Goal: Transaction & Acquisition: Obtain resource

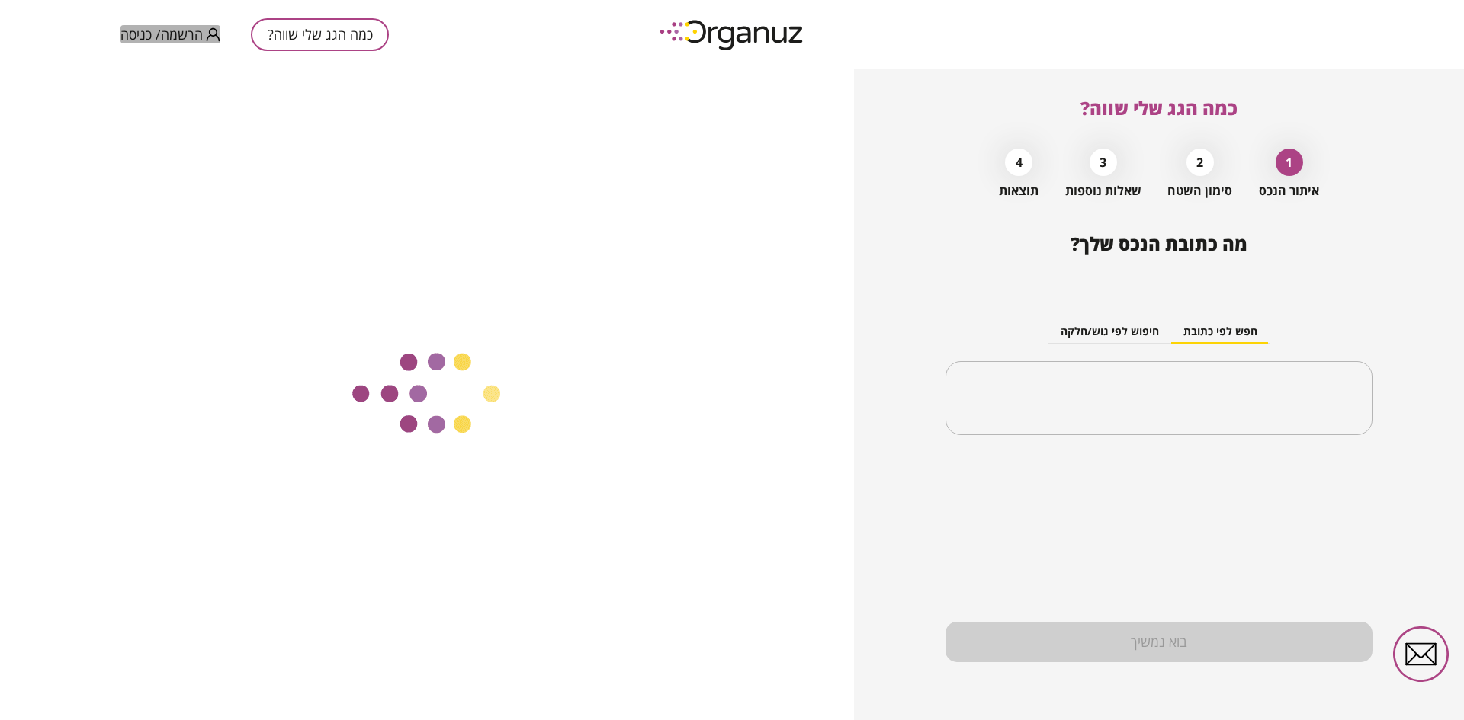
click at [168, 34] on span "הרשמה/ כניסה" at bounding box center [161, 34] width 82 height 15
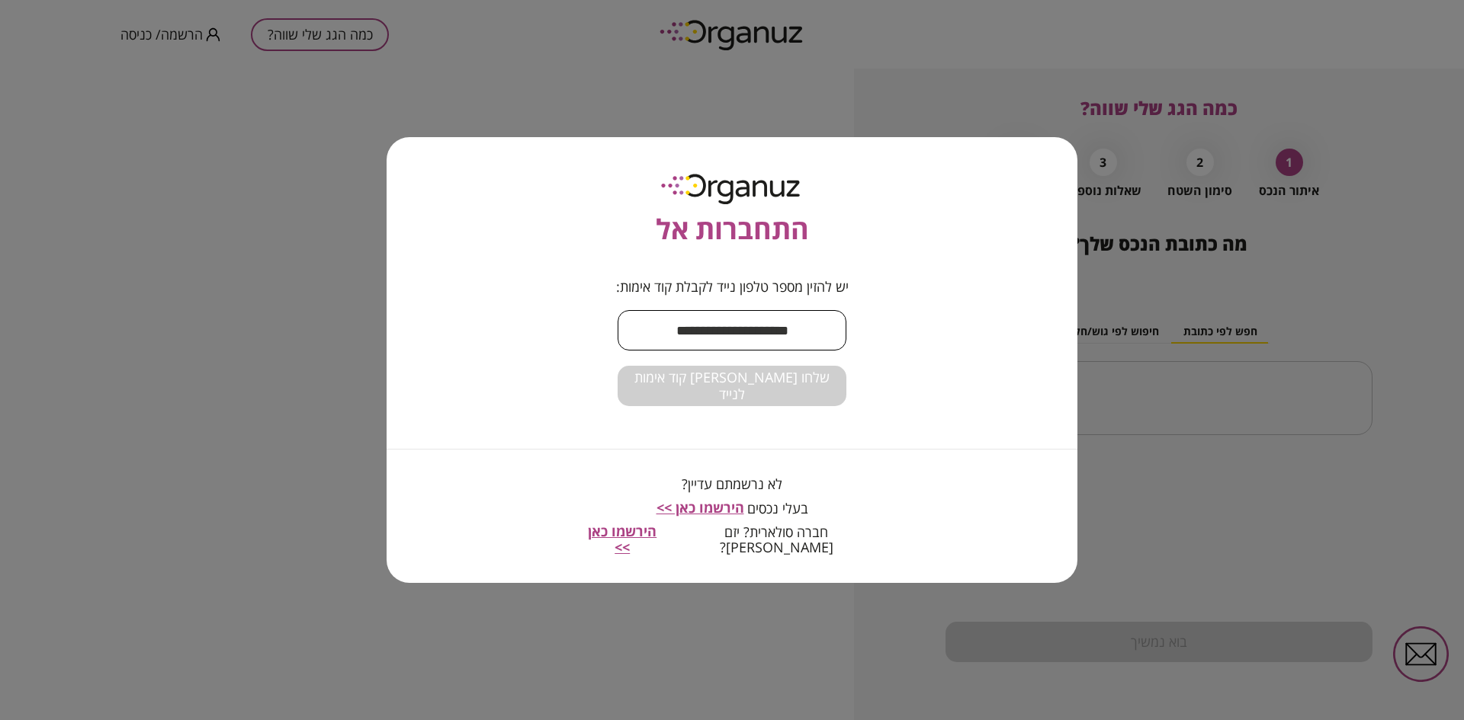
click at [704, 337] on input "text" at bounding box center [731, 330] width 229 height 45
type input "**********"
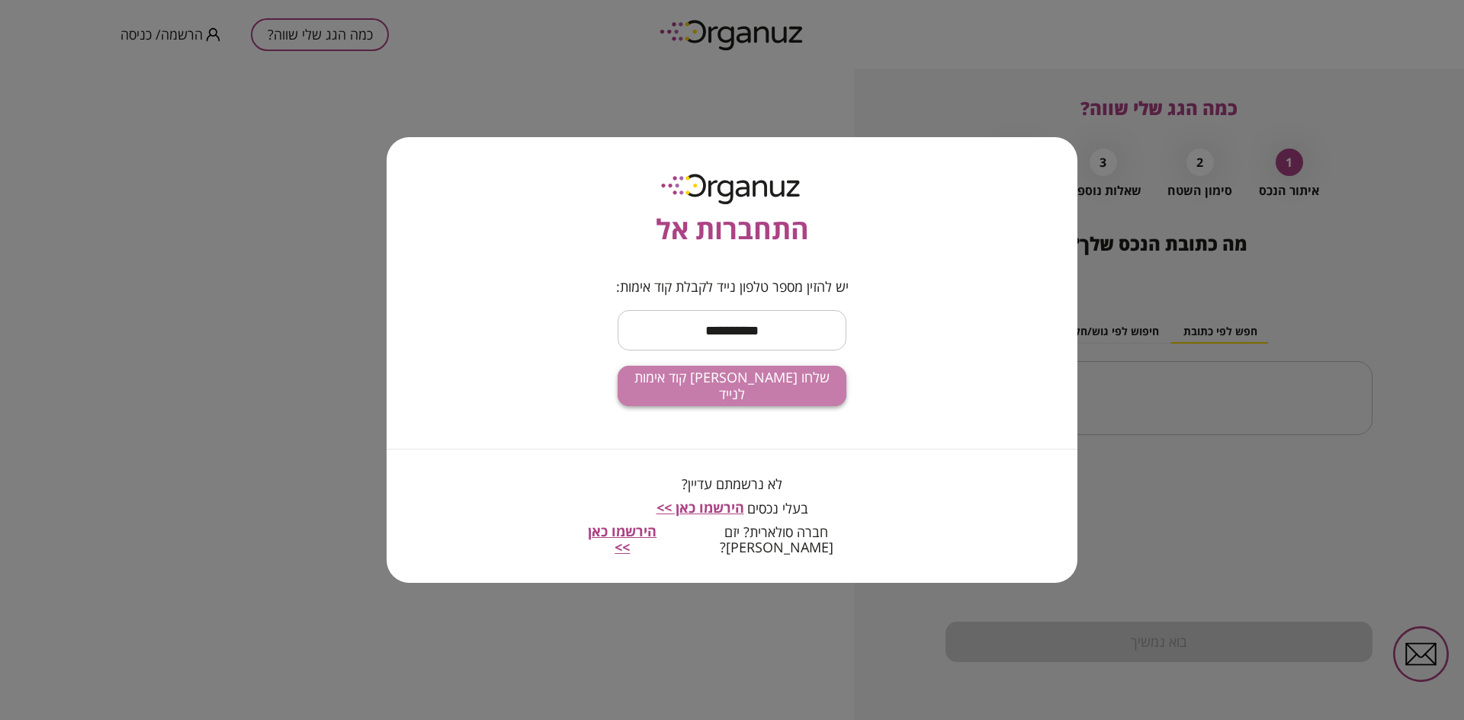
click at [697, 386] on span "שלחו [PERSON_NAME] קוד אימות לנייד" at bounding box center [732, 386] width 204 height 33
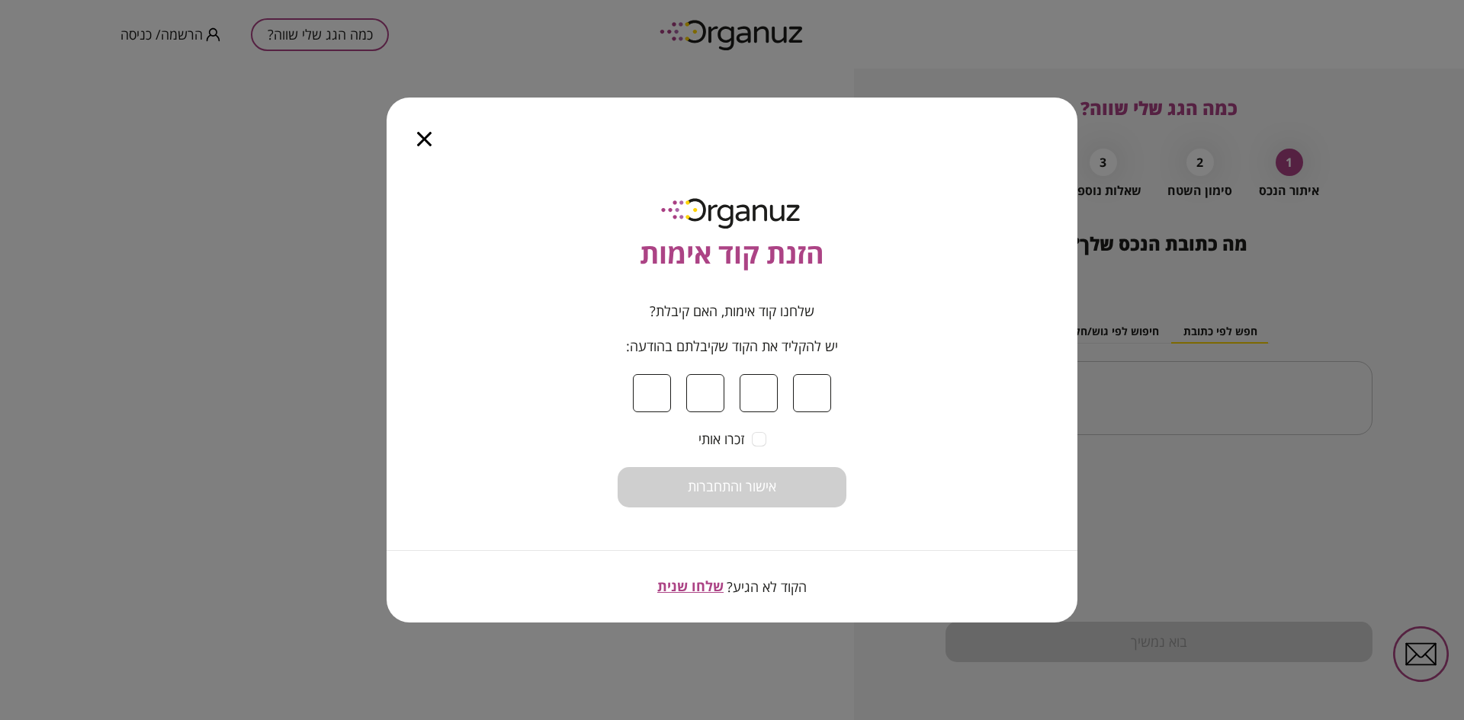
type input "*"
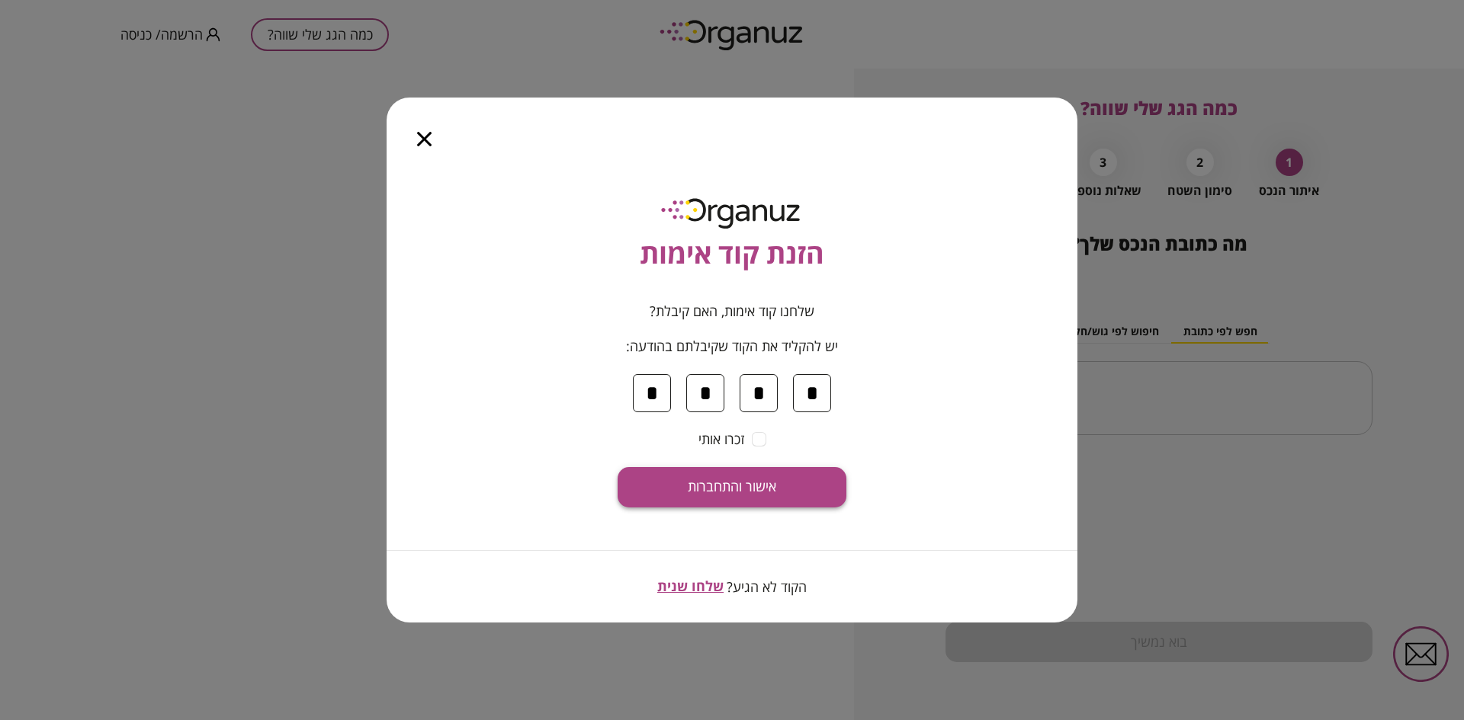
type input "*"
click at [732, 488] on span "אישור והתחברות" at bounding box center [732, 487] width 88 height 17
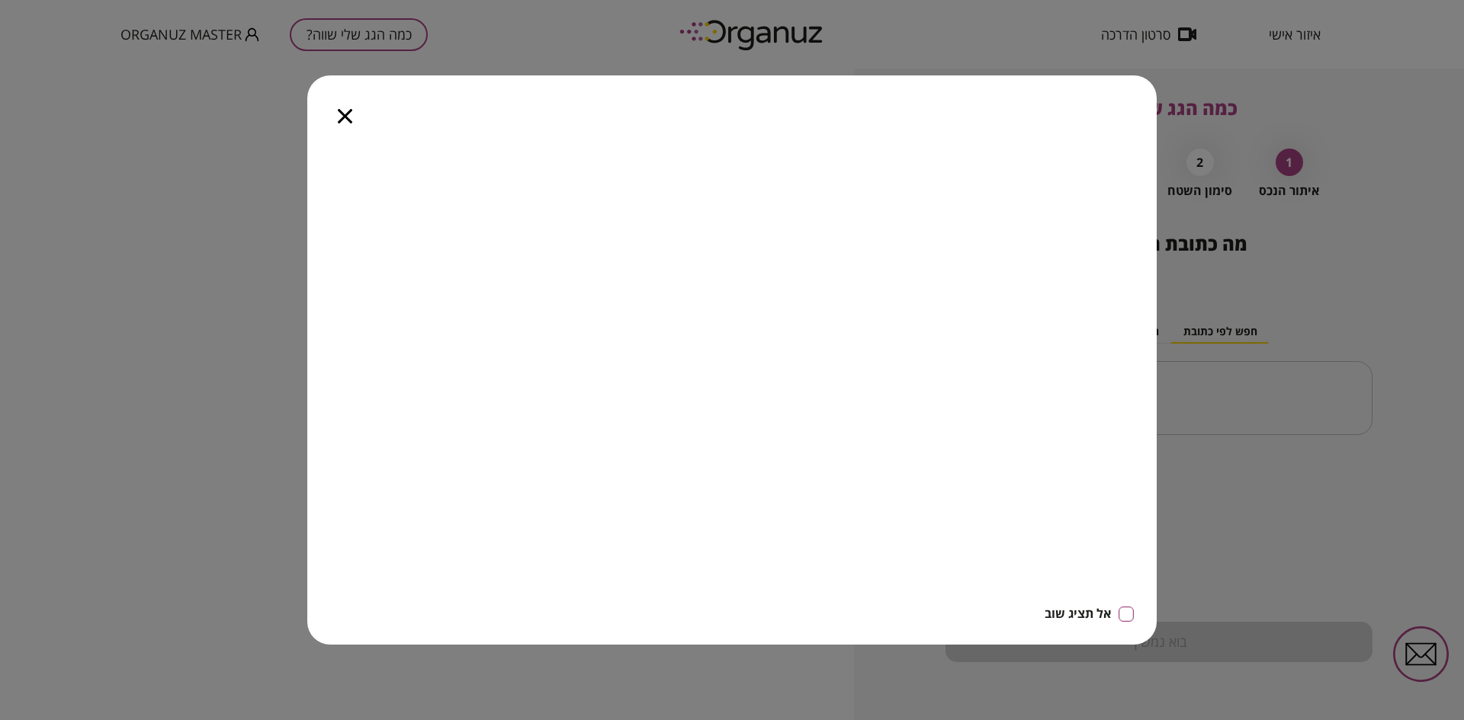
click at [337, 114] on div at bounding box center [344, 107] width 75 height 64
click at [347, 115] on icon "button" at bounding box center [345, 116] width 14 height 14
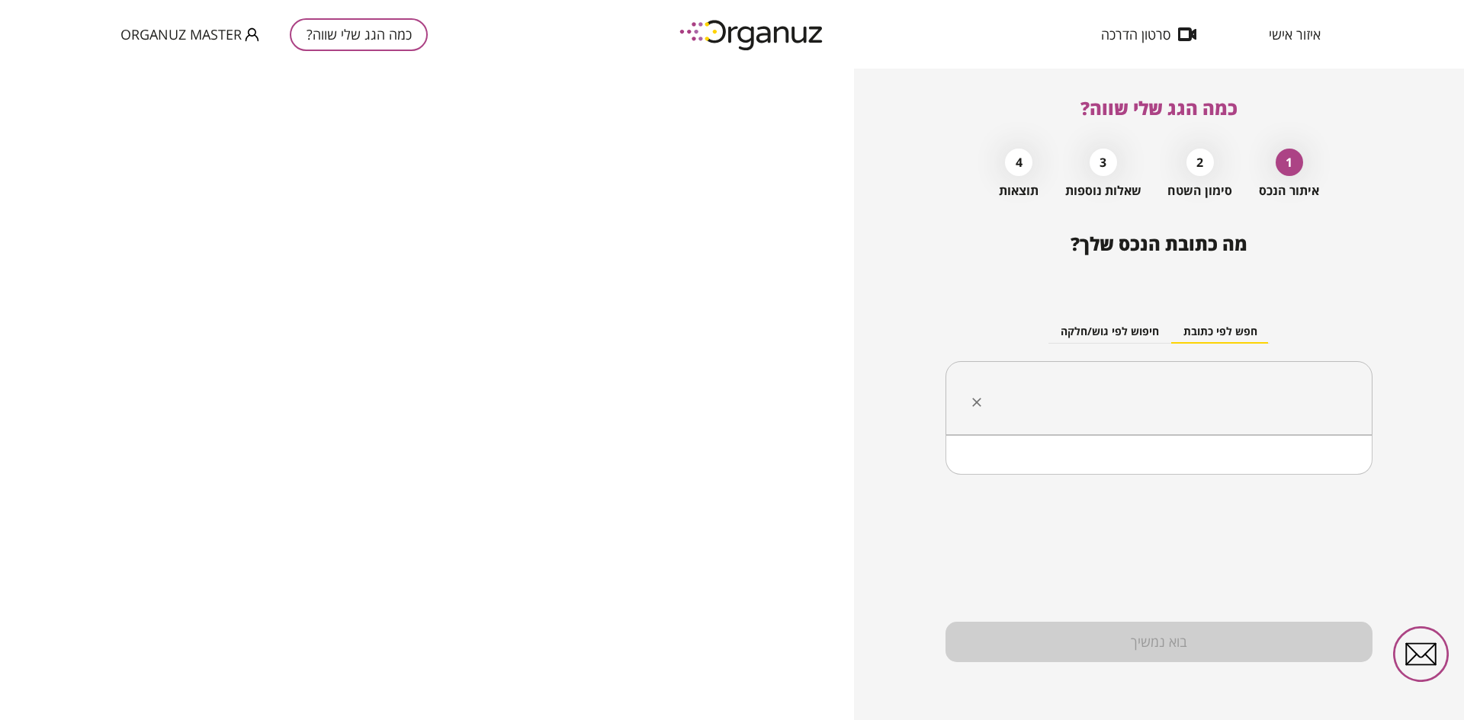
click at [1063, 399] on input "text" at bounding box center [1164, 399] width 379 height 38
click at [1241, 402] on input "*" at bounding box center [1164, 399] width 379 height 38
type input "**"
click at [318, 36] on button "כמה הגג שלי שווה?" at bounding box center [359, 34] width 138 height 33
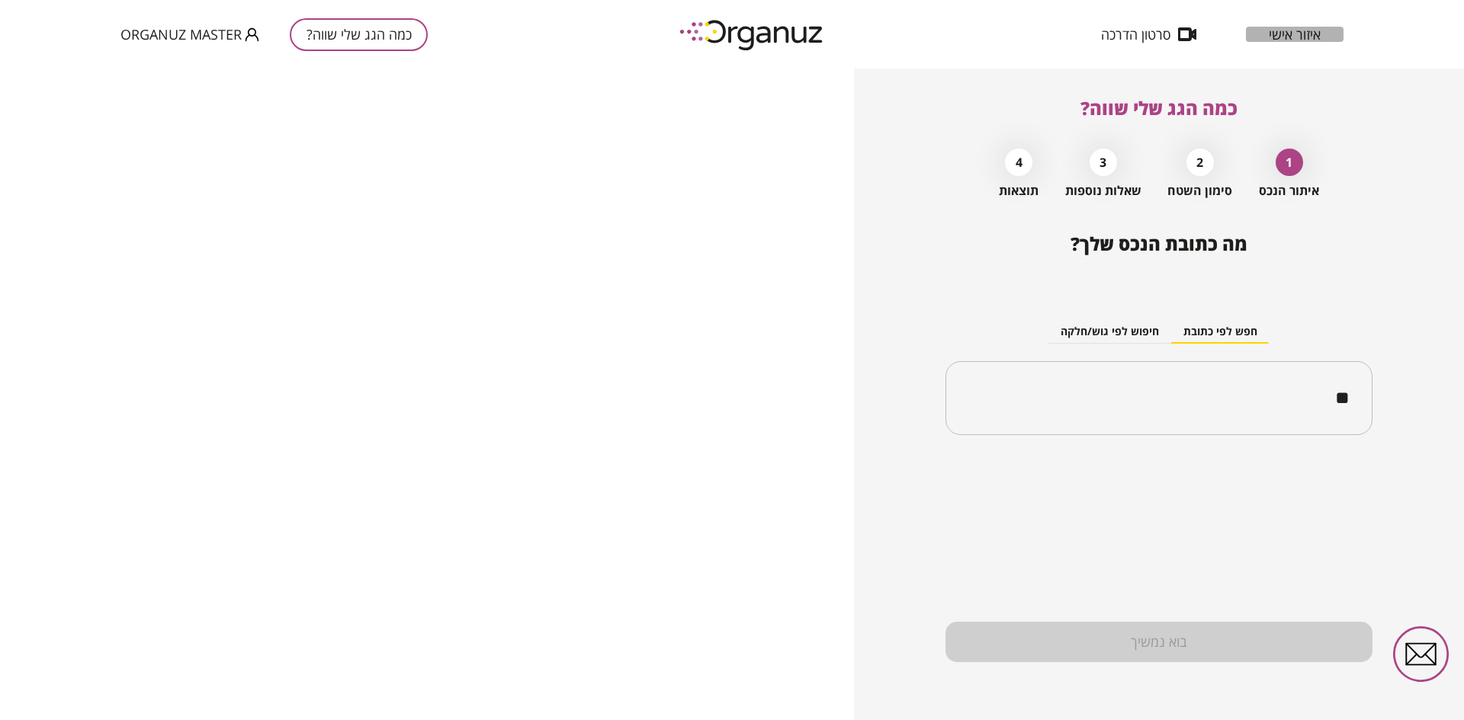
click at [1296, 35] on span "איזור אישי" at bounding box center [1294, 34] width 52 height 15
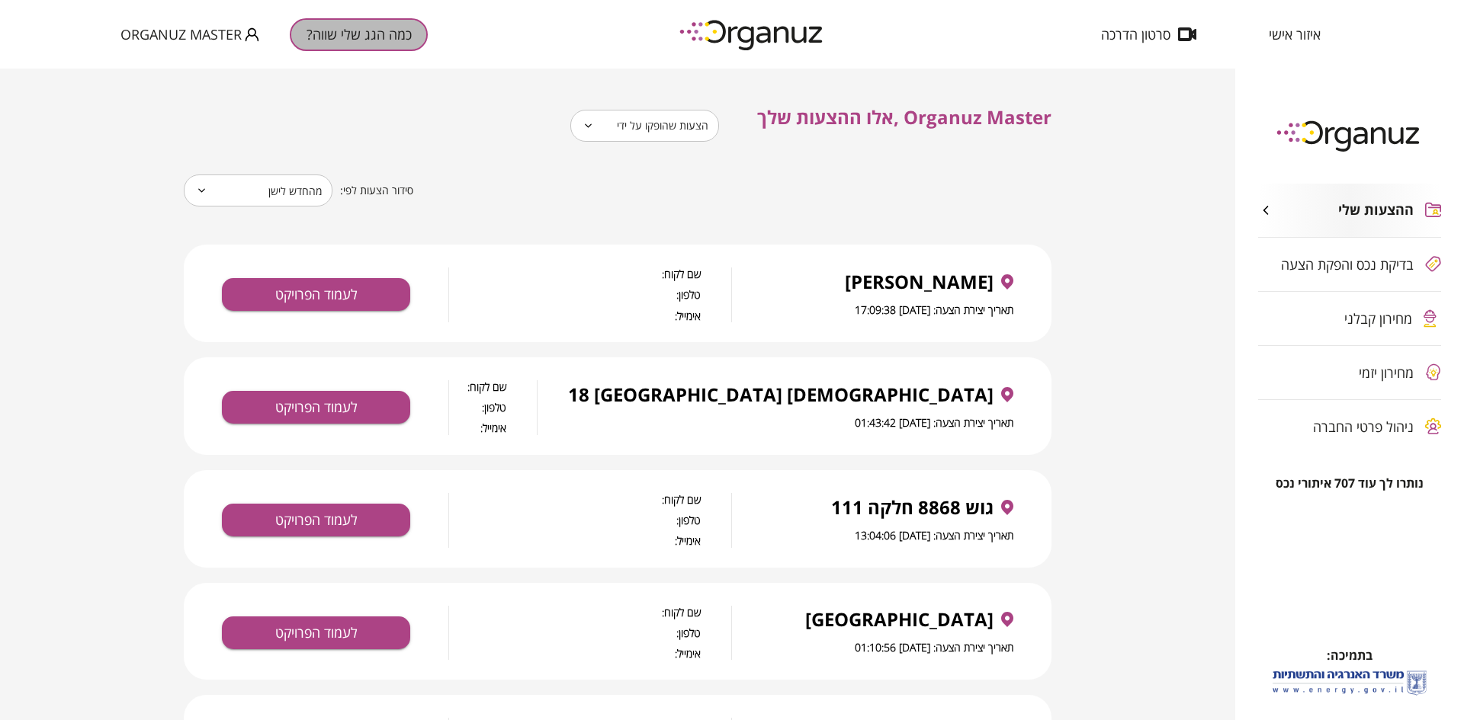
click at [333, 37] on button "כמה הגג שלי שווה?" at bounding box center [359, 34] width 138 height 33
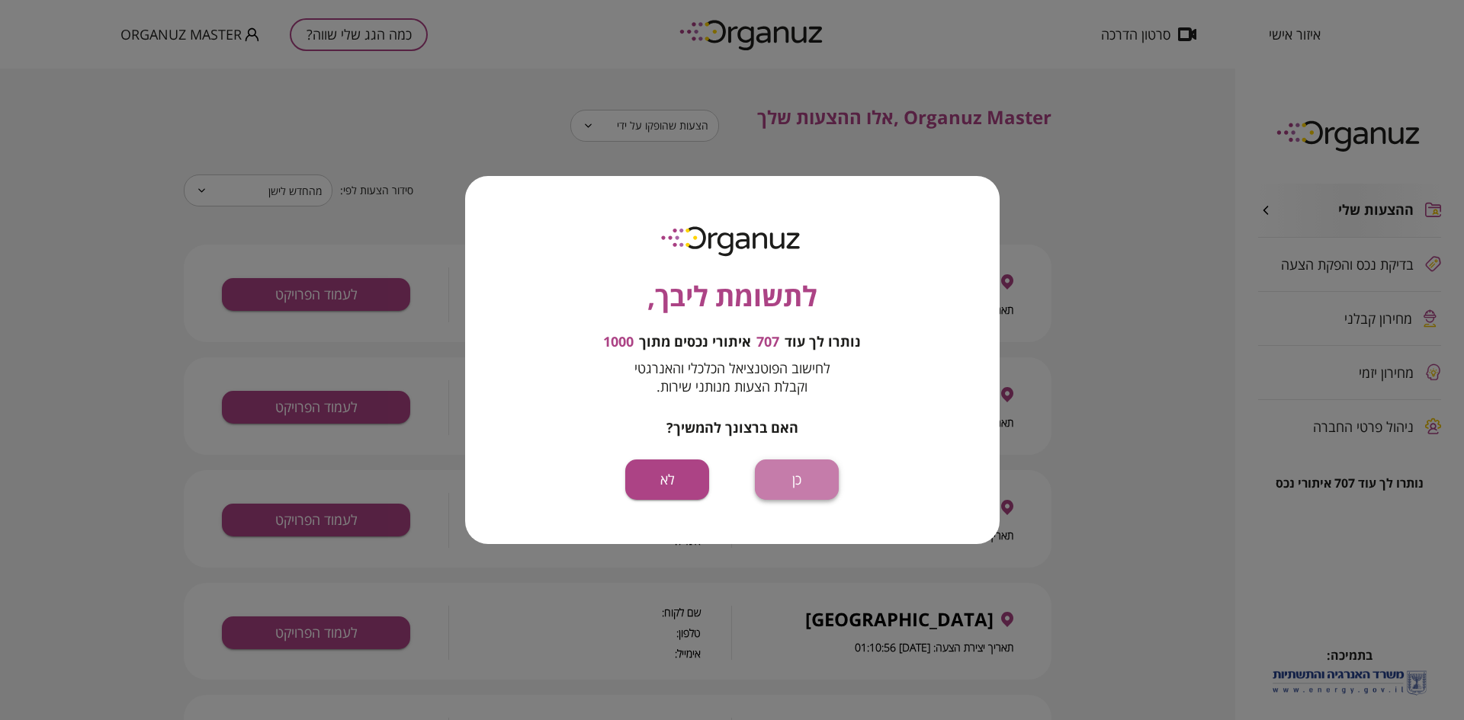
click at [777, 479] on button "כן" at bounding box center [797, 480] width 84 height 40
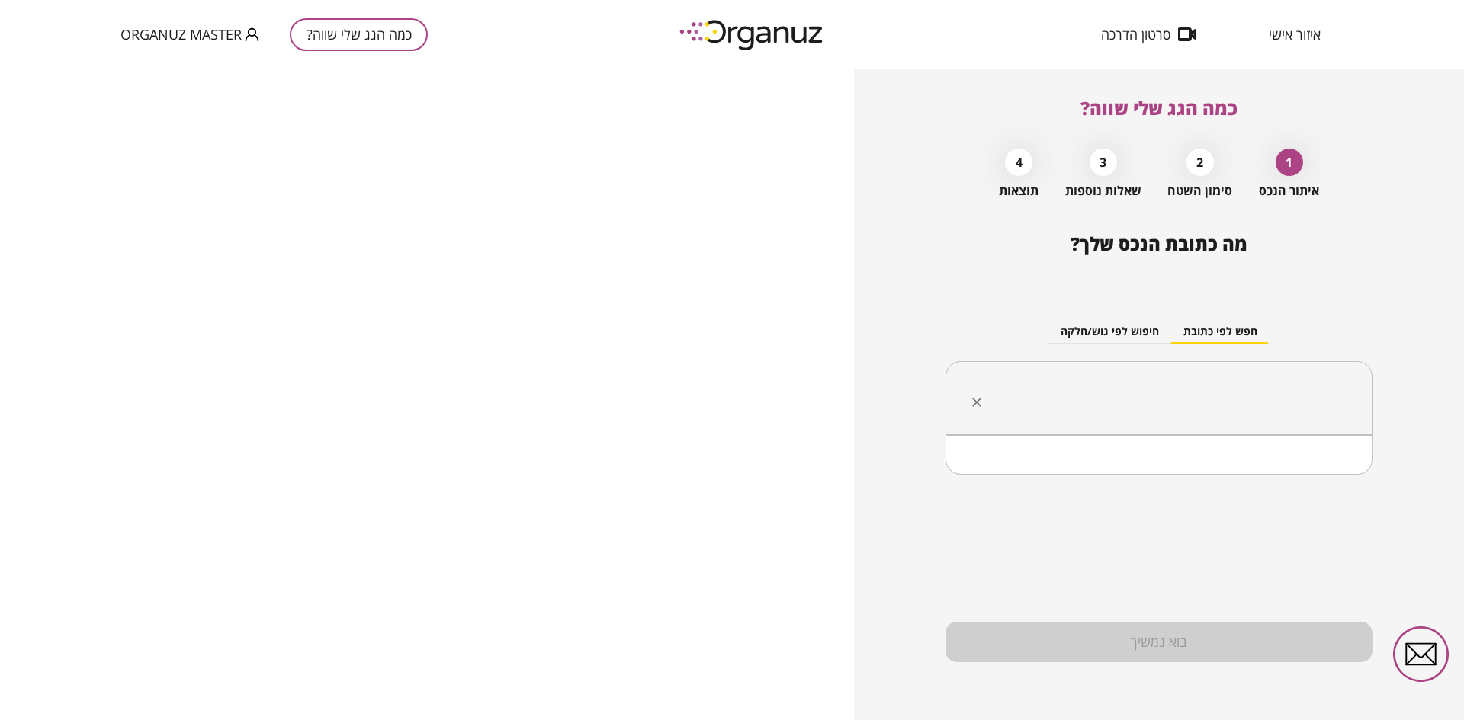
click at [1223, 396] on input "text" at bounding box center [1164, 399] width 379 height 38
type input "*"
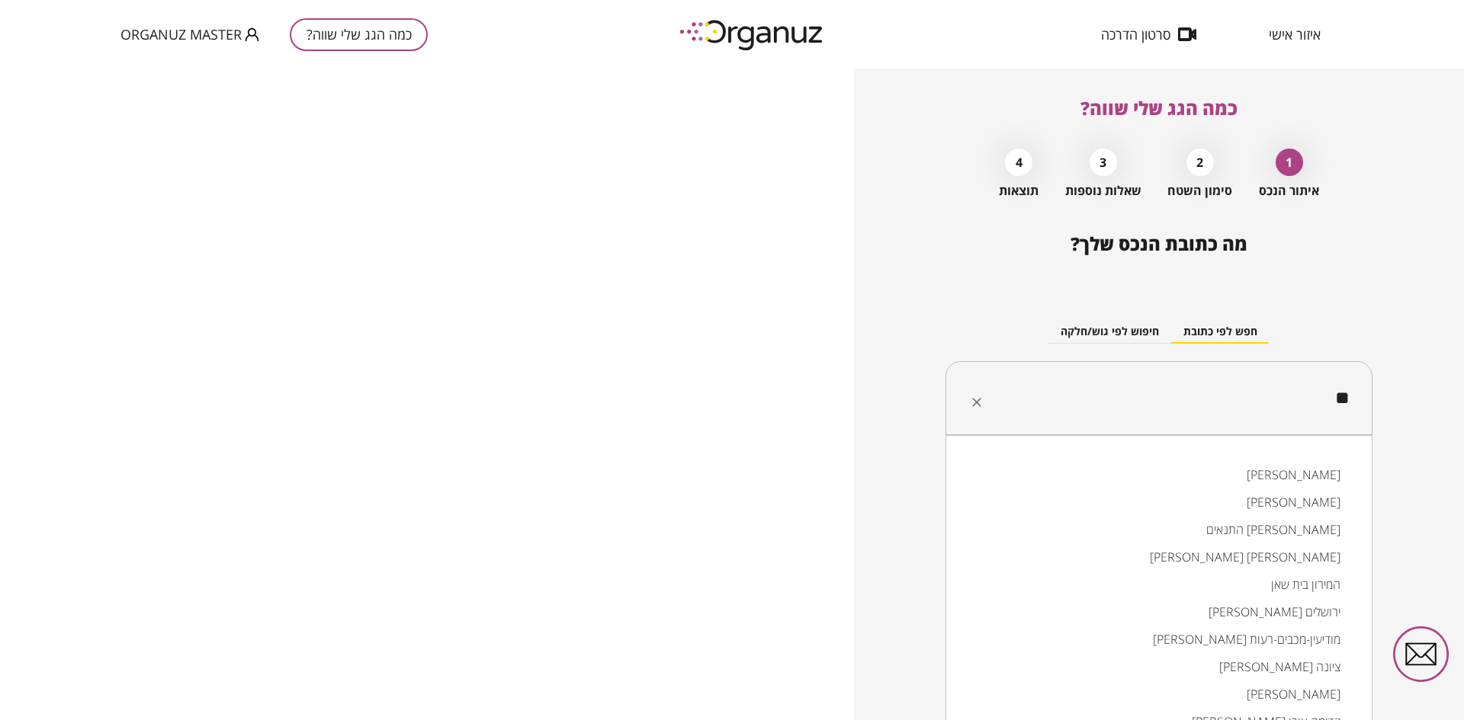
type input "*"
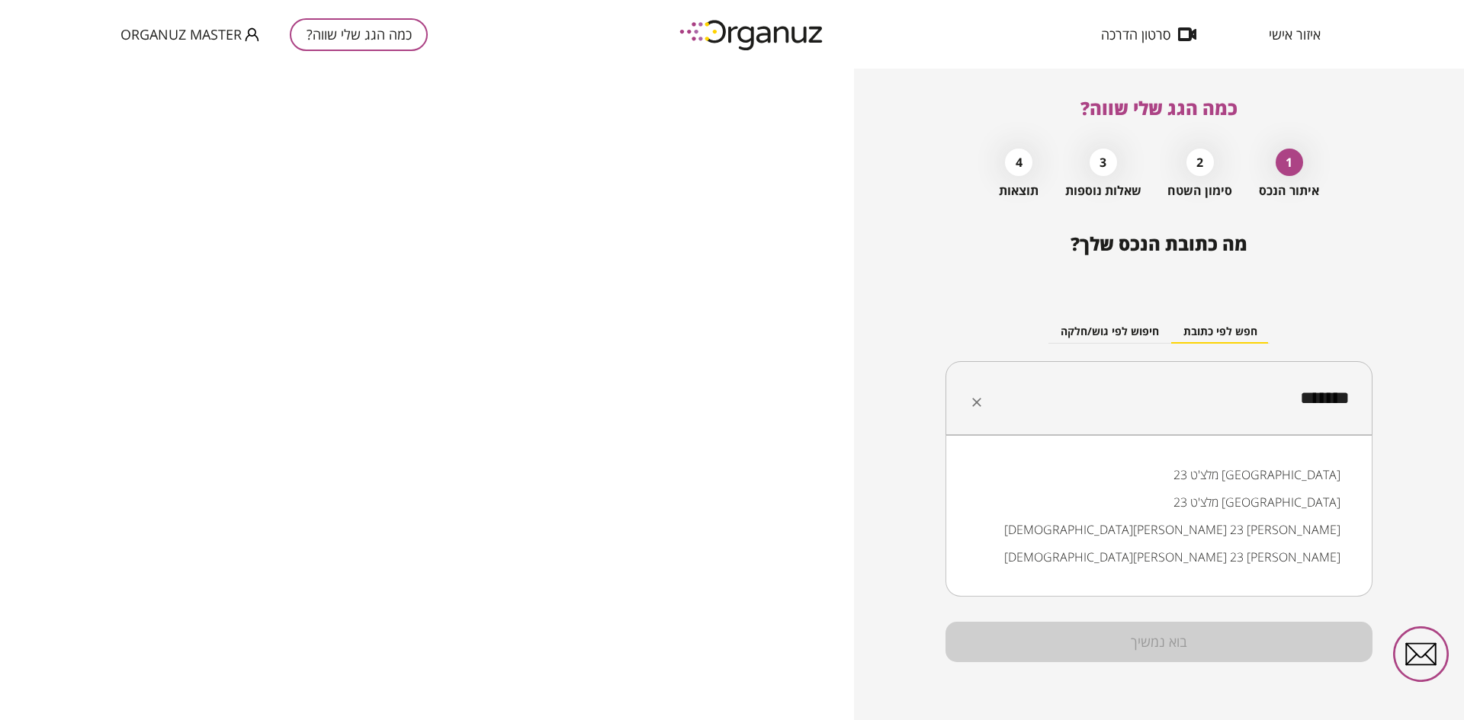
click at [1282, 478] on li "מלצ'ט 23 [GEOGRAPHIC_DATA]" at bounding box center [1158, 474] width 387 height 27
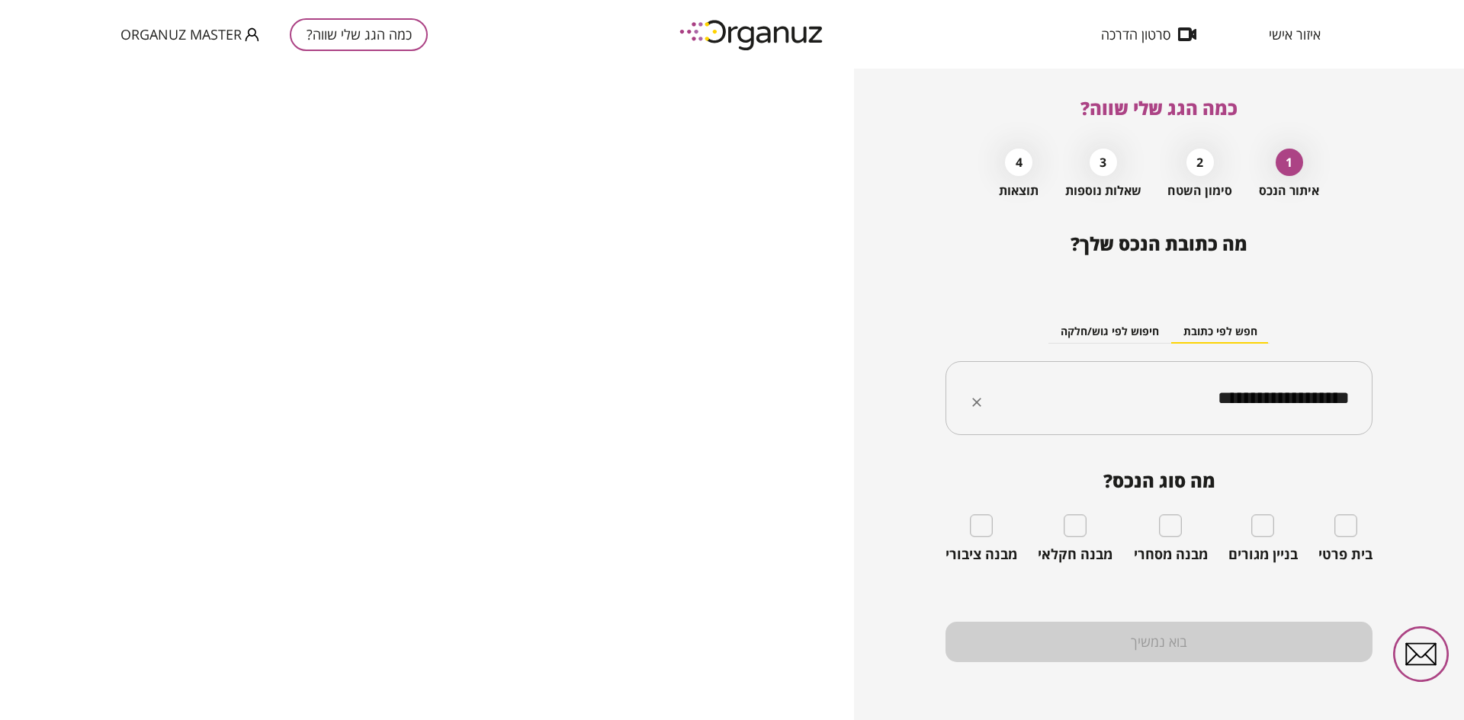
type input "**********"
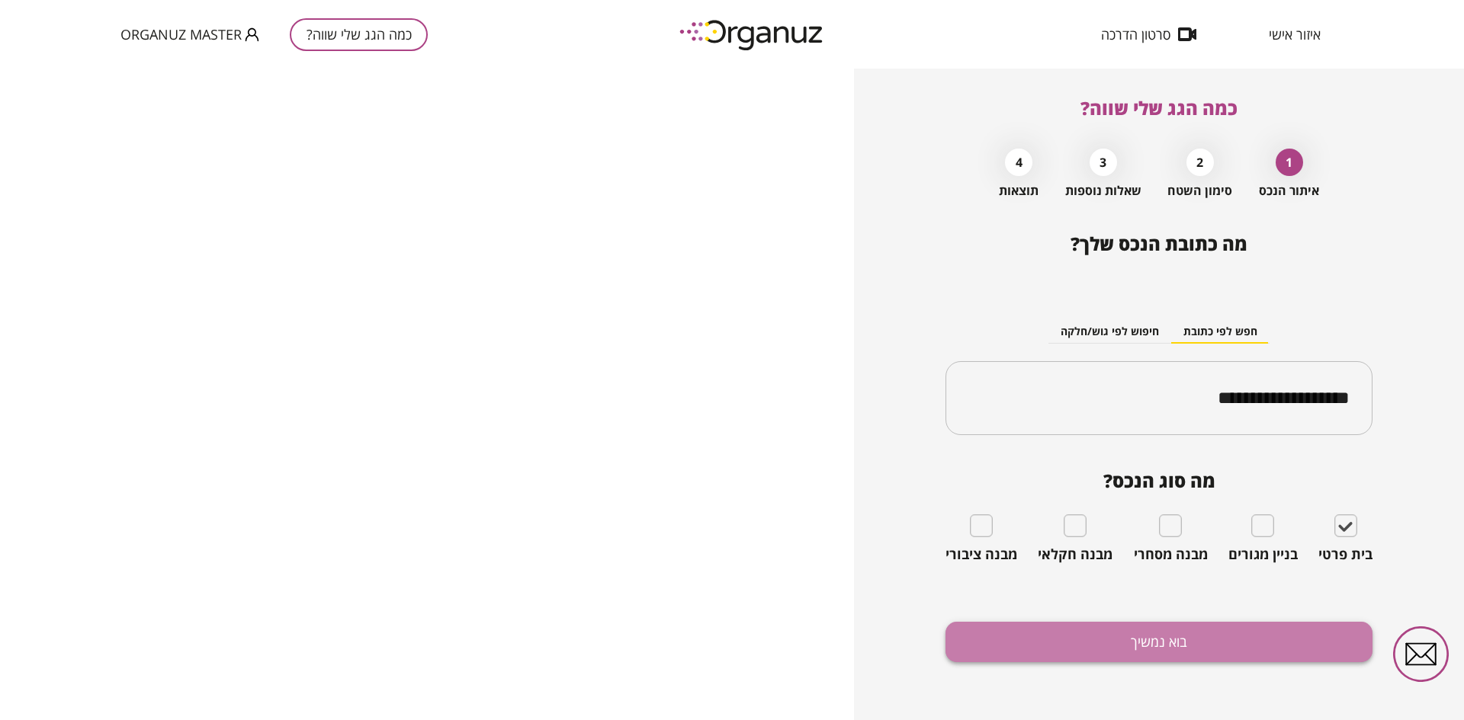
click at [1080, 645] on button "בוא נמשיך" at bounding box center [1158, 642] width 427 height 40
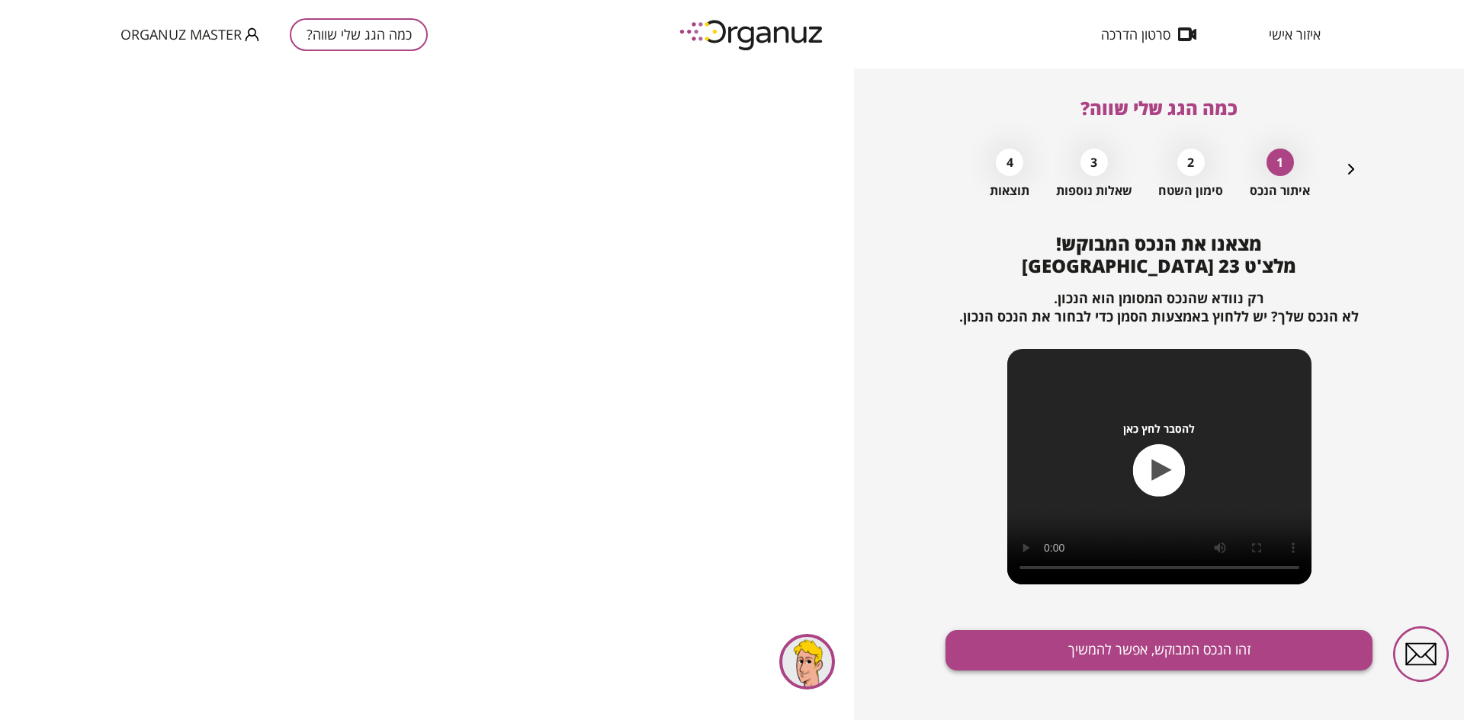
click at [1044, 646] on button "זהו הנכס המבוקש, אפשר להמשיך" at bounding box center [1158, 650] width 427 height 40
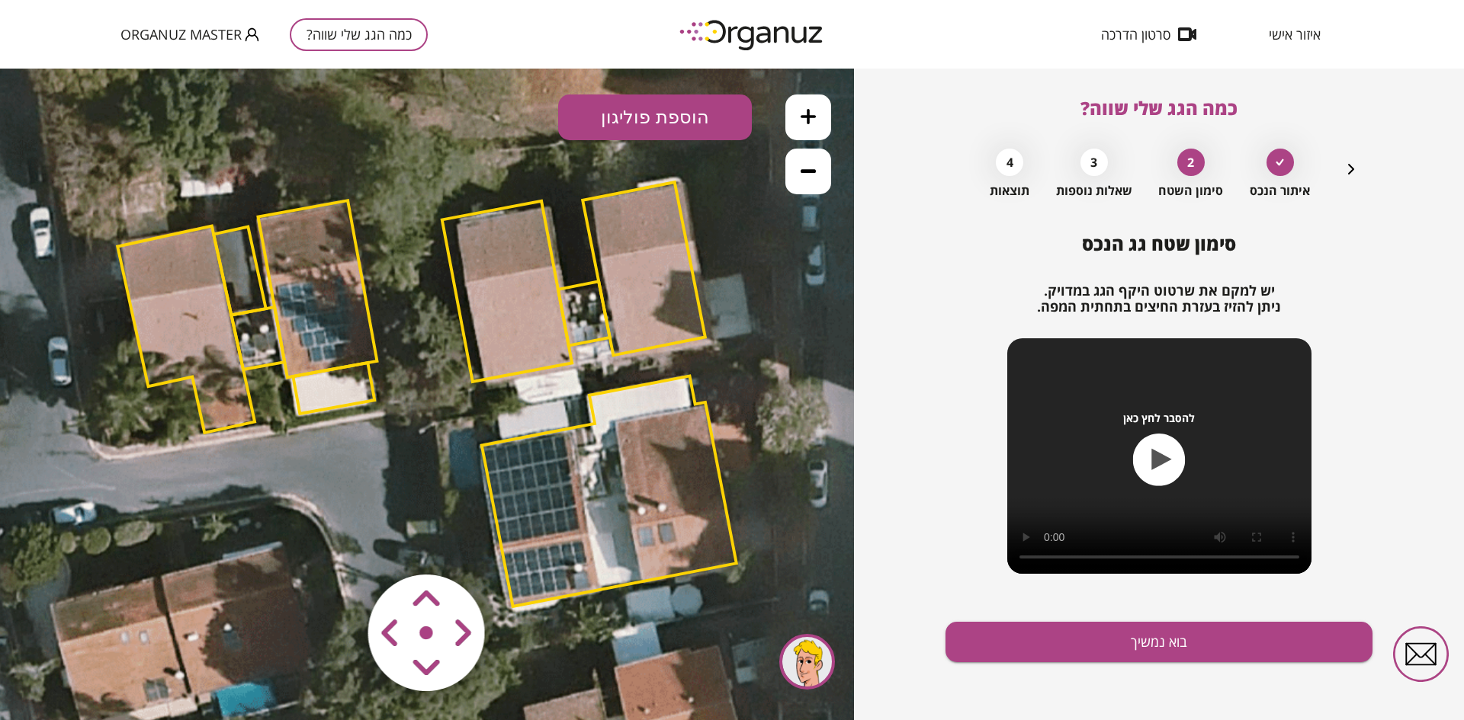
click at [336, 543] on area at bounding box center [336, 543] width 0 height 0
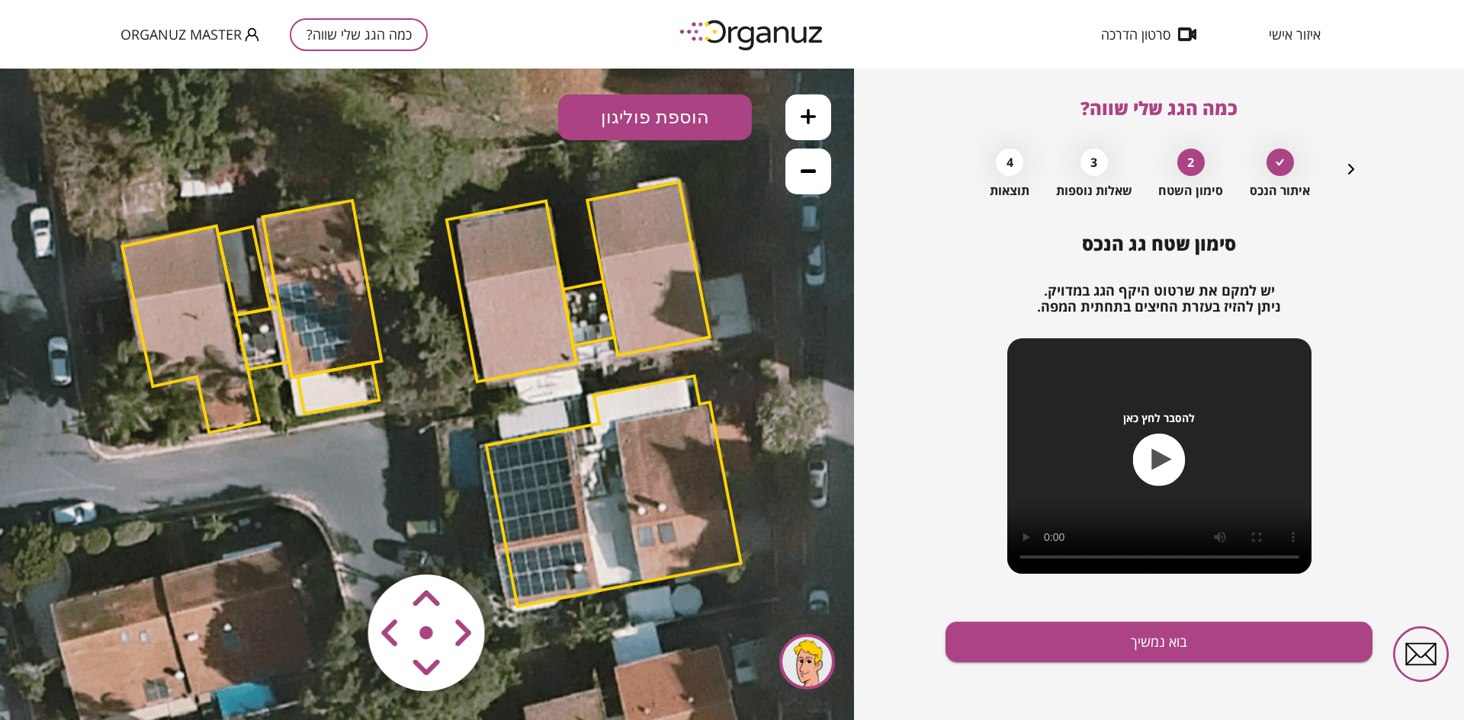
click at [336, 543] on area at bounding box center [336, 543] width 0 height 0
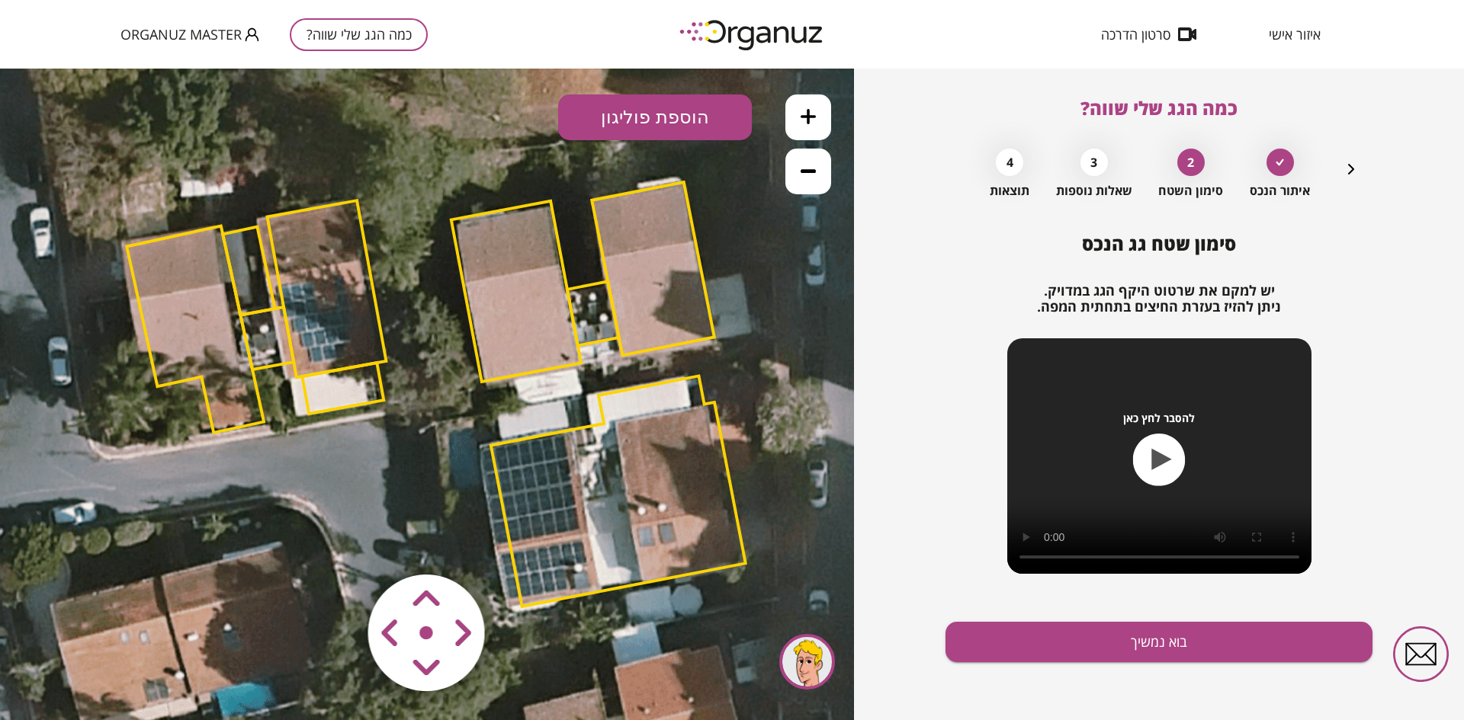
click at [336, 543] on area at bounding box center [336, 543] width 0 height 0
click at [594, 424] on icon at bounding box center [430, 394] width 1887 height 1887
click at [599, 429] on polygon at bounding box center [620, 491] width 255 height 230
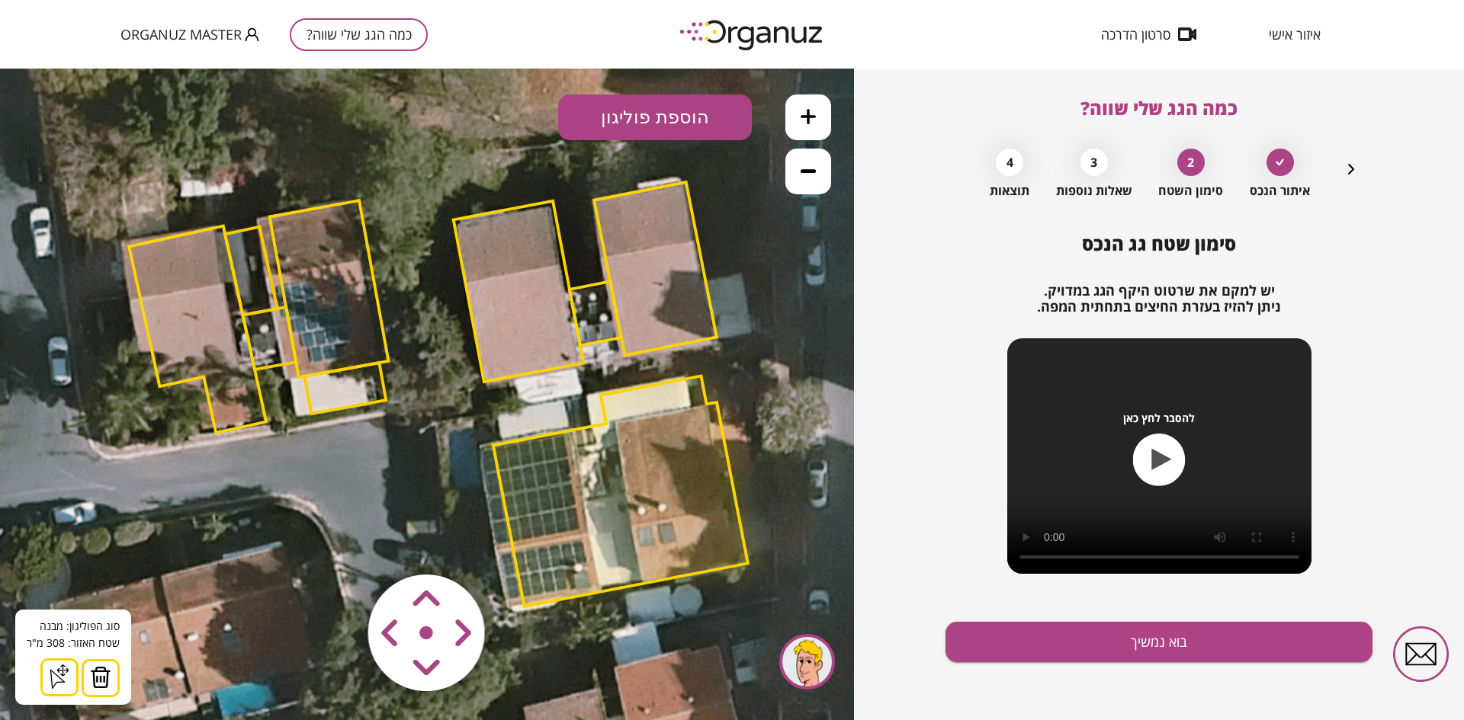
click at [93, 682] on img at bounding box center [100, 677] width 21 height 23
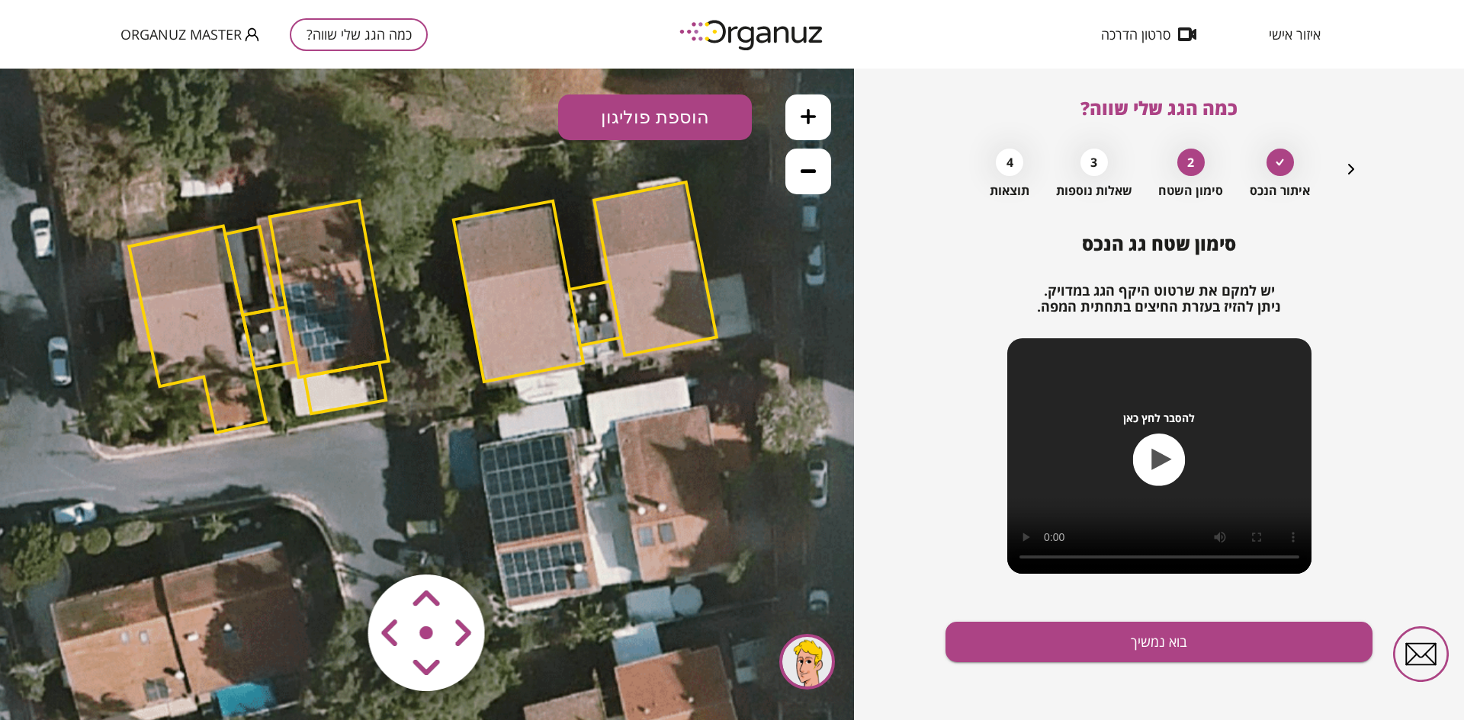
click at [612, 338] on polygon at bounding box center [595, 313] width 52 height 64
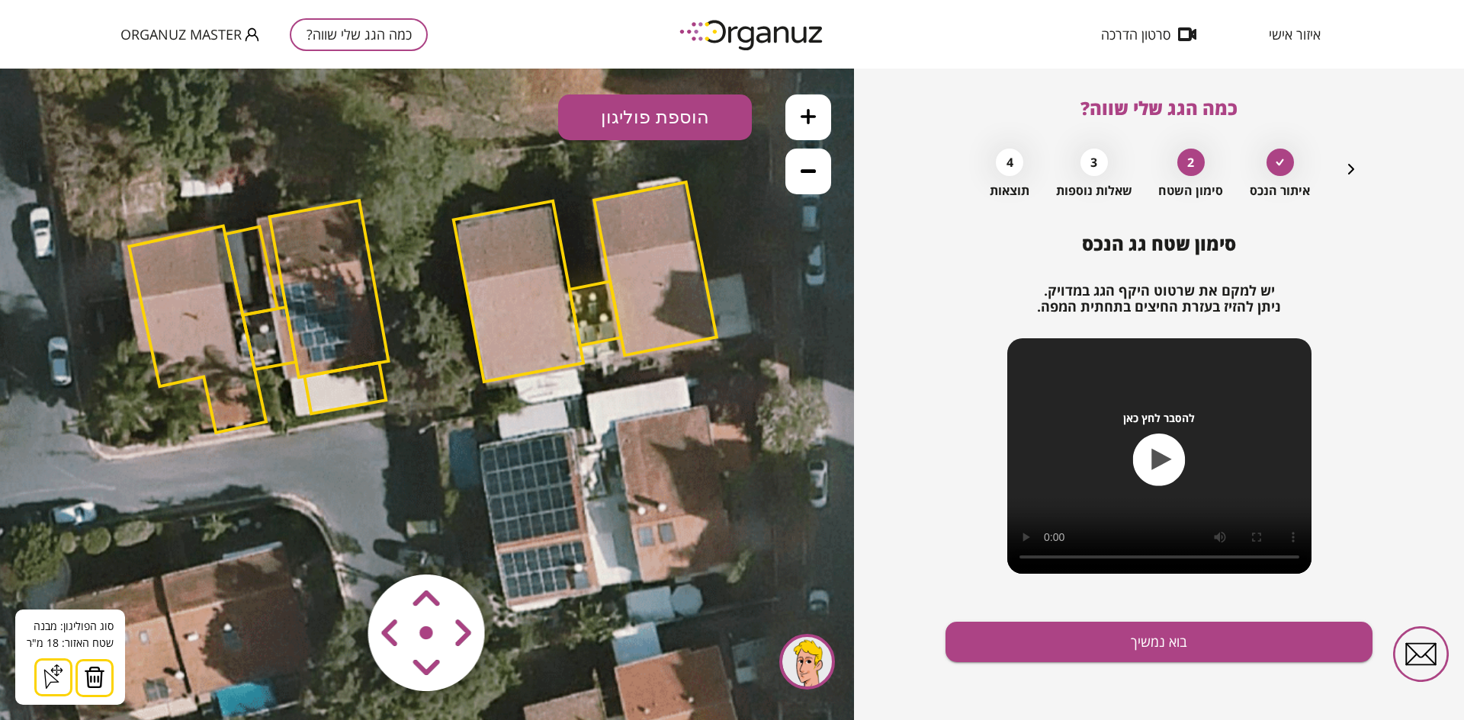
click at [95, 669] on img at bounding box center [94, 677] width 21 height 23
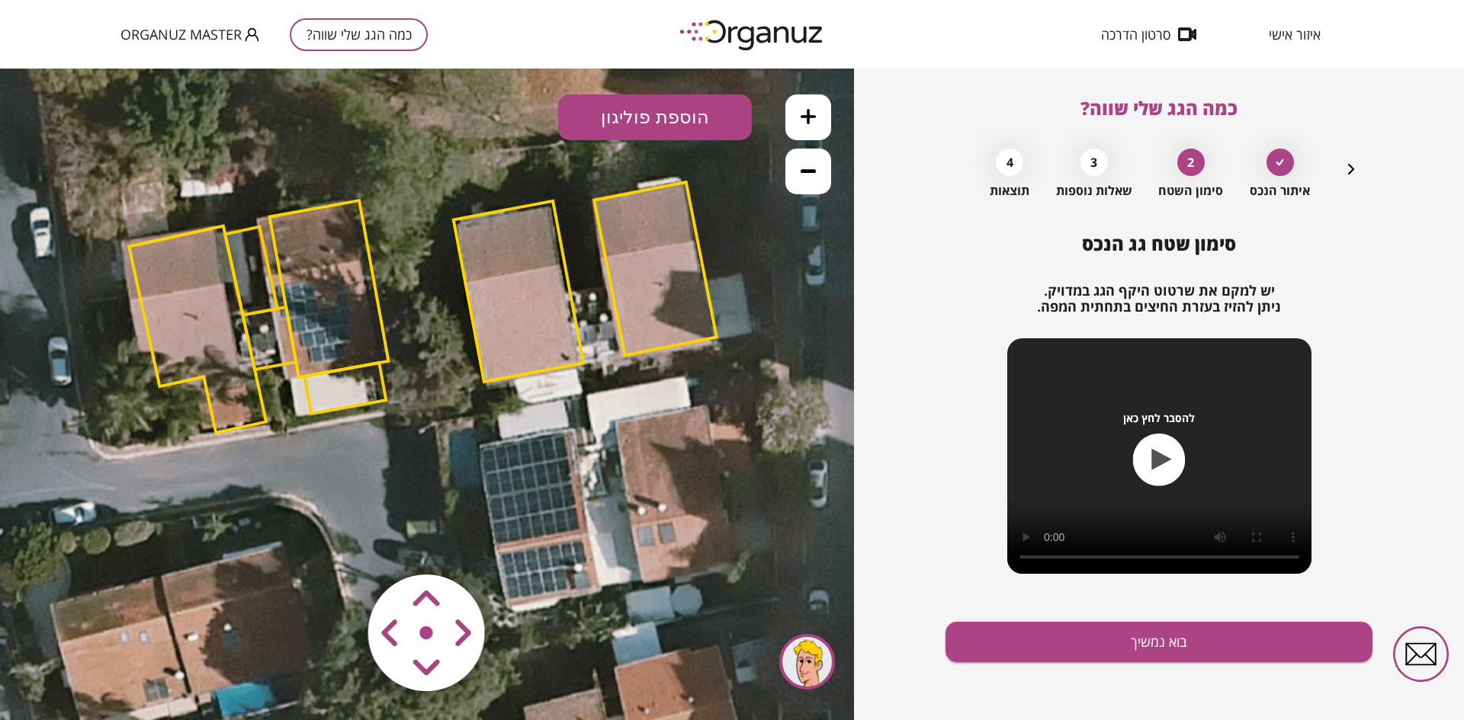
click at [640, 352] on polygon at bounding box center [655, 268] width 123 height 173
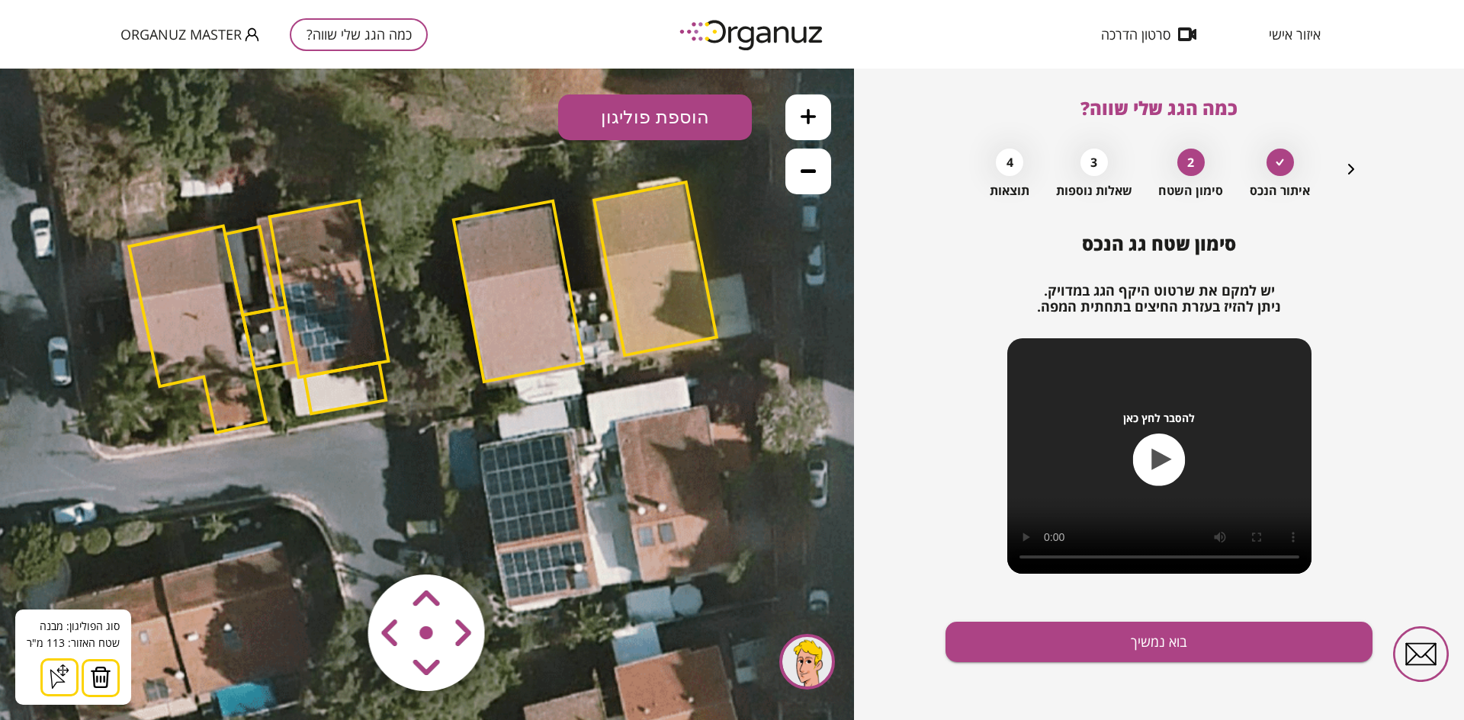
click at [84, 675] on button at bounding box center [101, 678] width 38 height 38
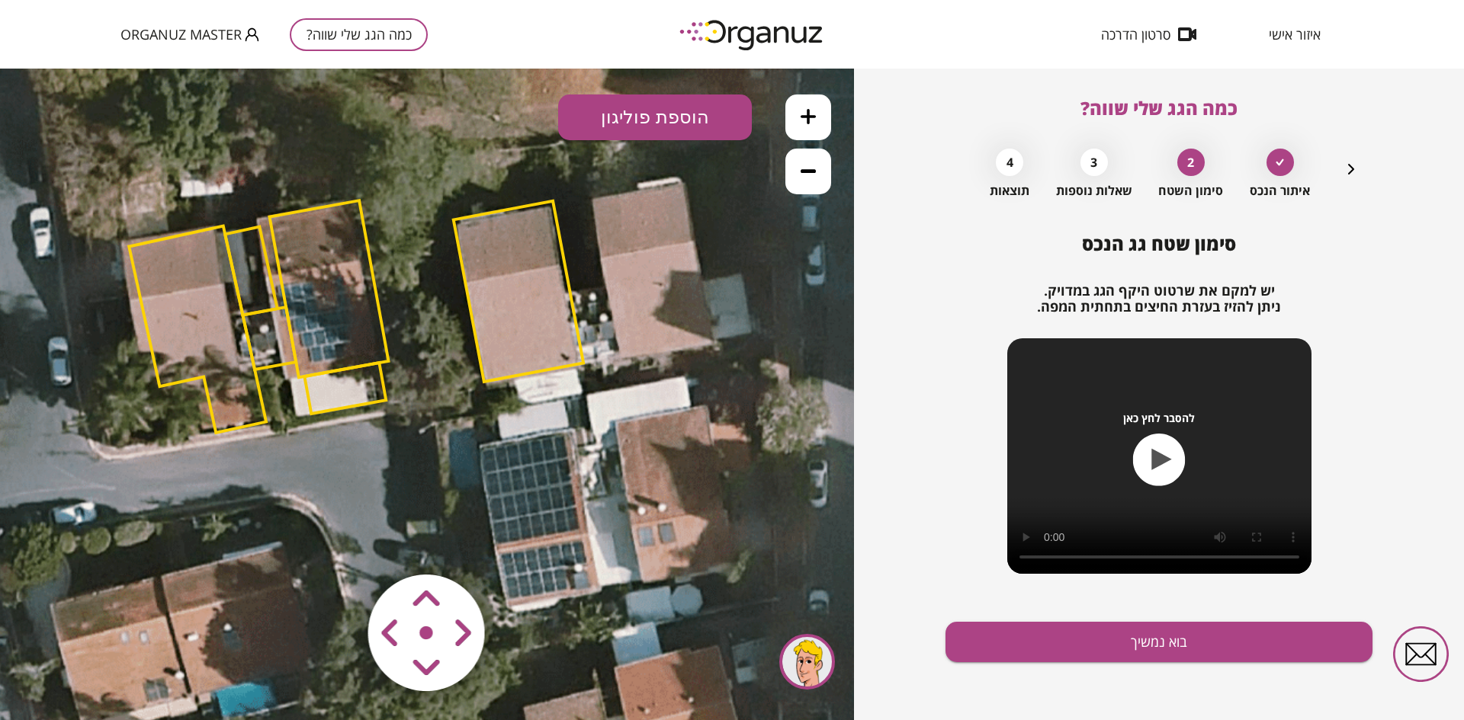
click at [653, 110] on button "הוספת פוליגון" at bounding box center [655, 118] width 194 height 46
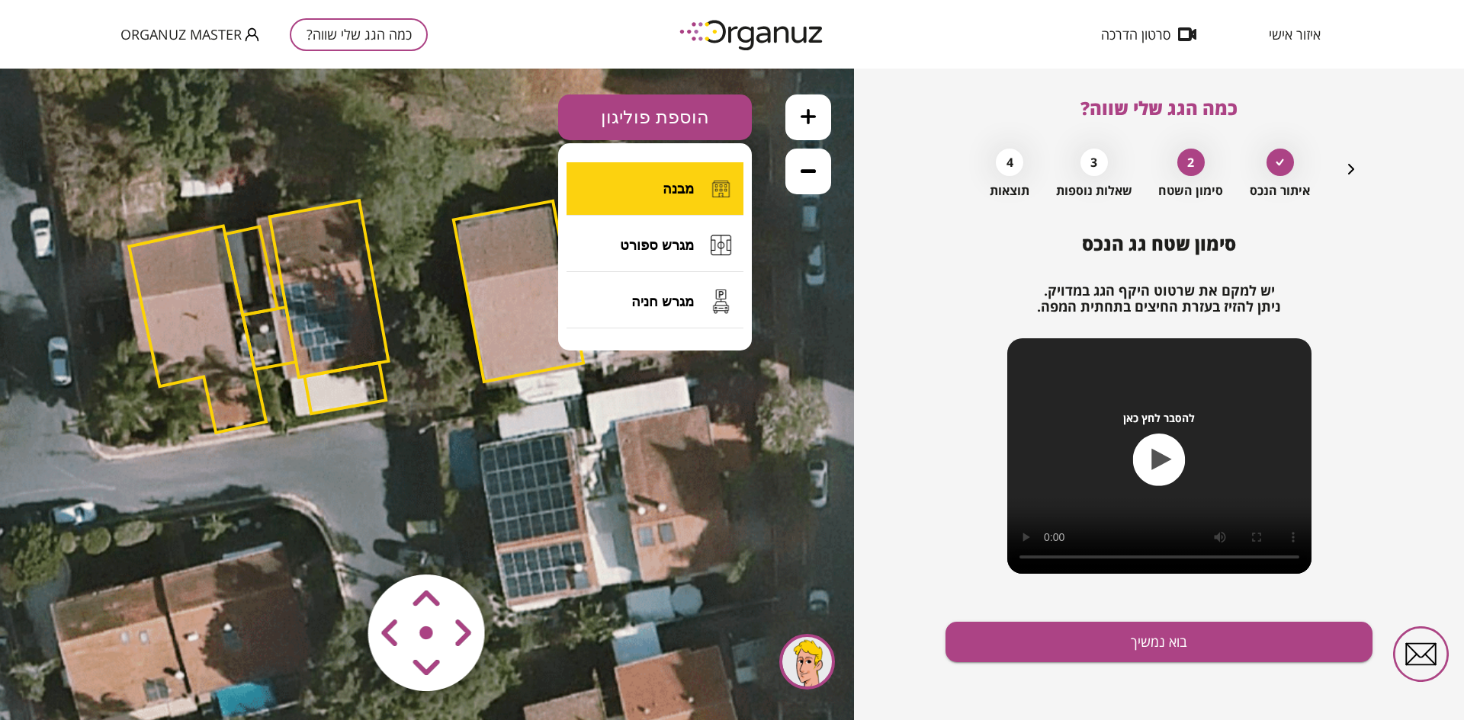
click at [659, 197] on button "מבנה" at bounding box center [654, 188] width 177 height 53
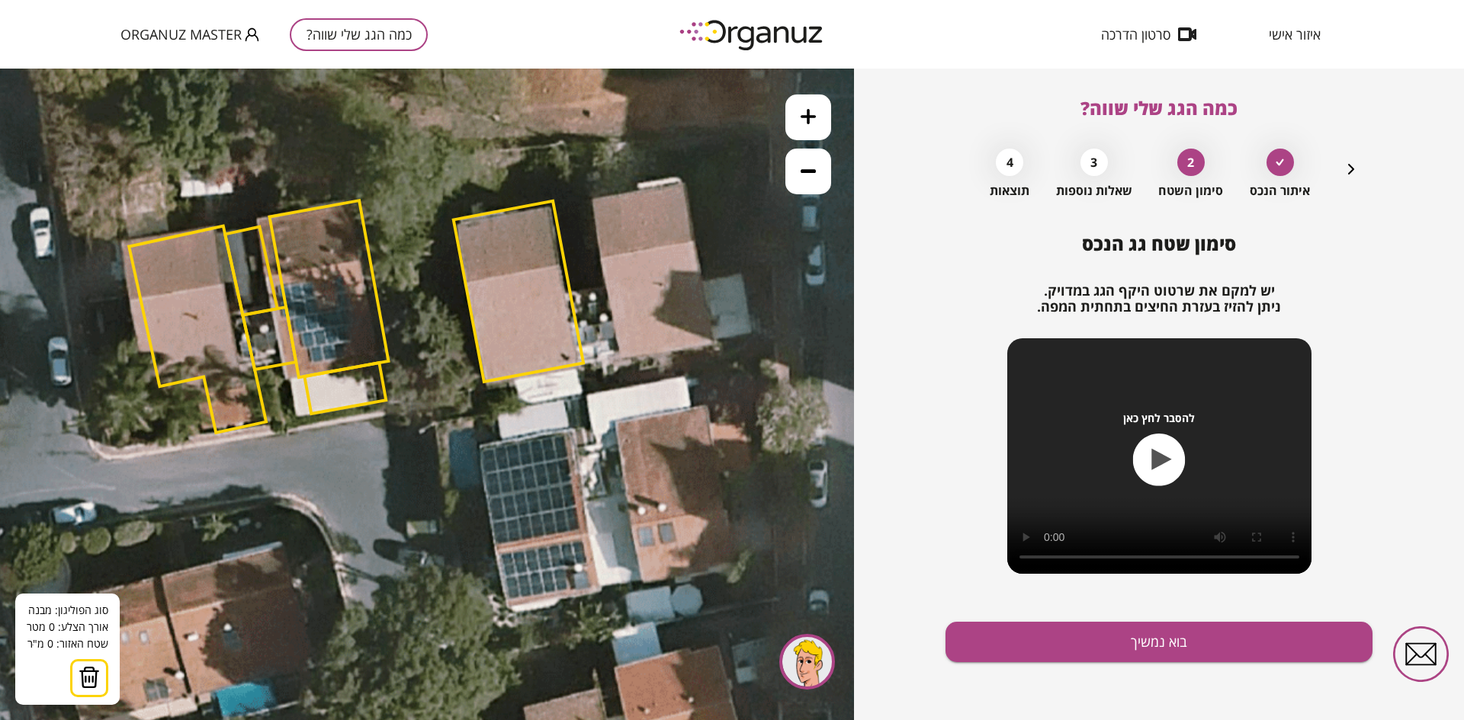
click at [592, 199] on icon at bounding box center [430, 394] width 1887 height 1887
click at [600, 260] on icon at bounding box center [430, 394] width 1887 height 1887
click at [691, 241] on polygon at bounding box center [641, 229] width 99 height 61
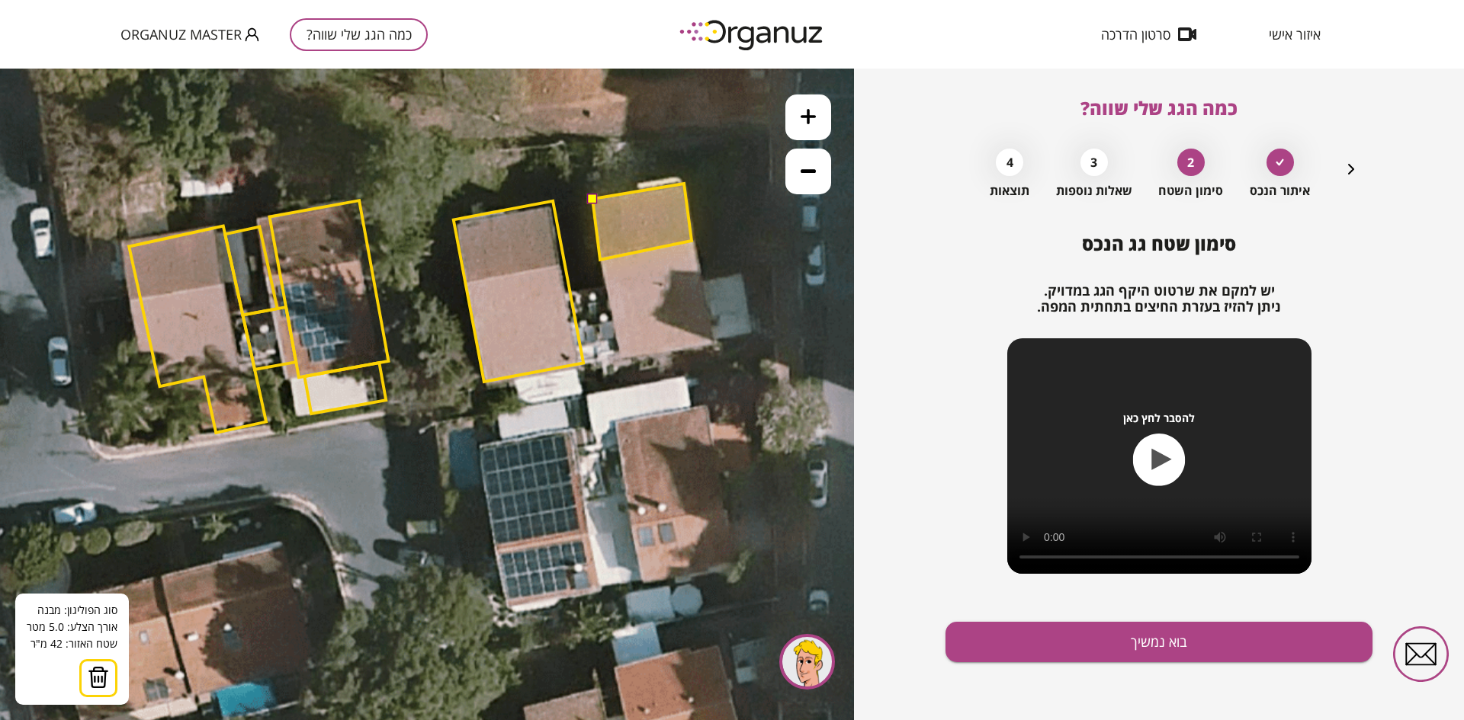
click at [684, 184] on polygon at bounding box center [641, 222] width 99 height 76
click at [592, 200] on button at bounding box center [591, 198] width 11 height 11
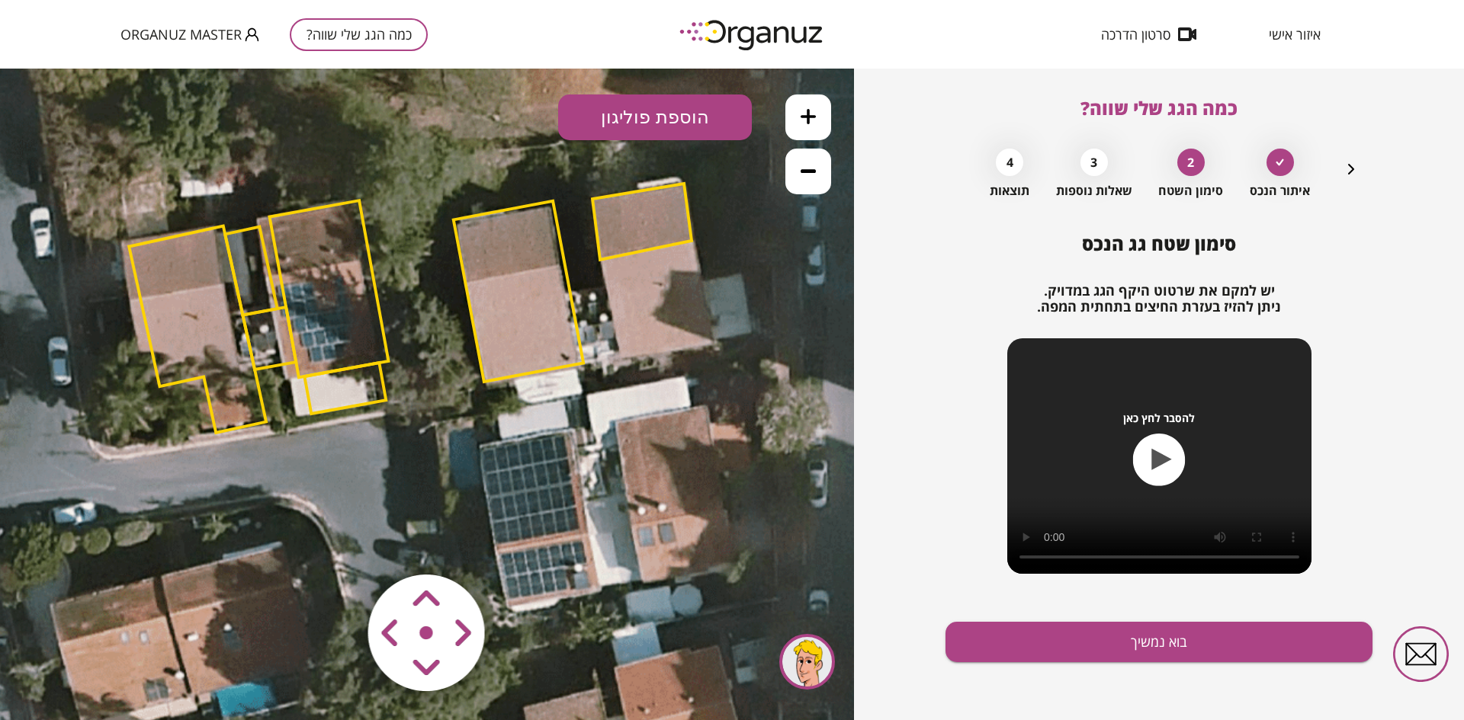
click at [613, 207] on polygon at bounding box center [641, 222] width 99 height 76
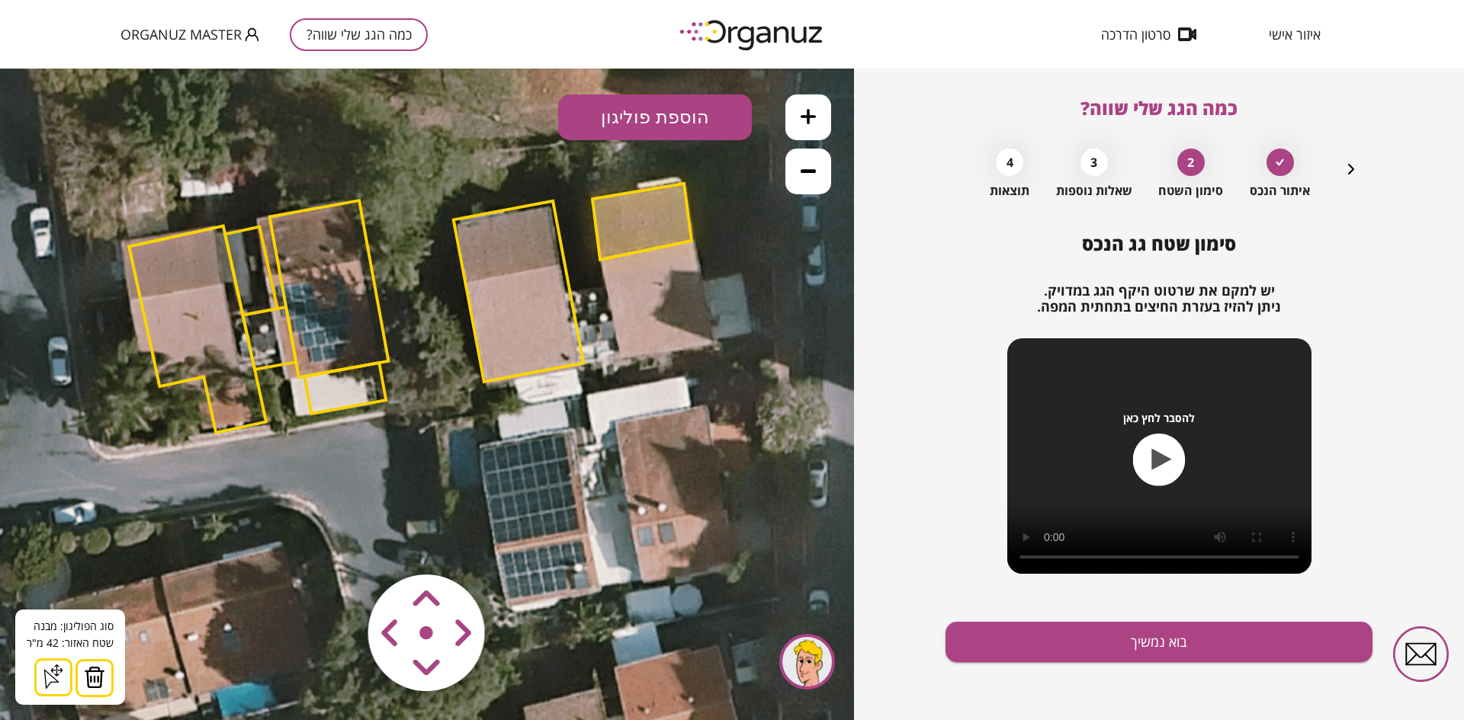
click at [87, 685] on img at bounding box center [94, 677] width 21 height 23
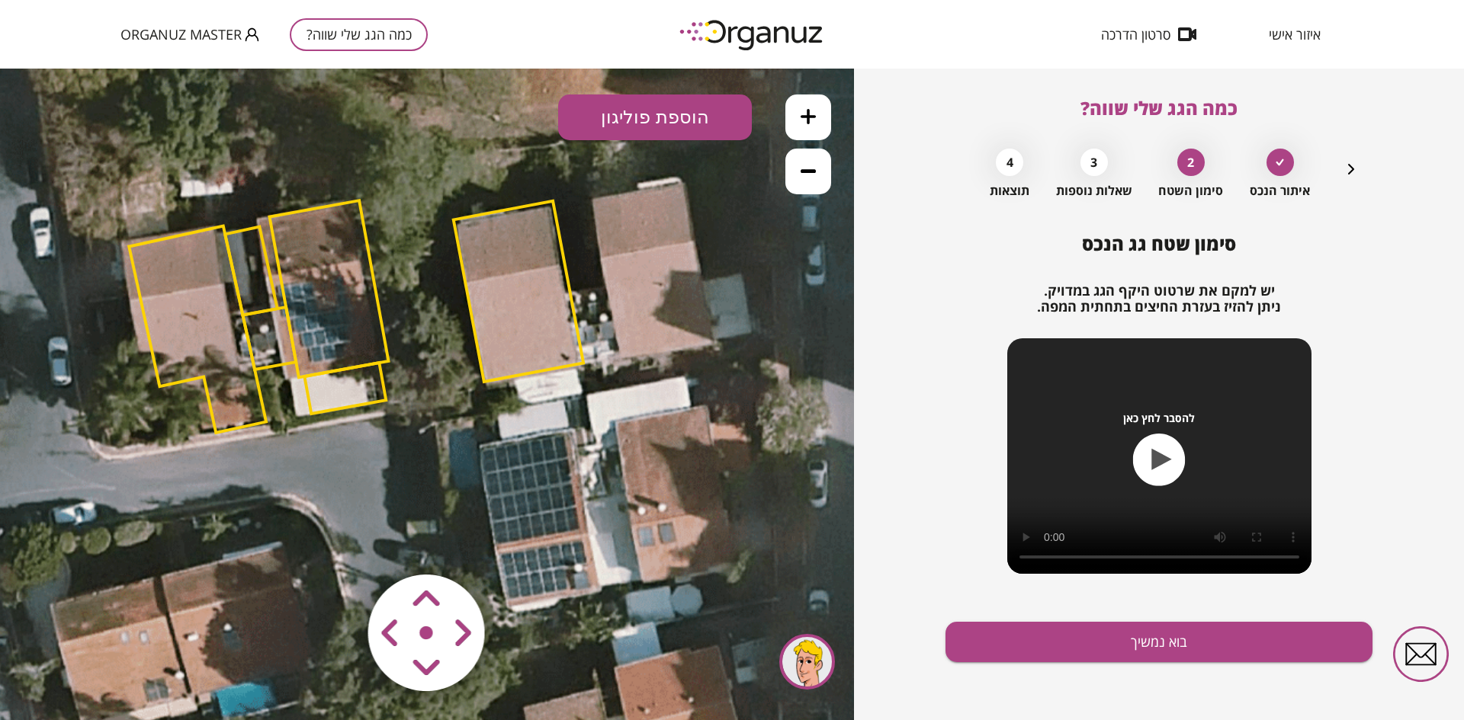
click at [336, 543] on area at bounding box center [336, 543] width 0 height 0
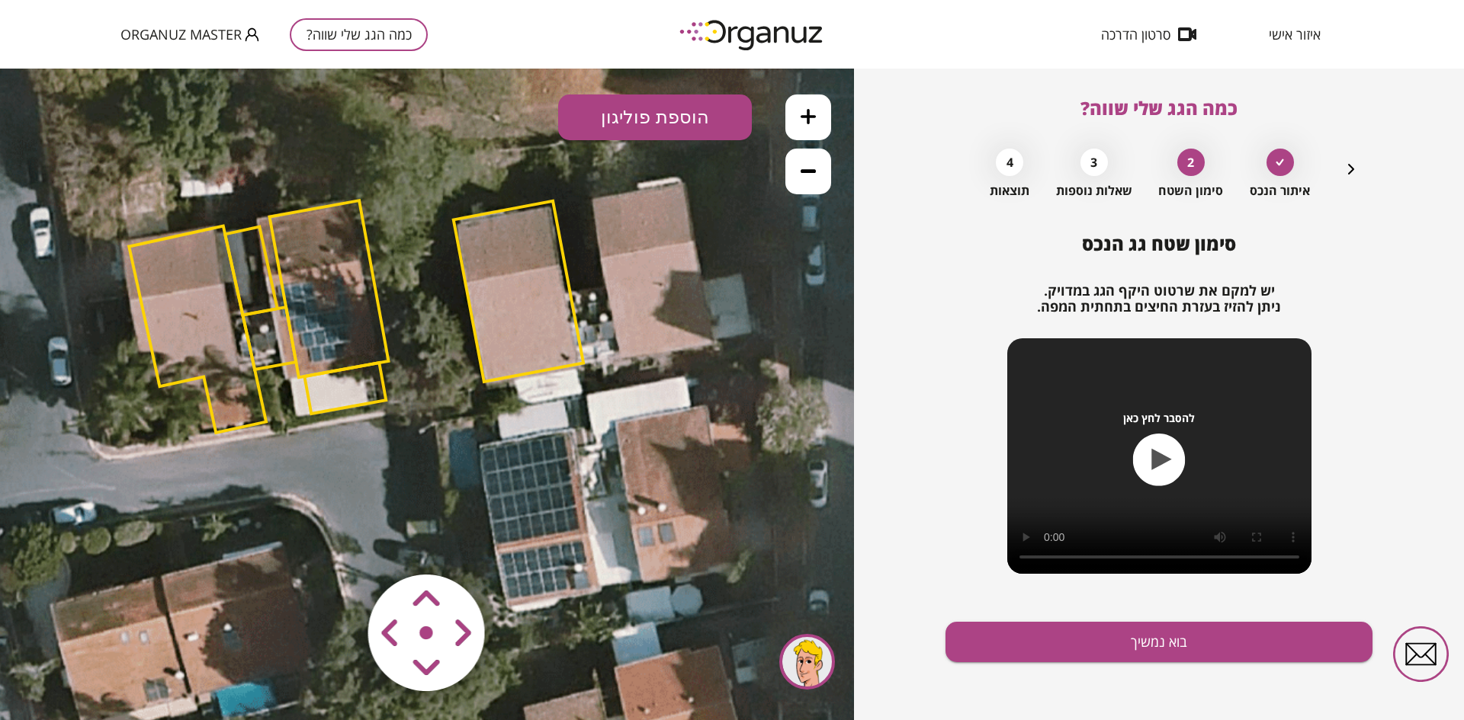
click at [494, 373] on polygon at bounding box center [519, 291] width 130 height 181
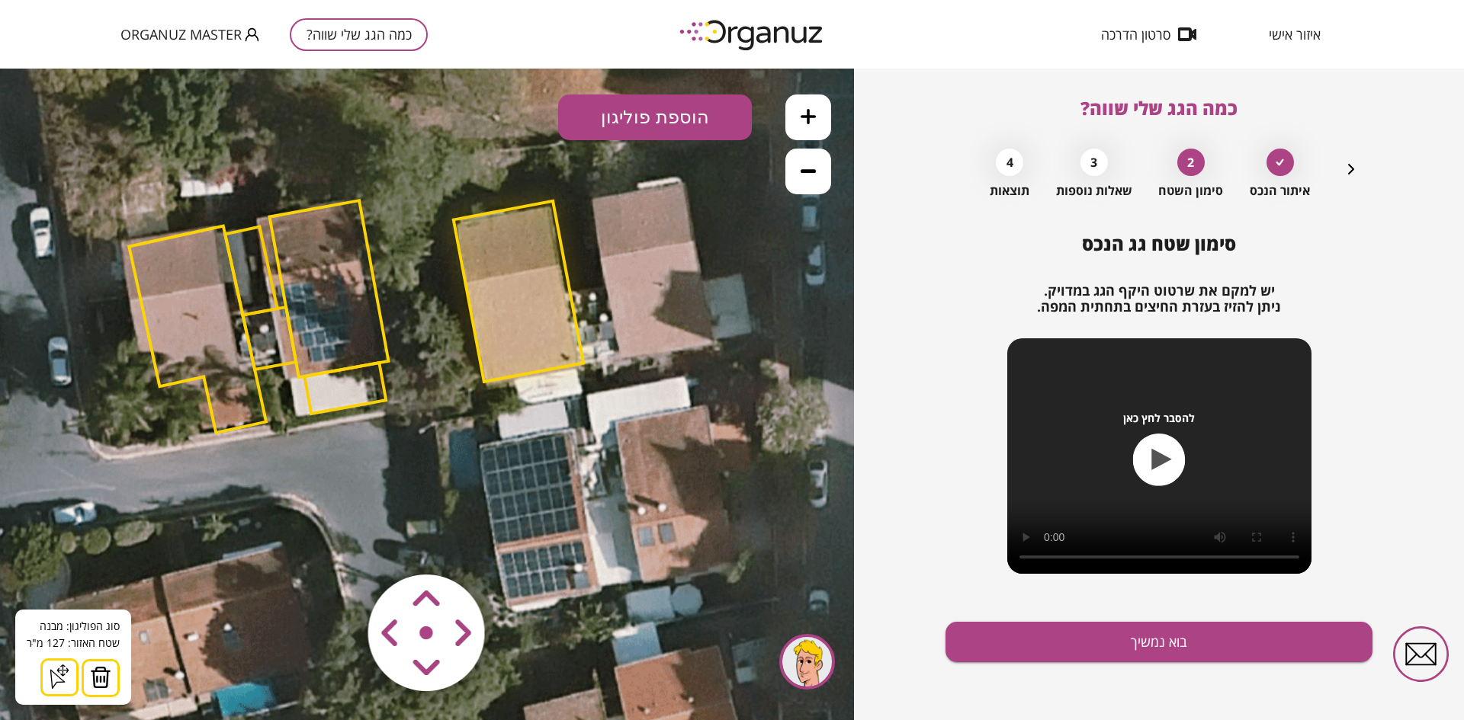
click at [336, 543] on area at bounding box center [336, 543] width 0 height 0
click at [1045, 634] on button "בוא נמשיך" at bounding box center [1158, 642] width 427 height 40
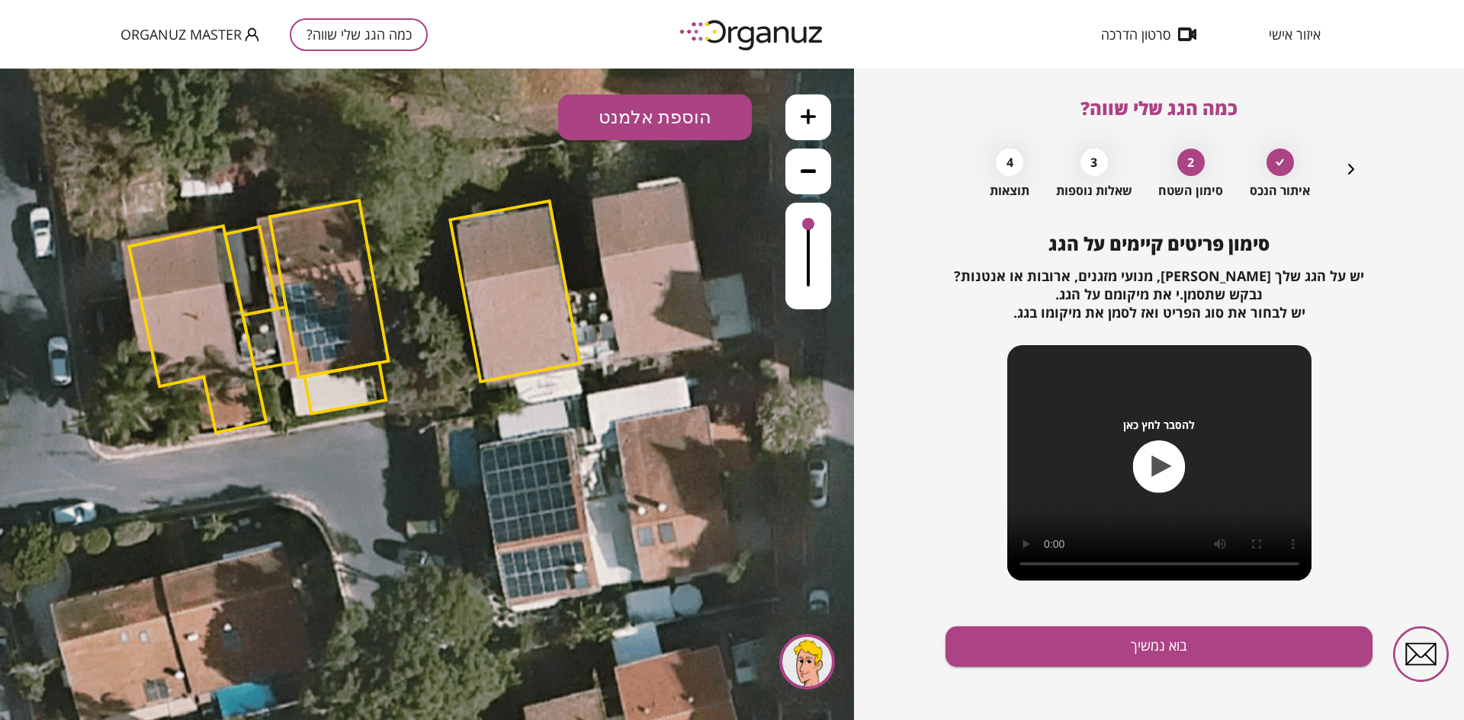
click at [682, 130] on button "הוספת אלמנט" at bounding box center [655, 118] width 194 height 46
click at [472, 156] on icon at bounding box center [430, 394] width 1887 height 1887
click at [629, 120] on button "הוספת אלמנט" at bounding box center [655, 118] width 194 height 46
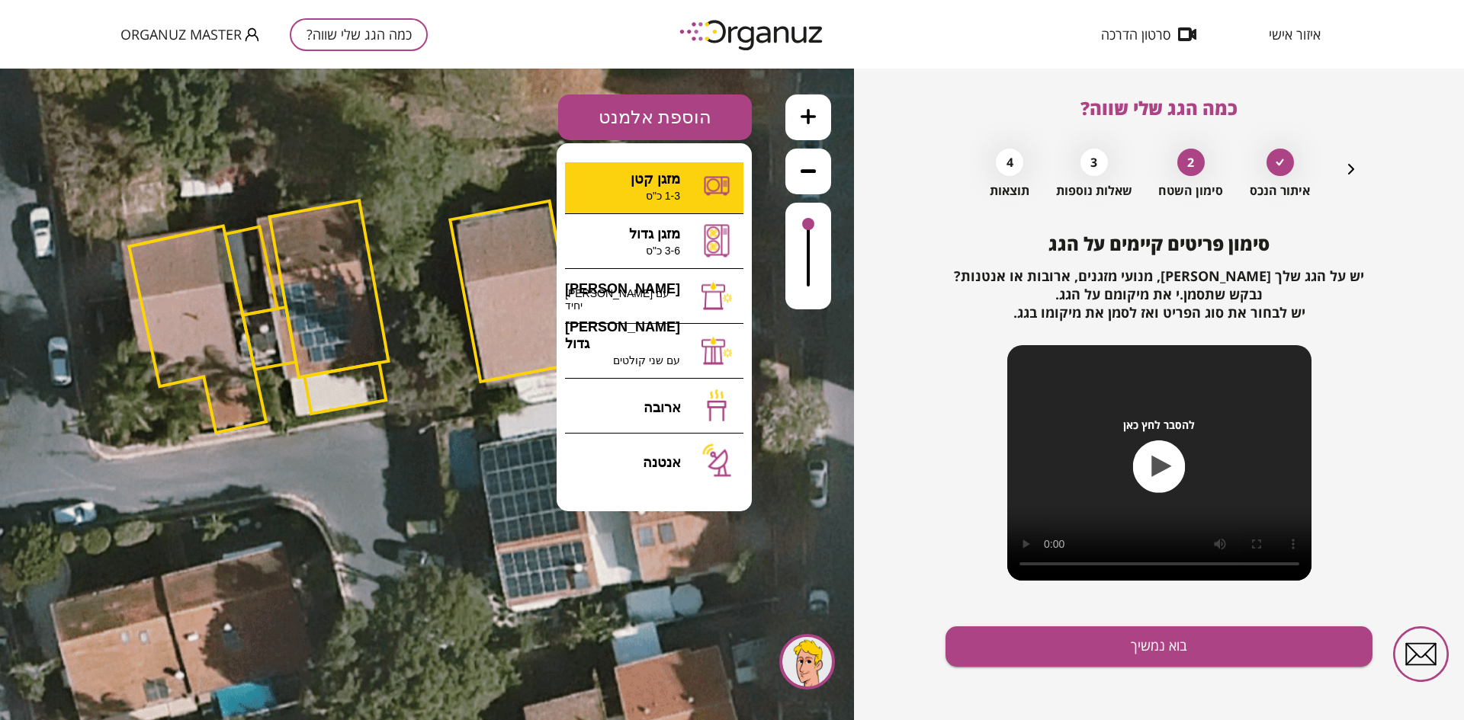
click at [643, 199] on div ".st0 { fill: #FFFFFF; } 0" at bounding box center [427, 395] width 854 height 652
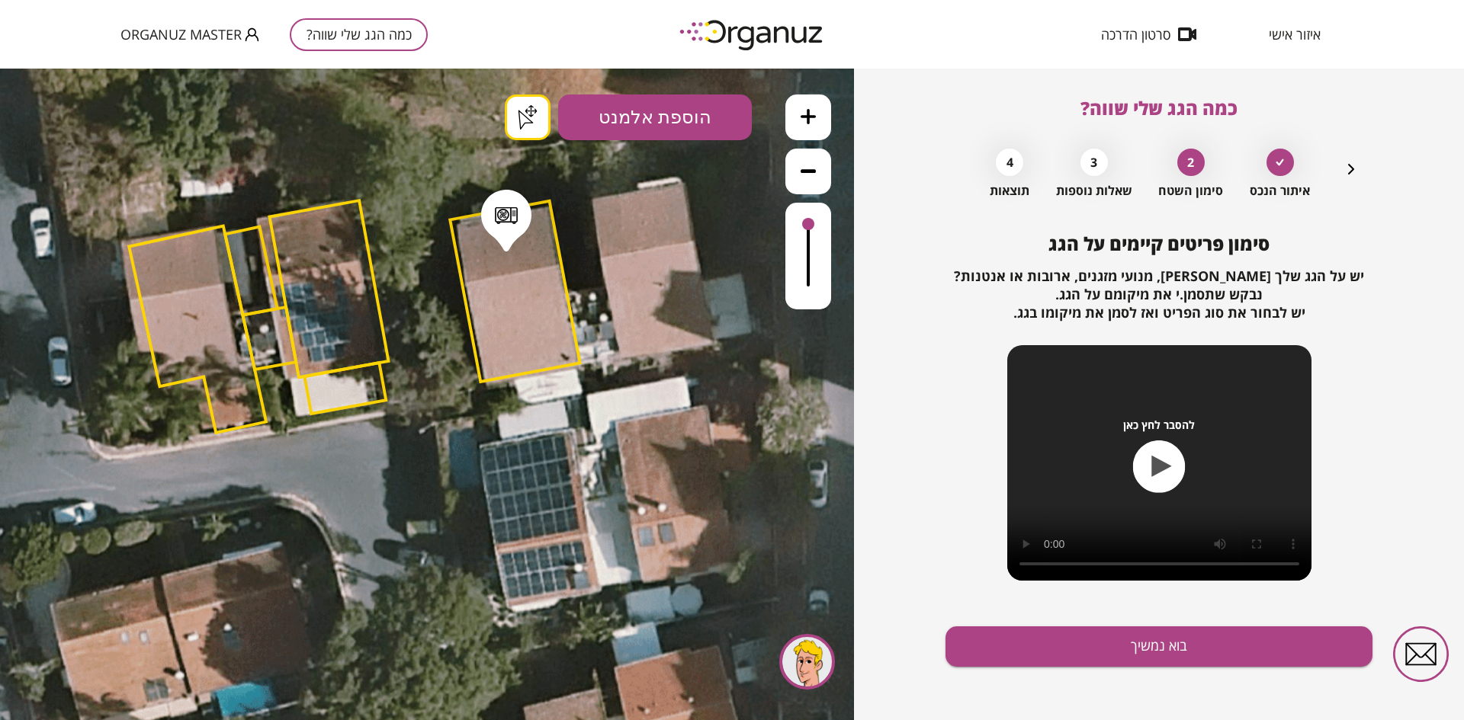
click at [535, 115] on div ".st0 { fill: #FFFFFF; } .st0 { fill: #FFFFFF; }" at bounding box center [427, 395] width 854 height 652
click at [509, 209] on div at bounding box center [506, 216] width 23 height 18
click at [534, 122] on icon at bounding box center [528, 117] width 20 height 21
click at [534, 122] on icon at bounding box center [430, 394] width 1887 height 1887
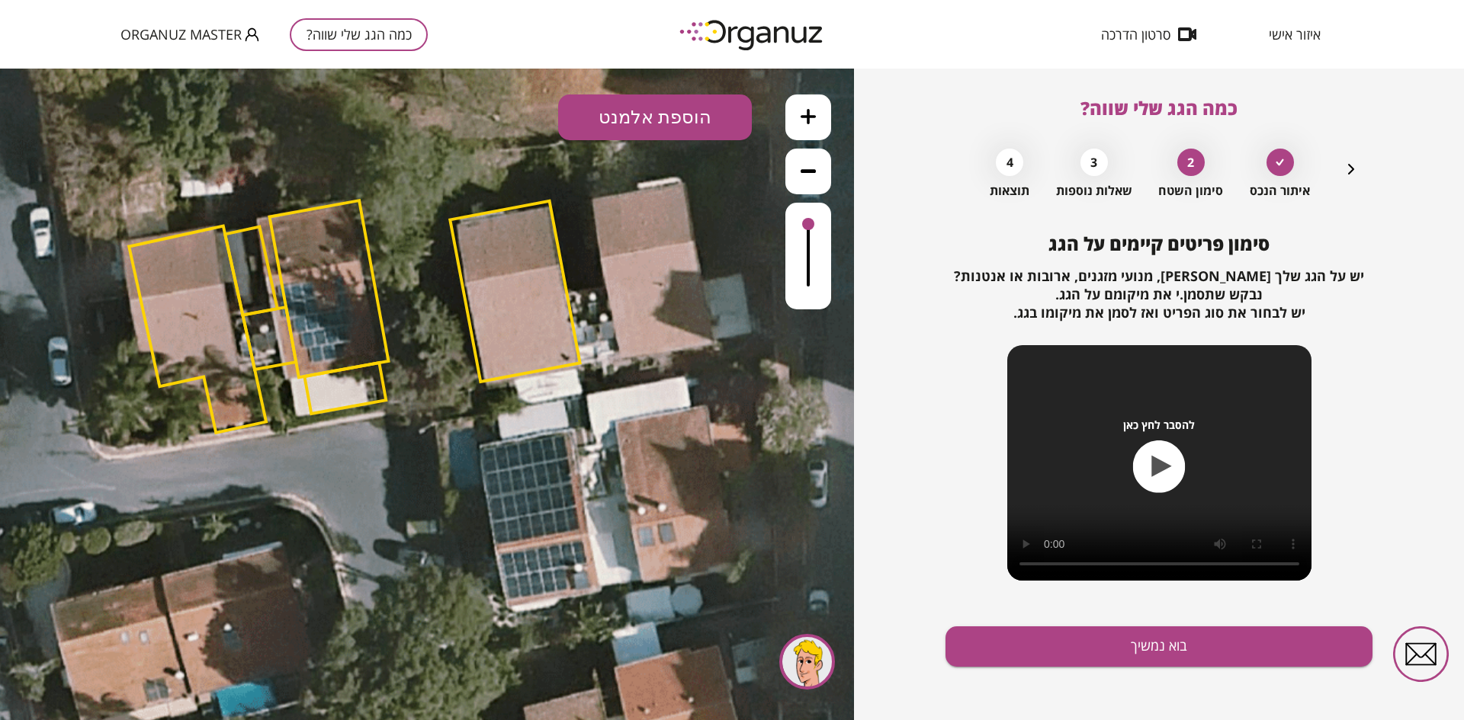
click at [813, 123] on icon at bounding box center [807, 116] width 15 height 15
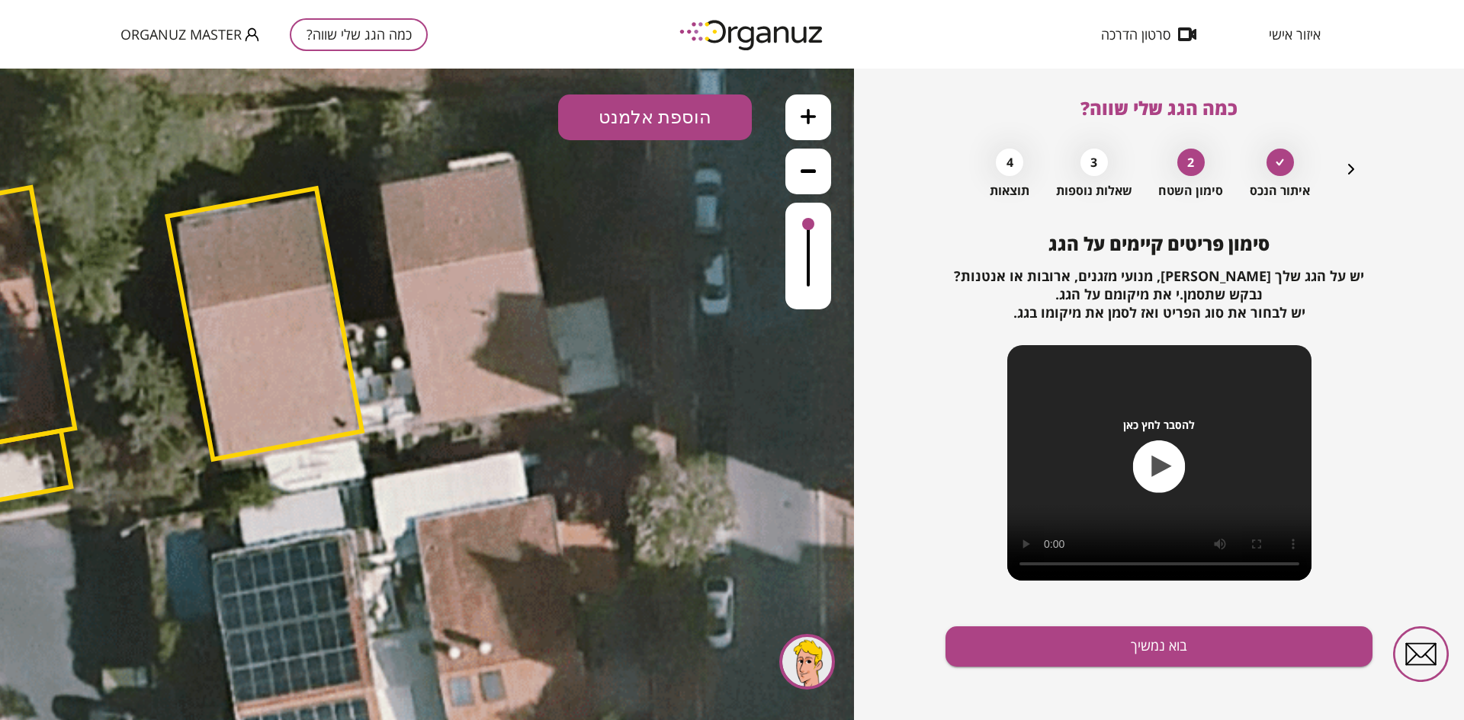
drag, startPoint x: 678, startPoint y: 402, endPoint x: 383, endPoint y: 486, distance: 306.0
click at [383, 486] on icon at bounding box center [137, 479] width 2830 height 2830
click at [1350, 169] on icon "button" at bounding box center [1351, 169] width 18 height 18
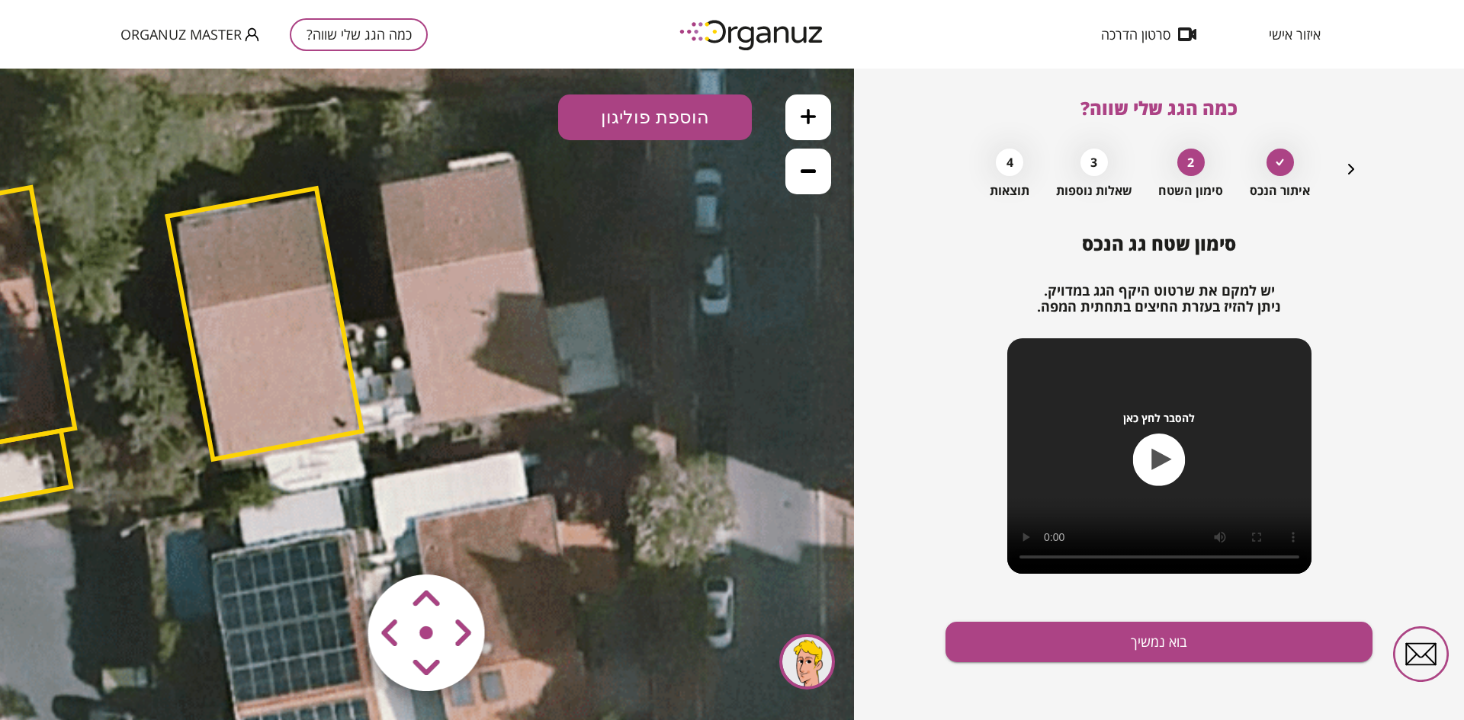
click at [336, 543] on area at bounding box center [336, 543] width 0 height 0
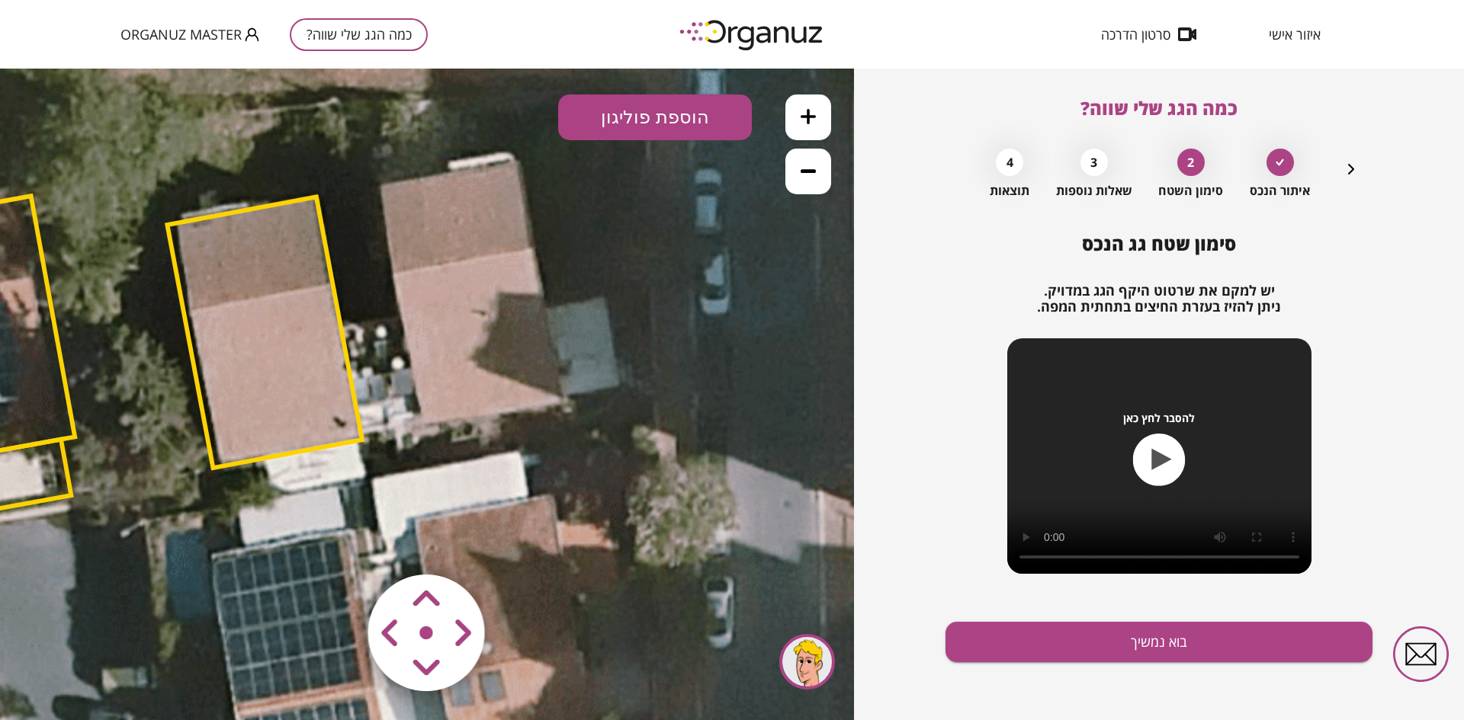
click at [336, 543] on area at bounding box center [336, 543] width 0 height 0
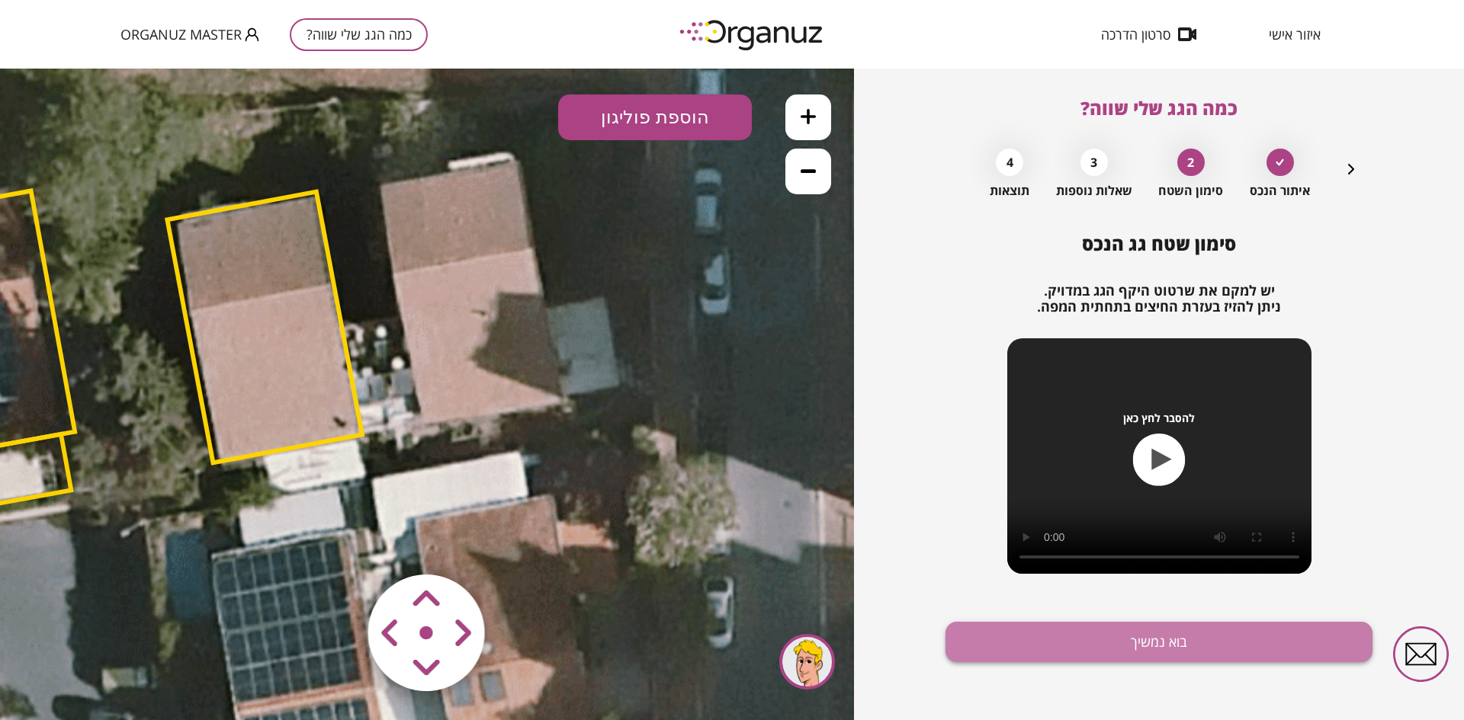
click at [1143, 649] on button "בוא נמשיך" at bounding box center [1158, 642] width 427 height 40
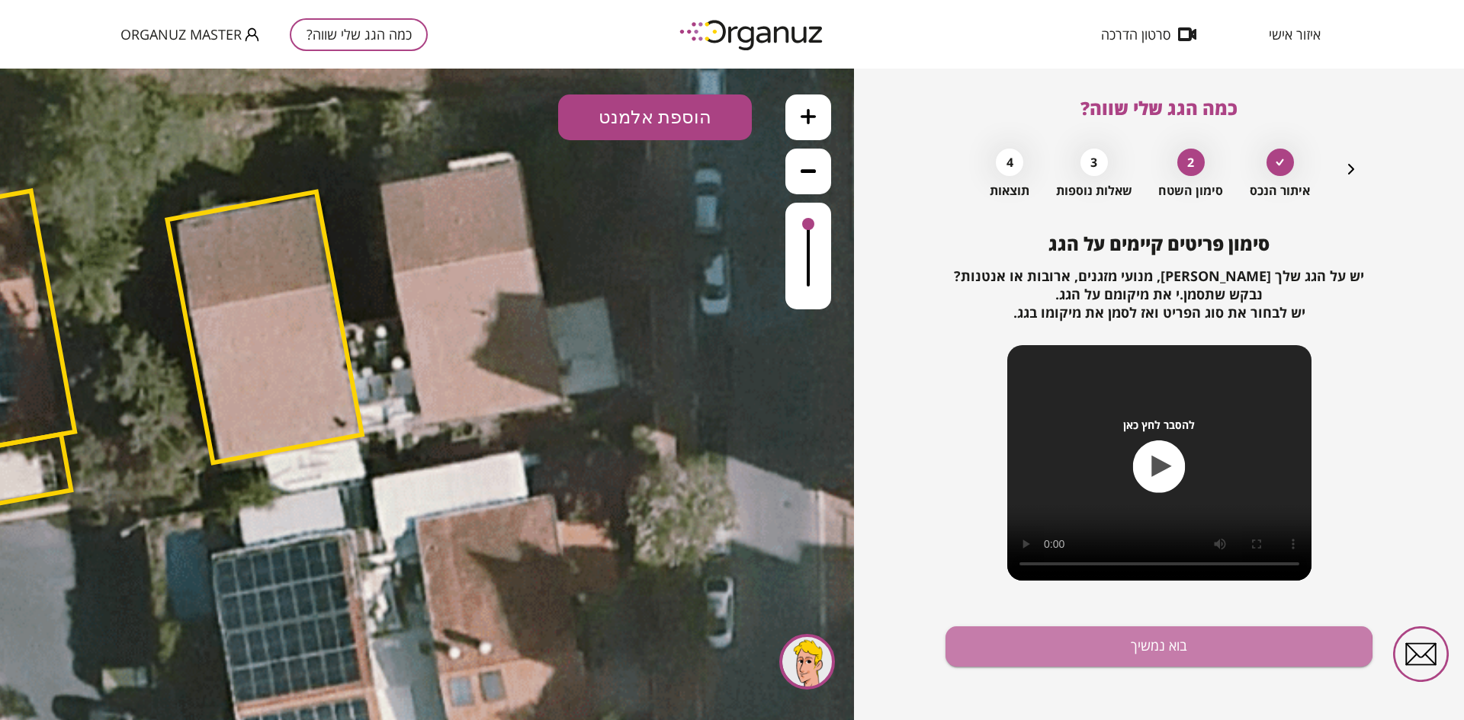
click at [1143, 649] on button "בוא נמשיך" at bounding box center [1158, 647] width 427 height 40
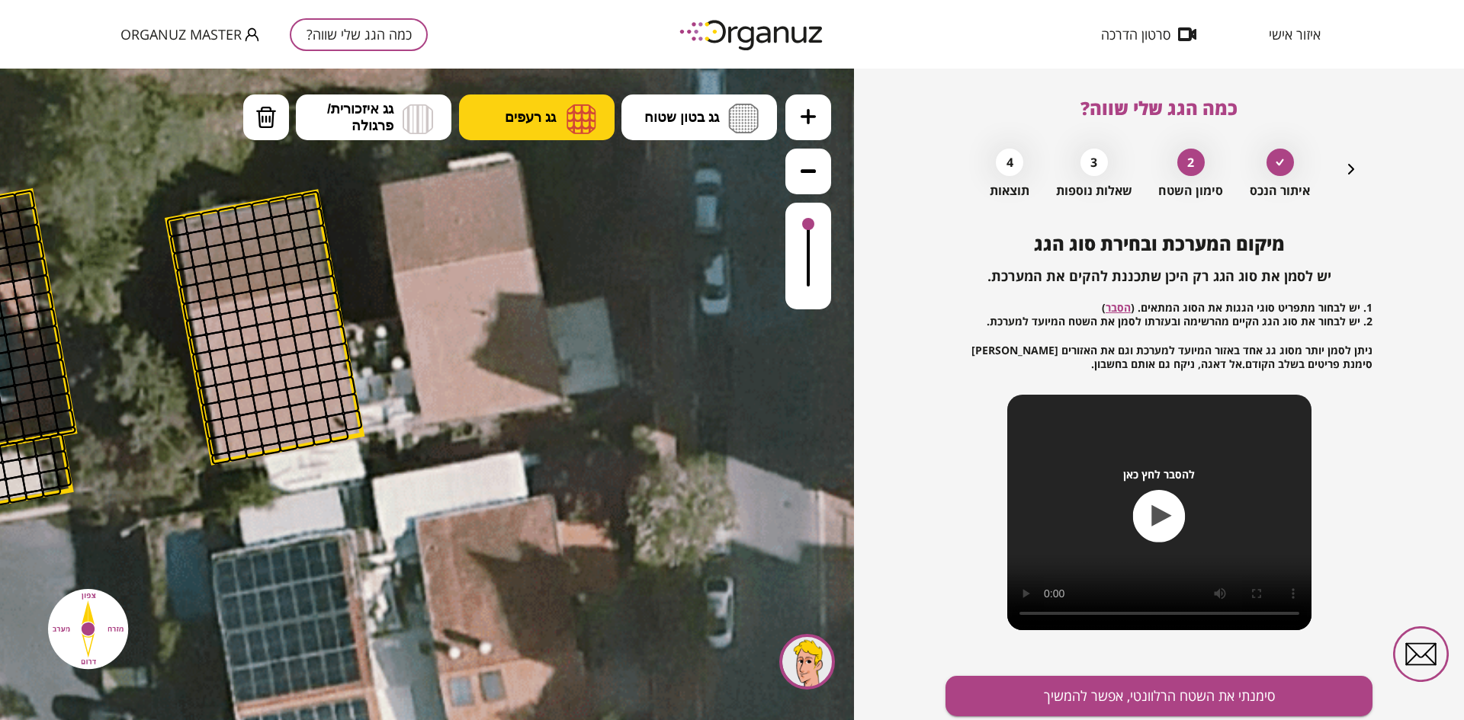
click at [553, 116] on span "גג רעפים" at bounding box center [530, 117] width 51 height 17
click at [554, 173] on div ".st0 { fill: #FFFFFF; } 0" at bounding box center [427, 395] width 854 height 652
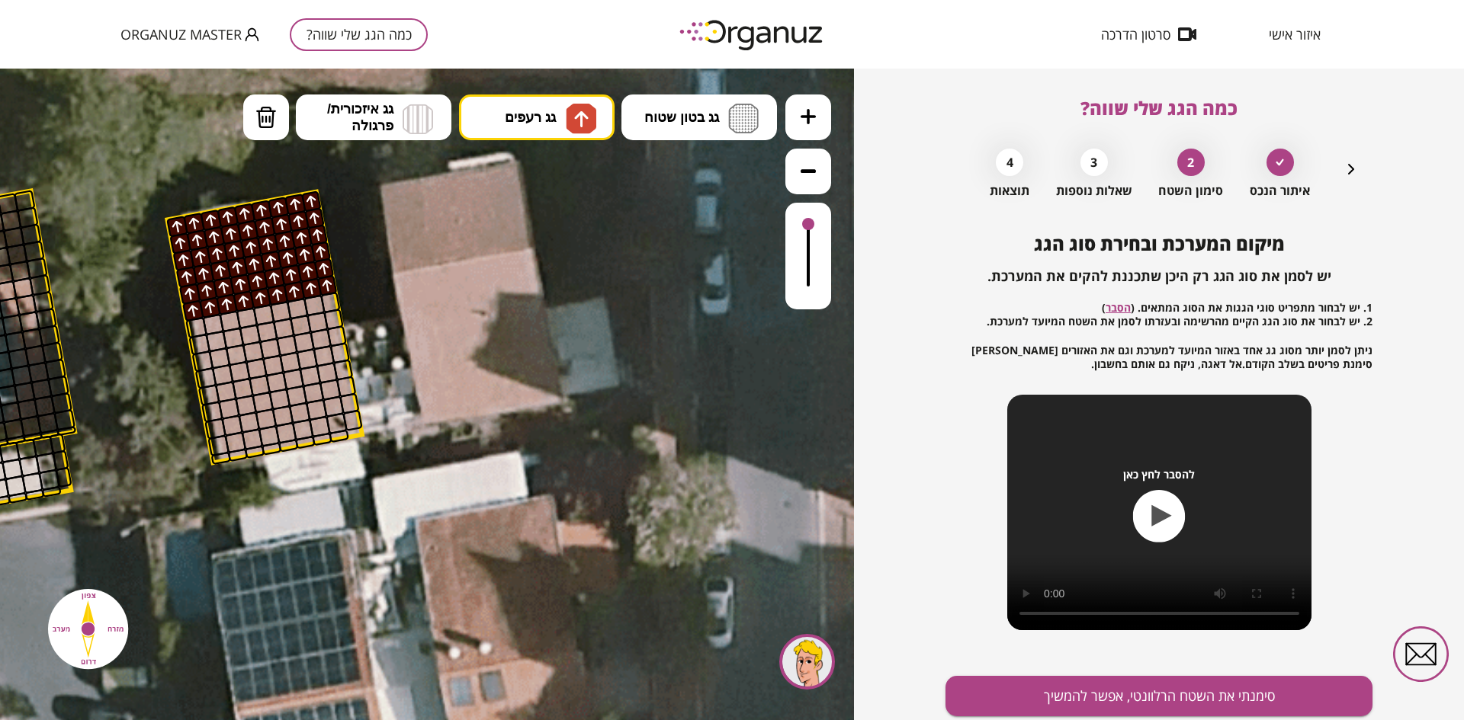
drag, startPoint x: 187, startPoint y: 287, endPoint x: 330, endPoint y: 284, distance: 143.3
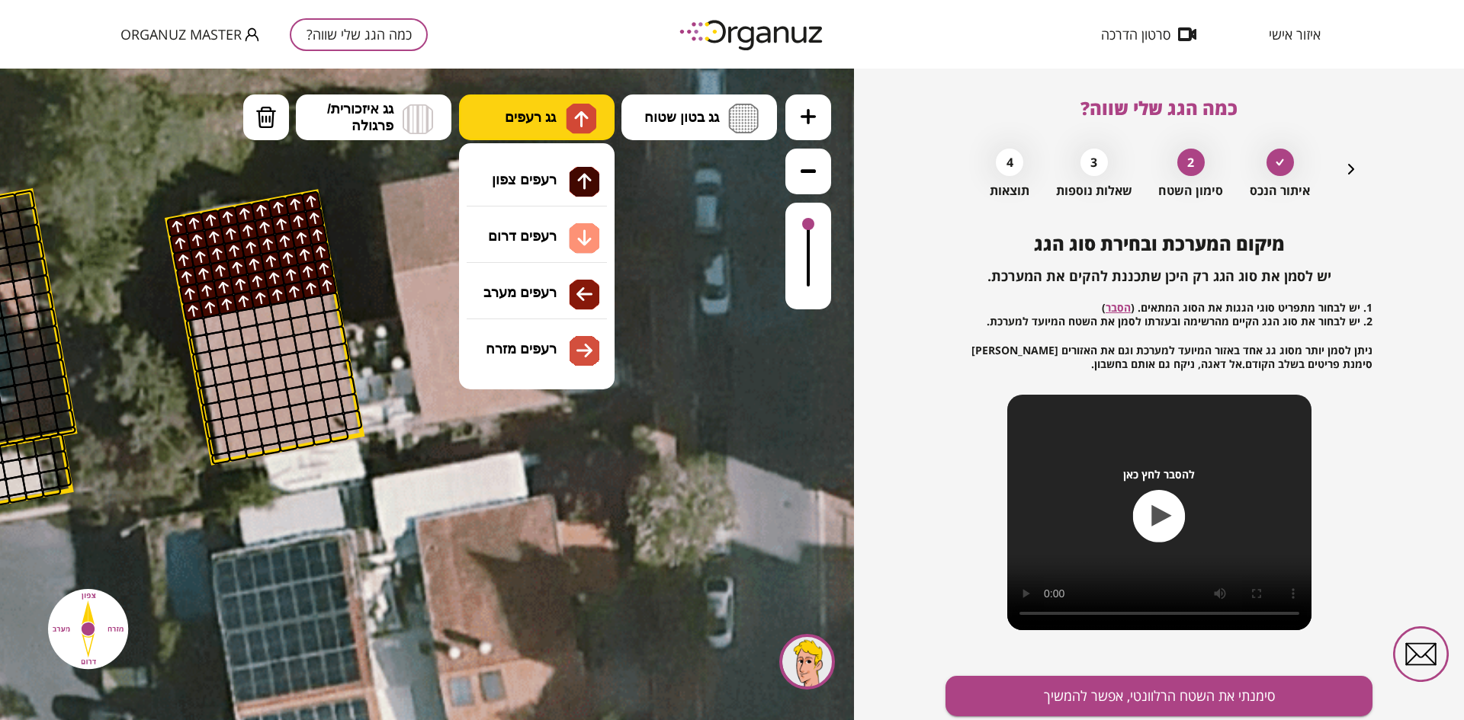
click at [542, 113] on span "גג רעפים" at bounding box center [530, 117] width 51 height 17
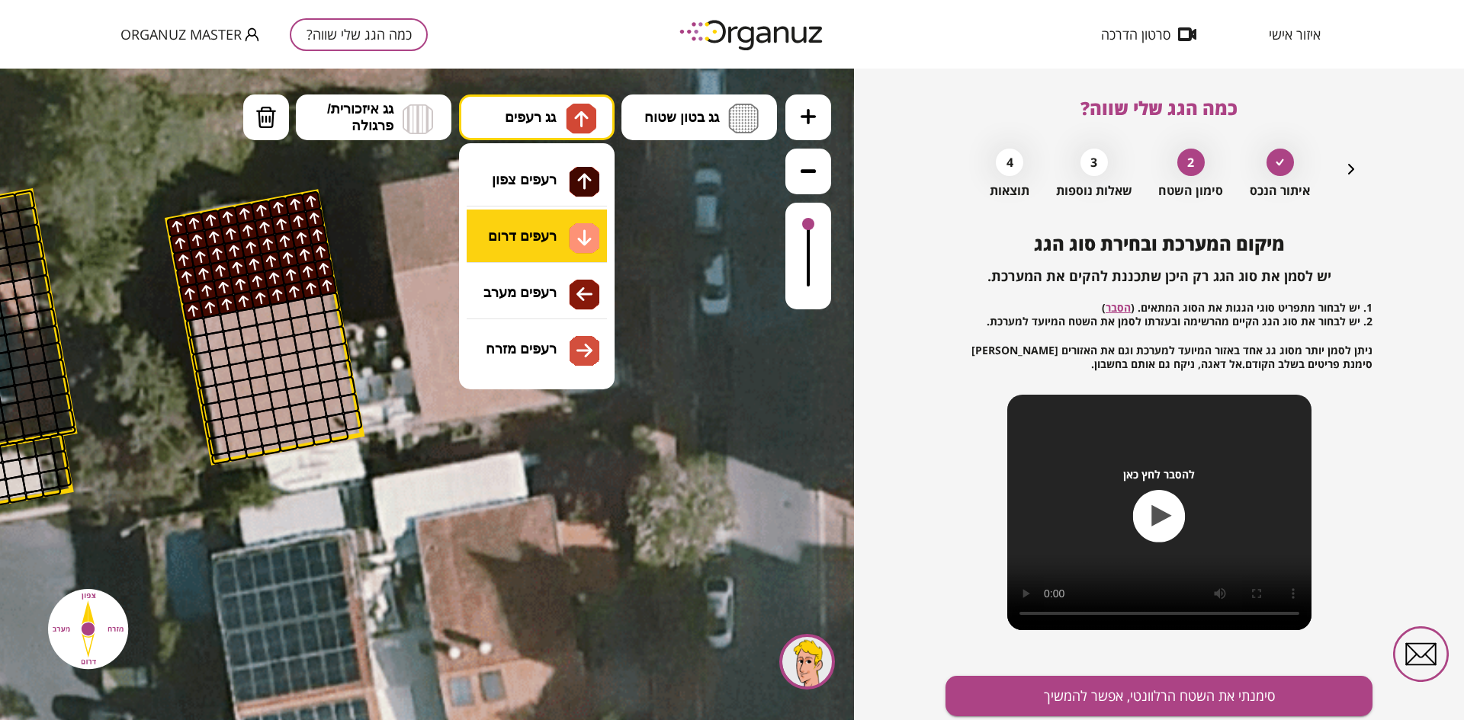
click at [545, 229] on div ".st0 { fill: #FFFFFF; } 0" at bounding box center [427, 395] width 854 height 652
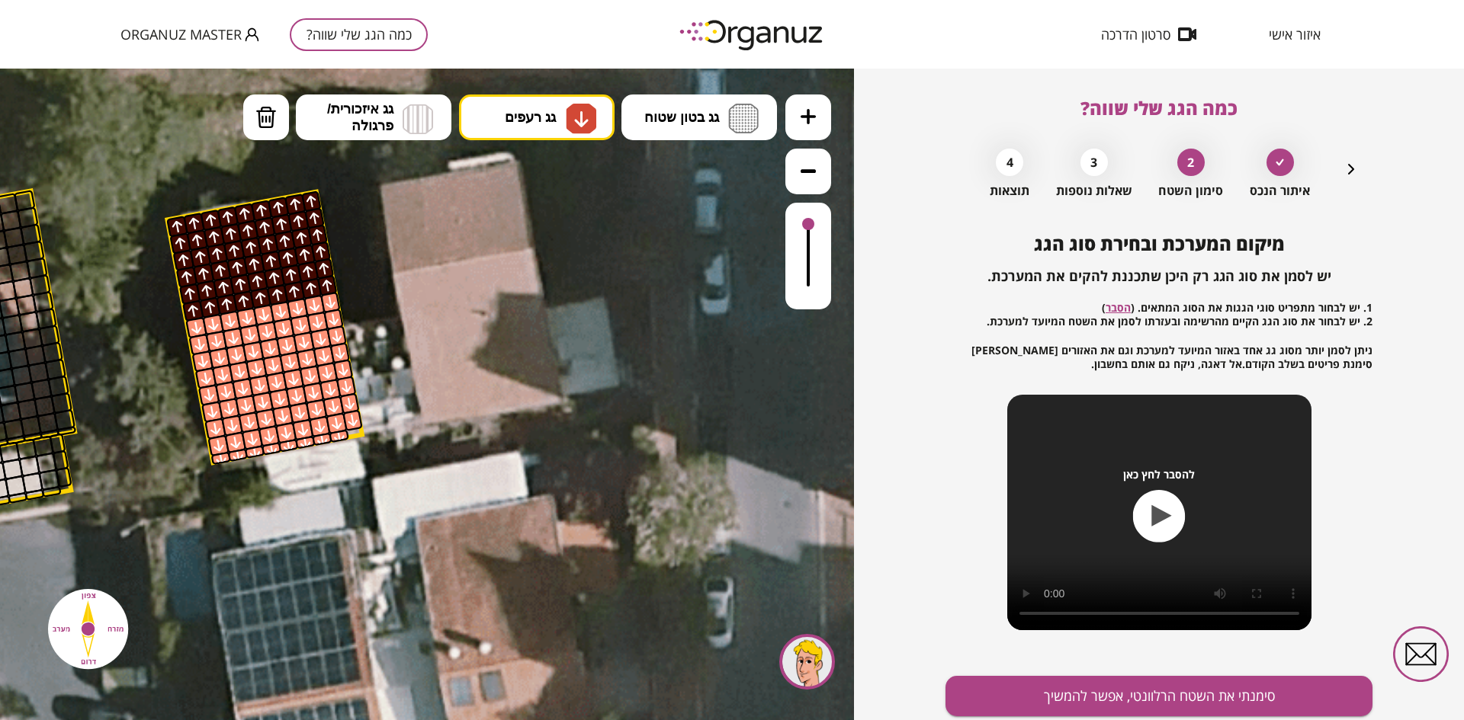
drag, startPoint x: 329, startPoint y: 308, endPoint x: 213, endPoint y: 462, distance: 193.2
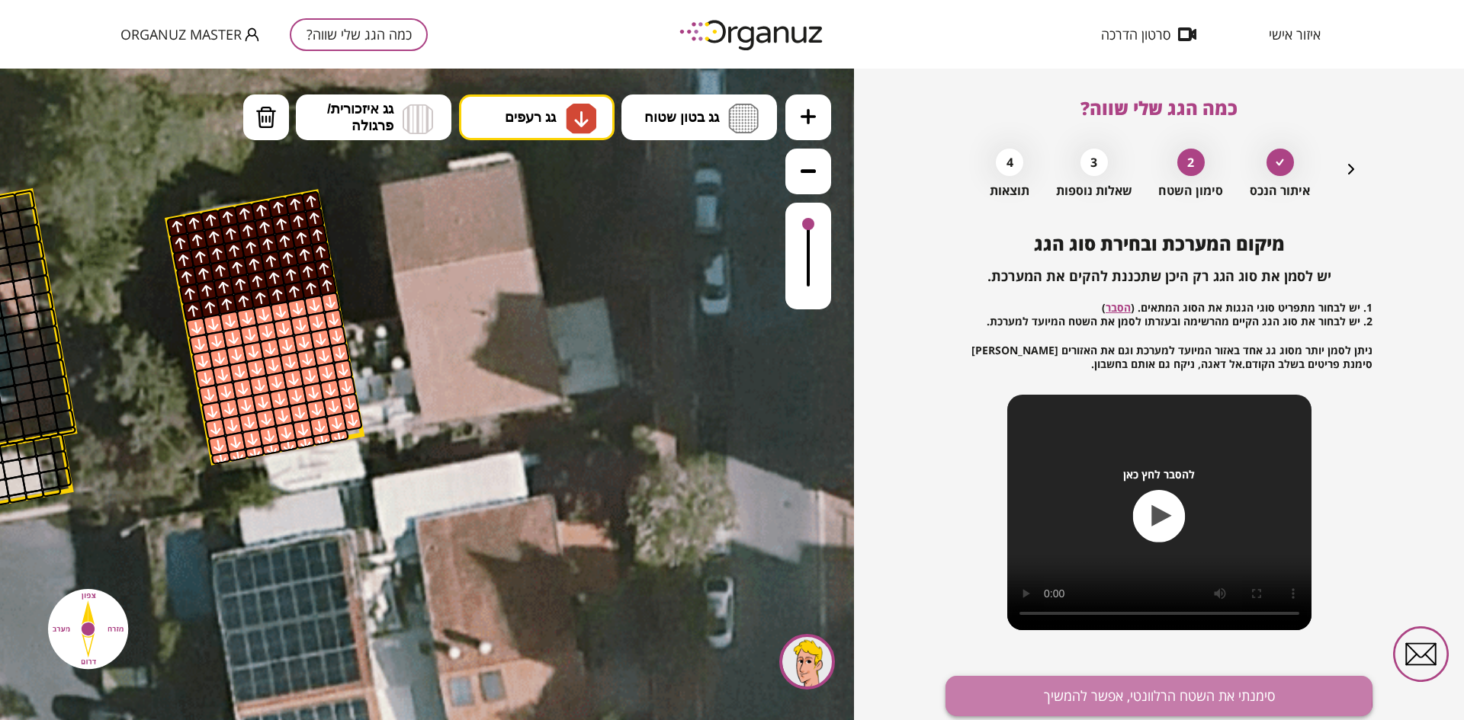
click at [999, 685] on button "סימנתי את השטח הרלוונטי, אפשר להמשיך" at bounding box center [1158, 696] width 427 height 40
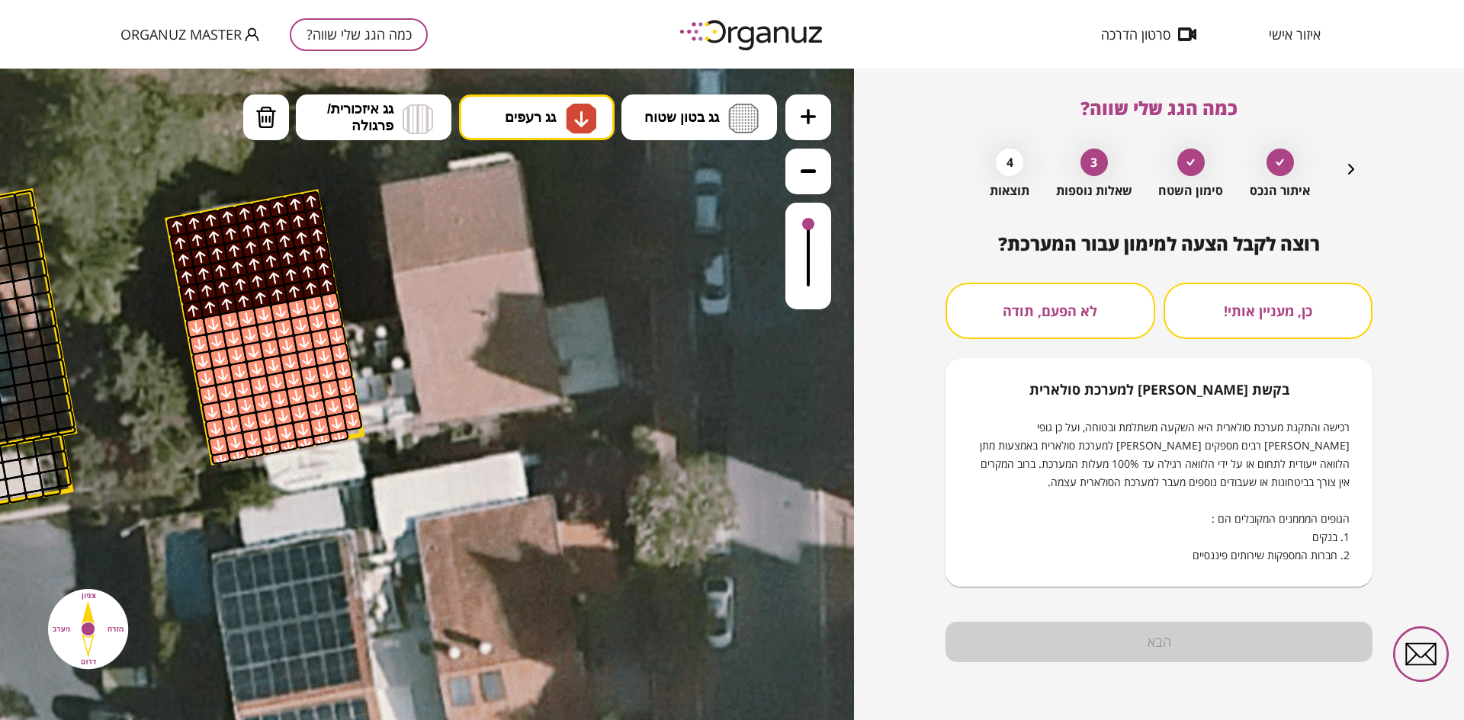
click at [1079, 309] on button "לא הפעם, תודה" at bounding box center [1050, 311] width 210 height 56
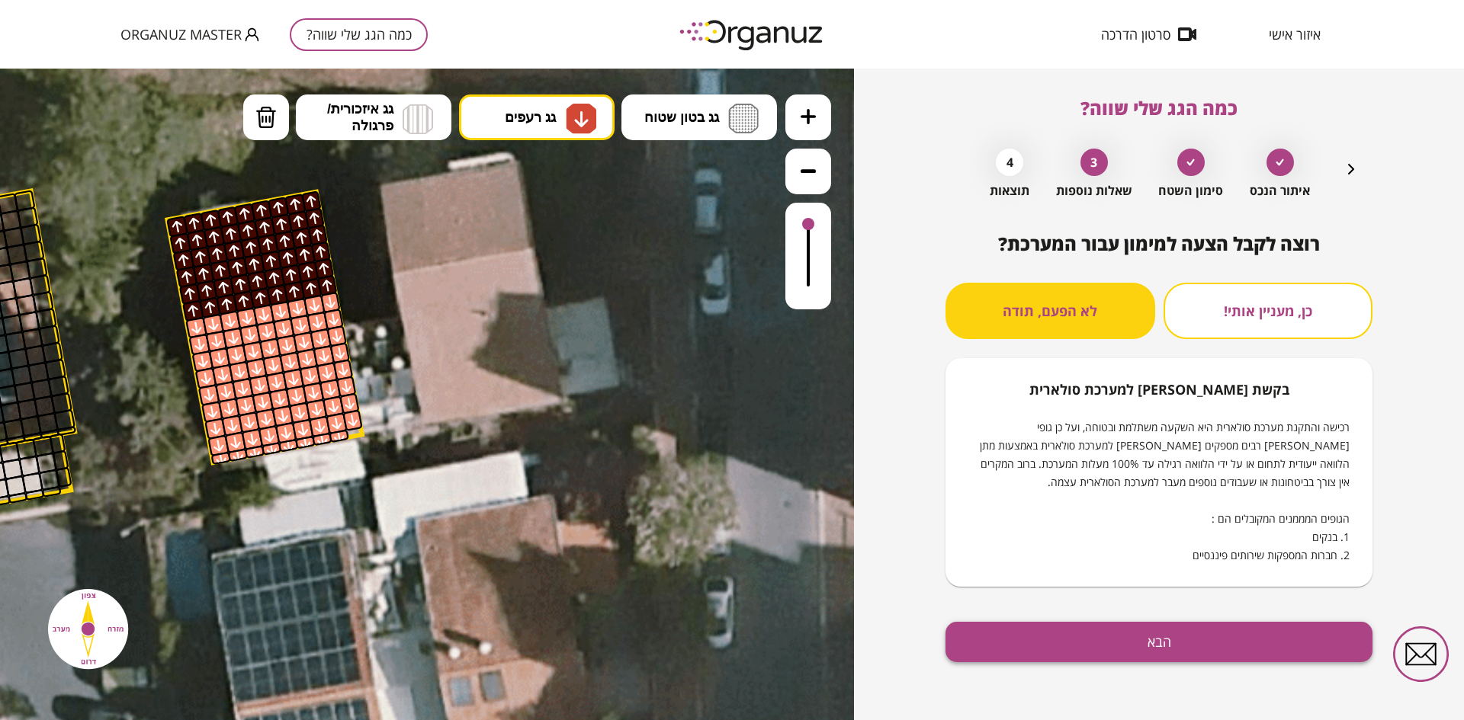
click at [1111, 644] on button "הבא" at bounding box center [1158, 642] width 427 height 40
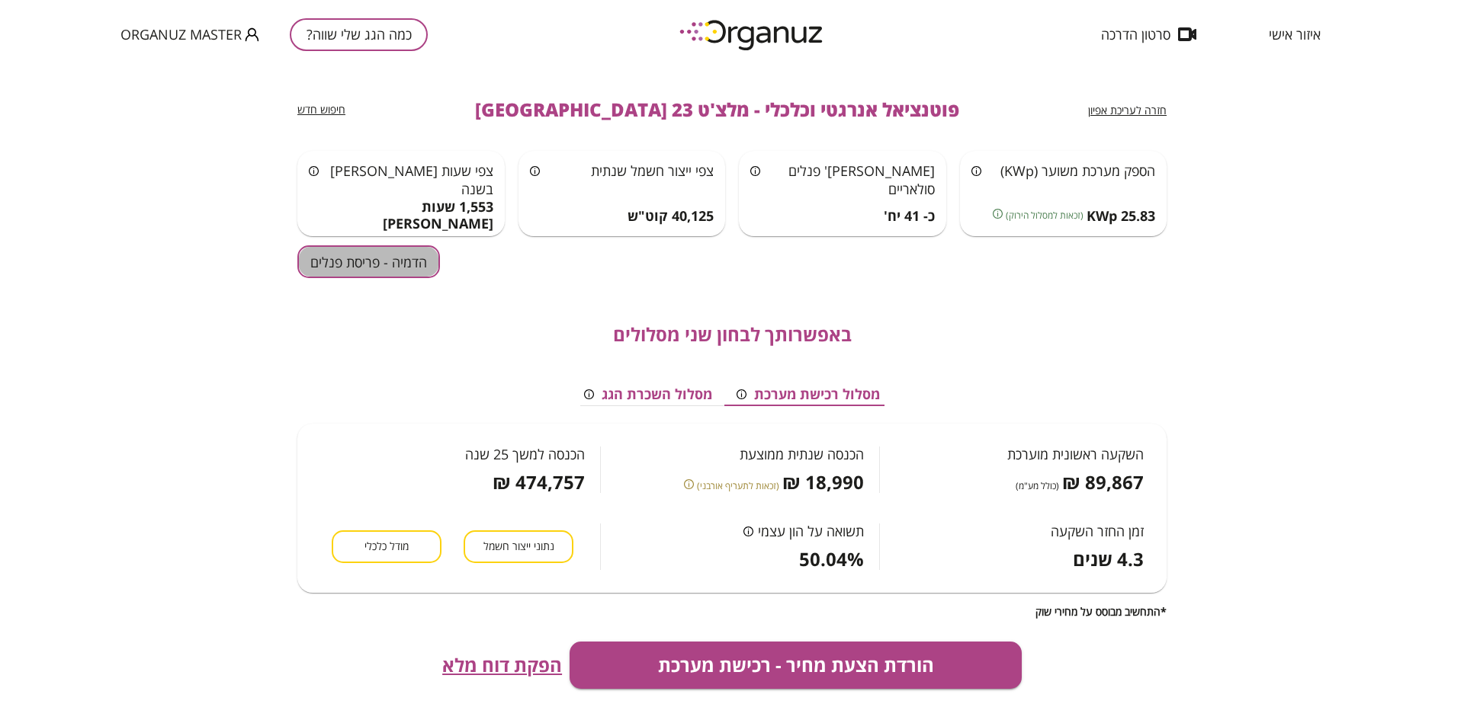
click at [363, 261] on button "הדמיה - פריסת פנלים" at bounding box center [368, 261] width 143 height 33
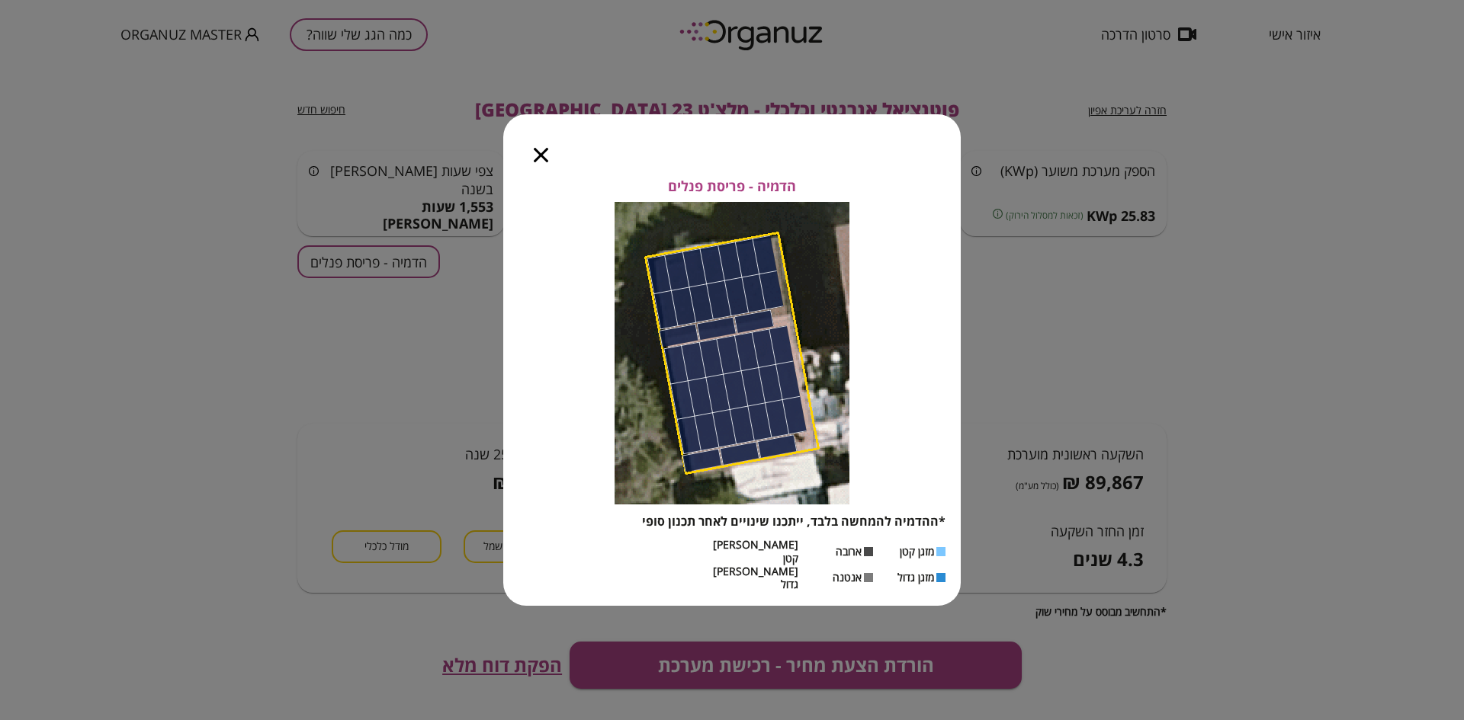
click at [541, 162] on icon "button" at bounding box center [541, 155] width 14 height 14
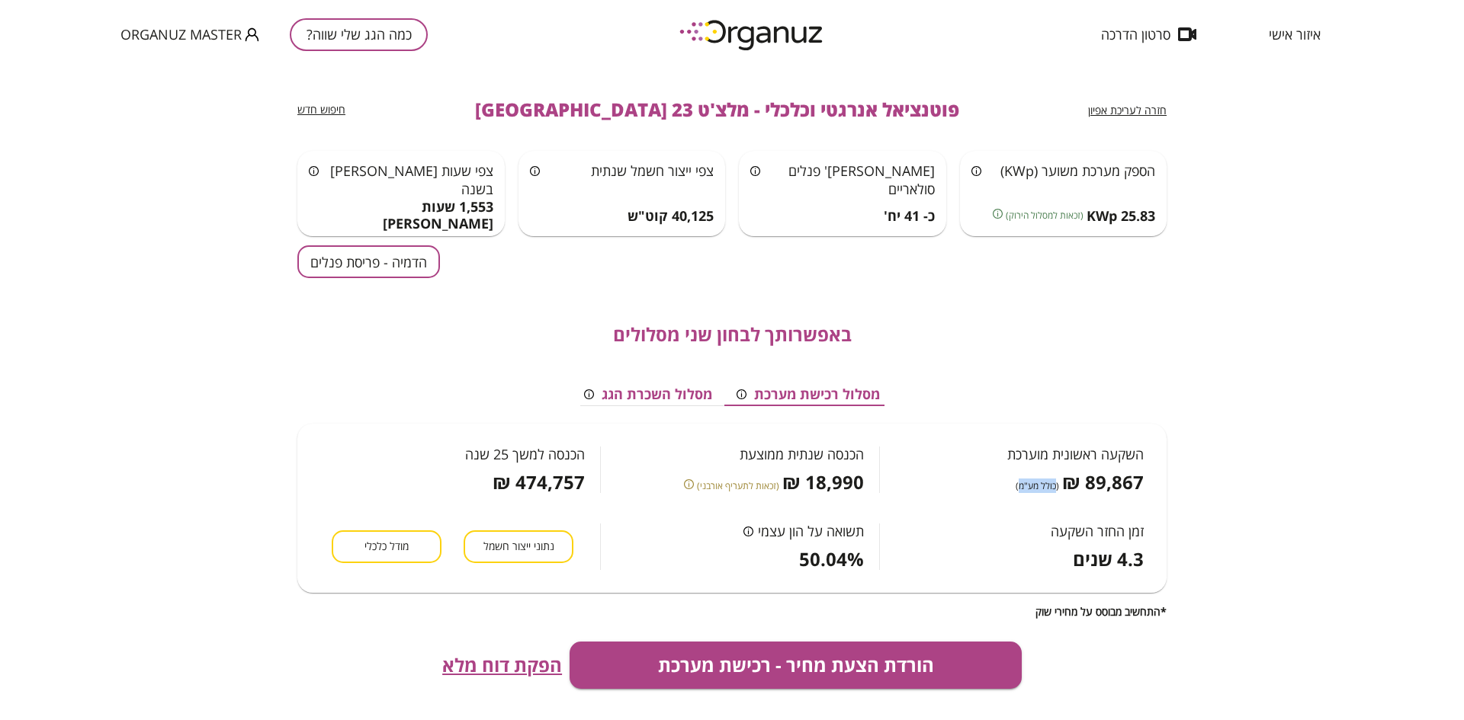
drag, startPoint x: 1022, startPoint y: 485, endPoint x: 1058, endPoint y: 484, distance: 35.8
click at [1058, 484] on span "(כולל מע"מ)" at bounding box center [1036, 486] width 43 height 14
click at [519, 549] on span "נתוני ייצור חשמל" at bounding box center [518, 547] width 71 height 14
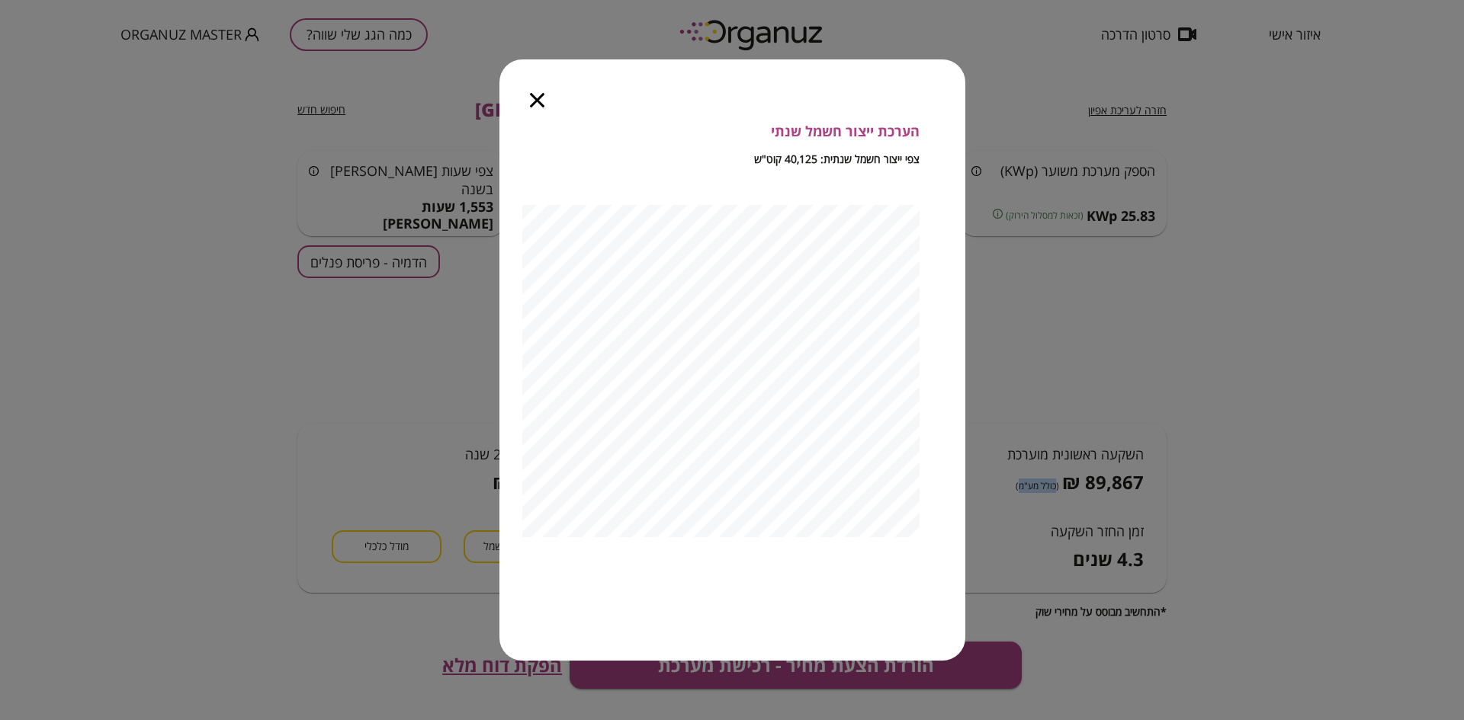
click at [531, 95] on icon "button" at bounding box center [537, 100] width 14 height 14
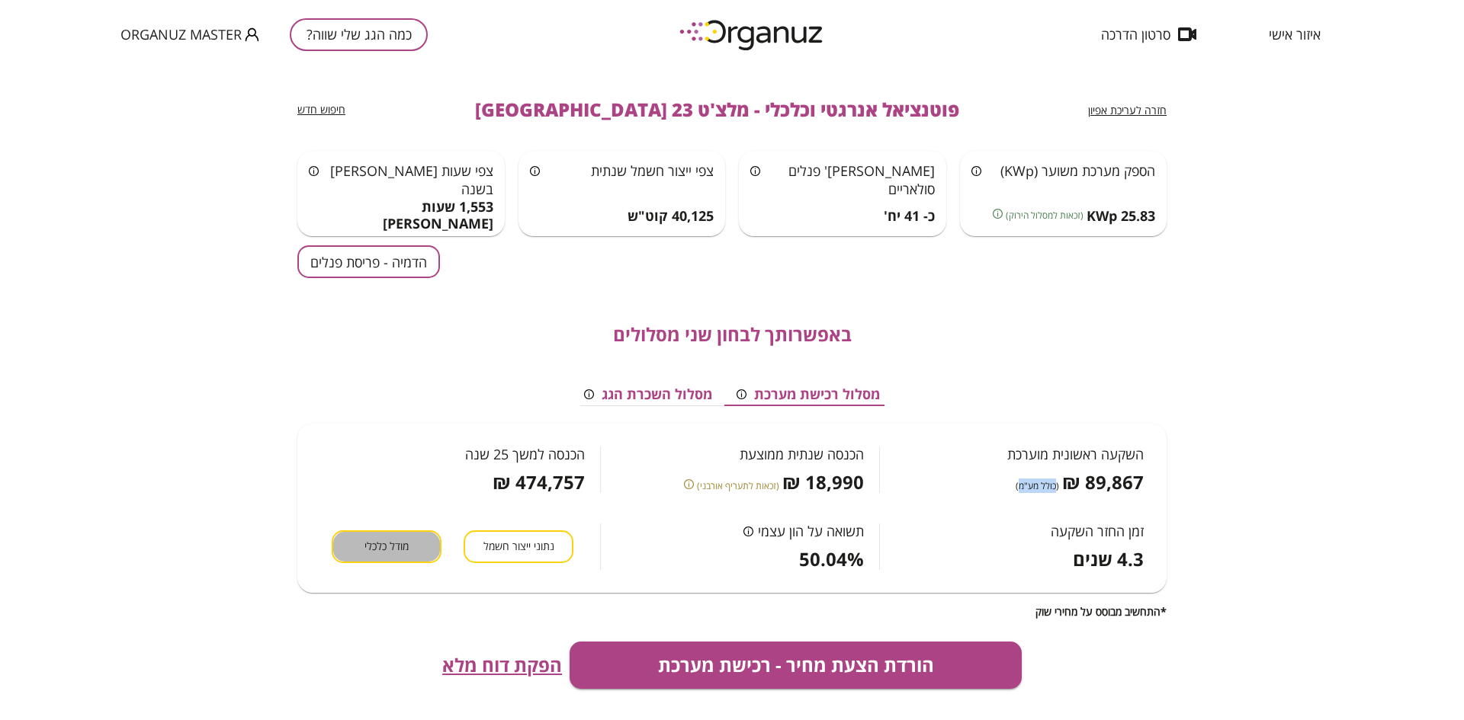
click at [377, 559] on button "מודל כלכלי" at bounding box center [387, 547] width 110 height 33
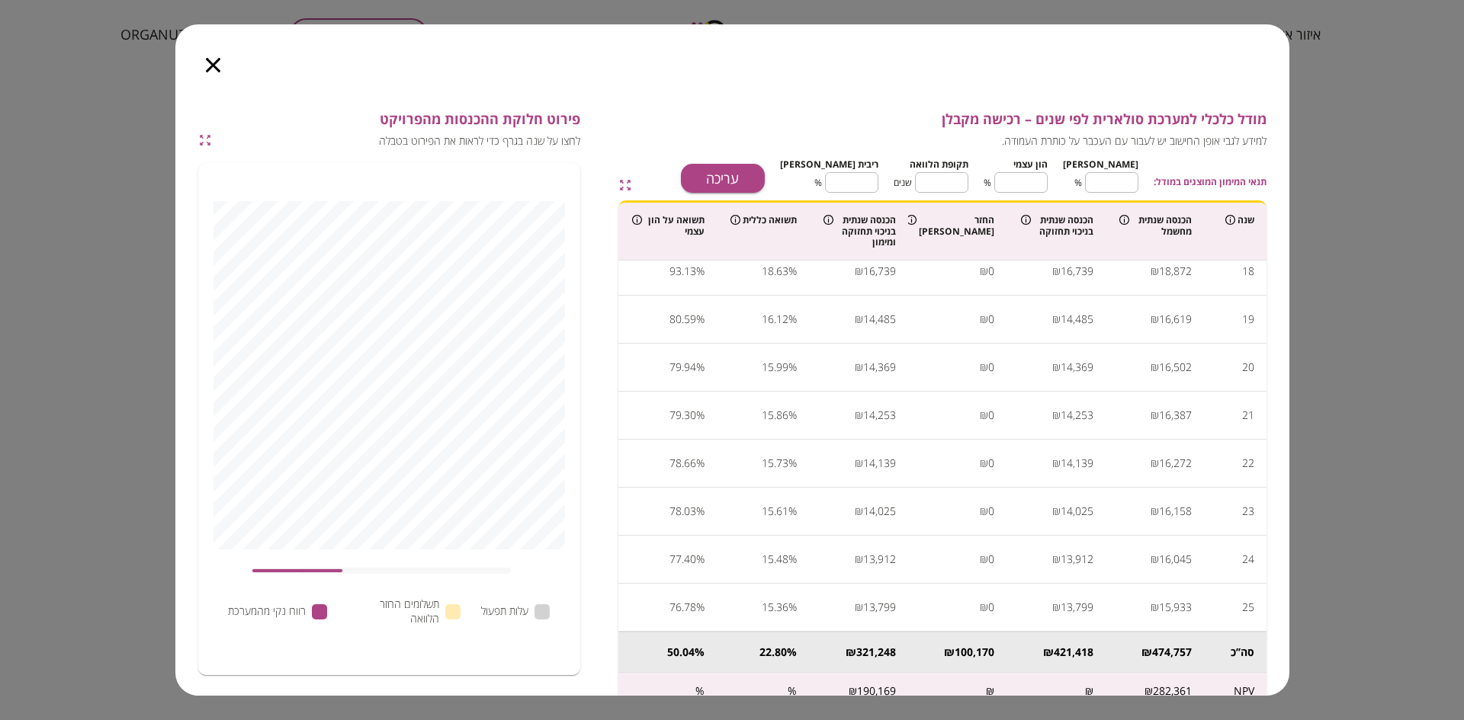
scroll to position [28, 0]
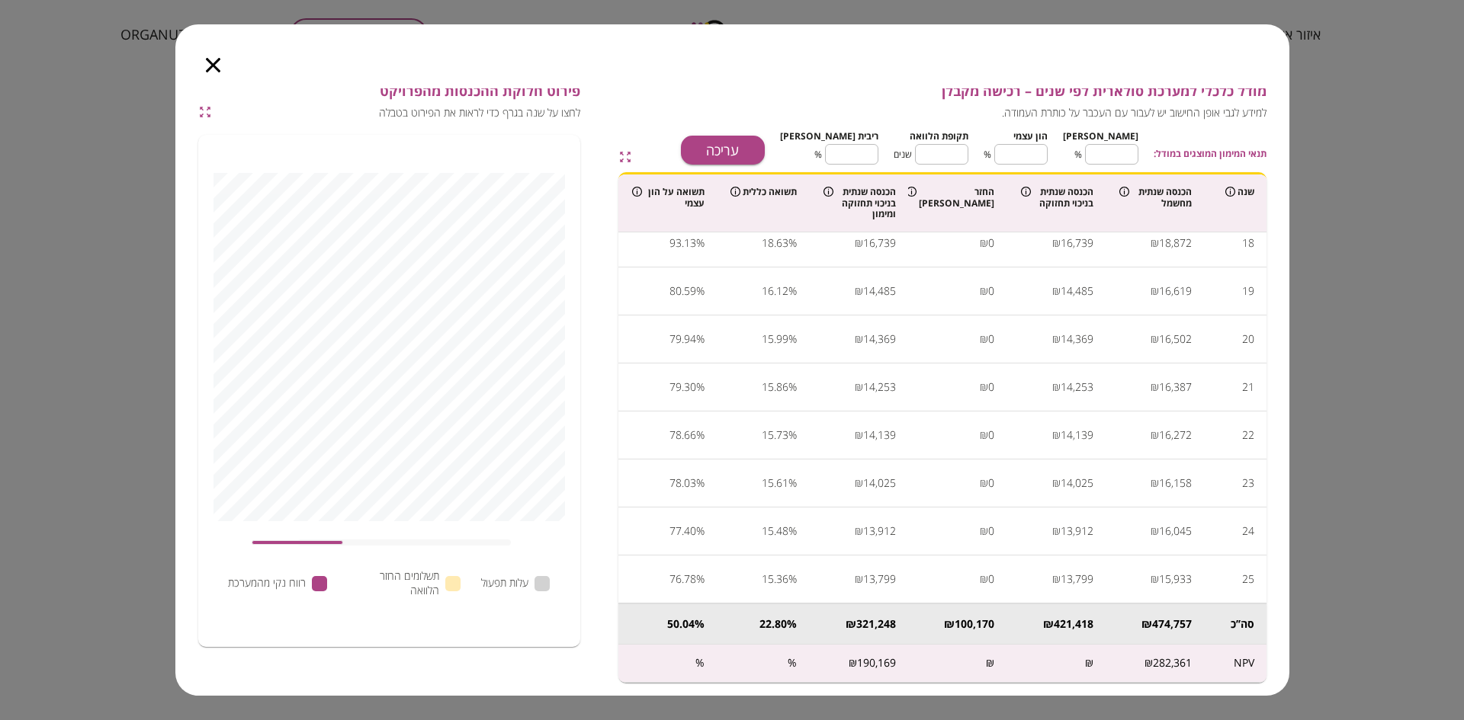
click at [208, 111] on icon "button" at bounding box center [205, 112] width 14 height 14
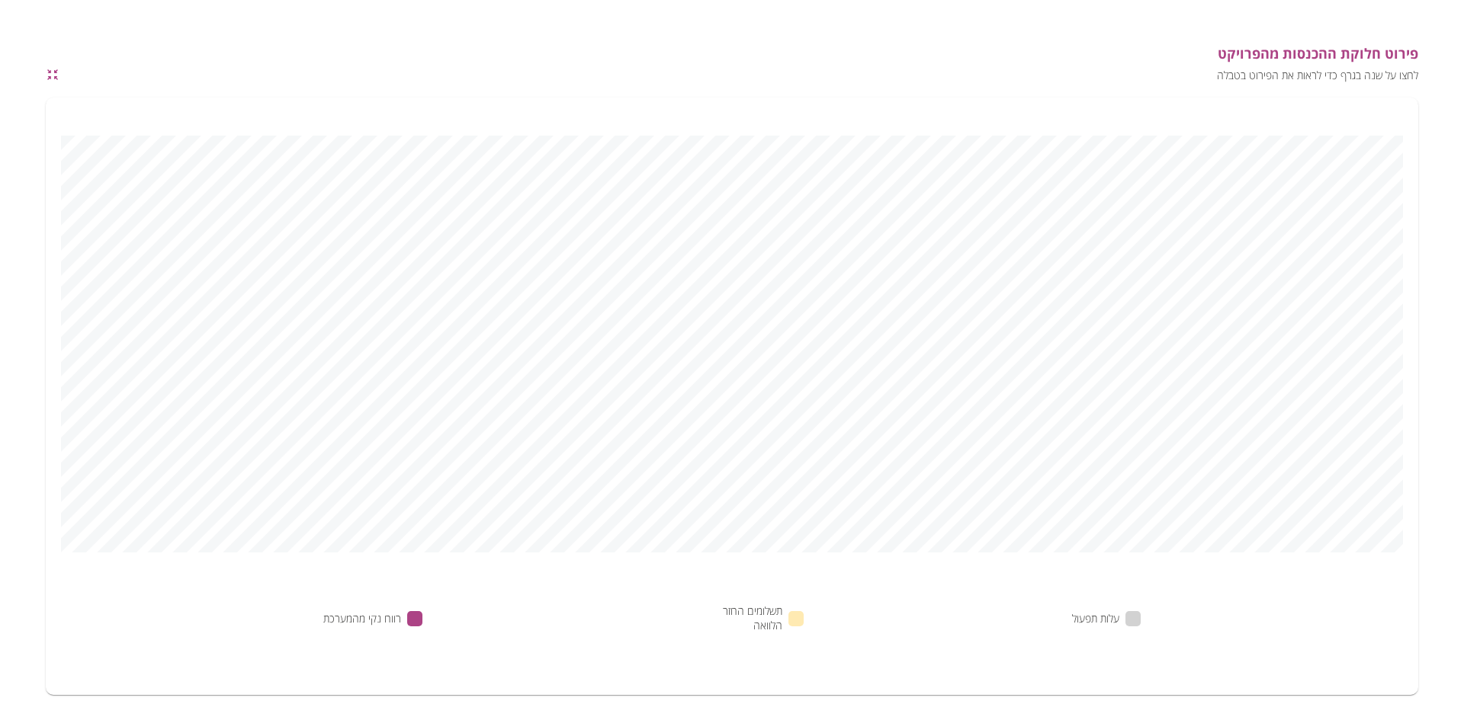
click at [54, 71] on icon "button" at bounding box center [53, 75] width 14 height 14
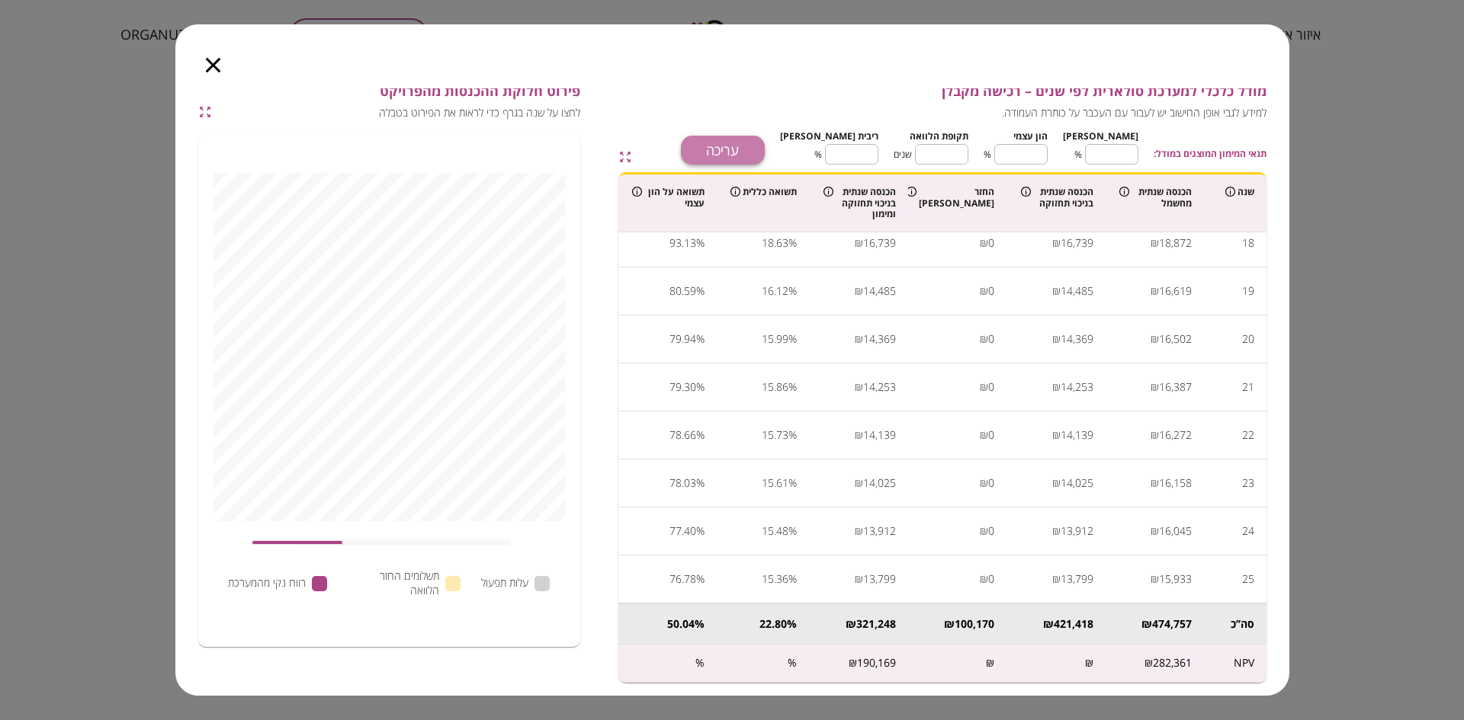
click at [765, 159] on button "עריכה" at bounding box center [723, 150] width 84 height 29
type input "**"
click at [1101, 148] on input "**" at bounding box center [1111, 154] width 53 height 40
type input "**"
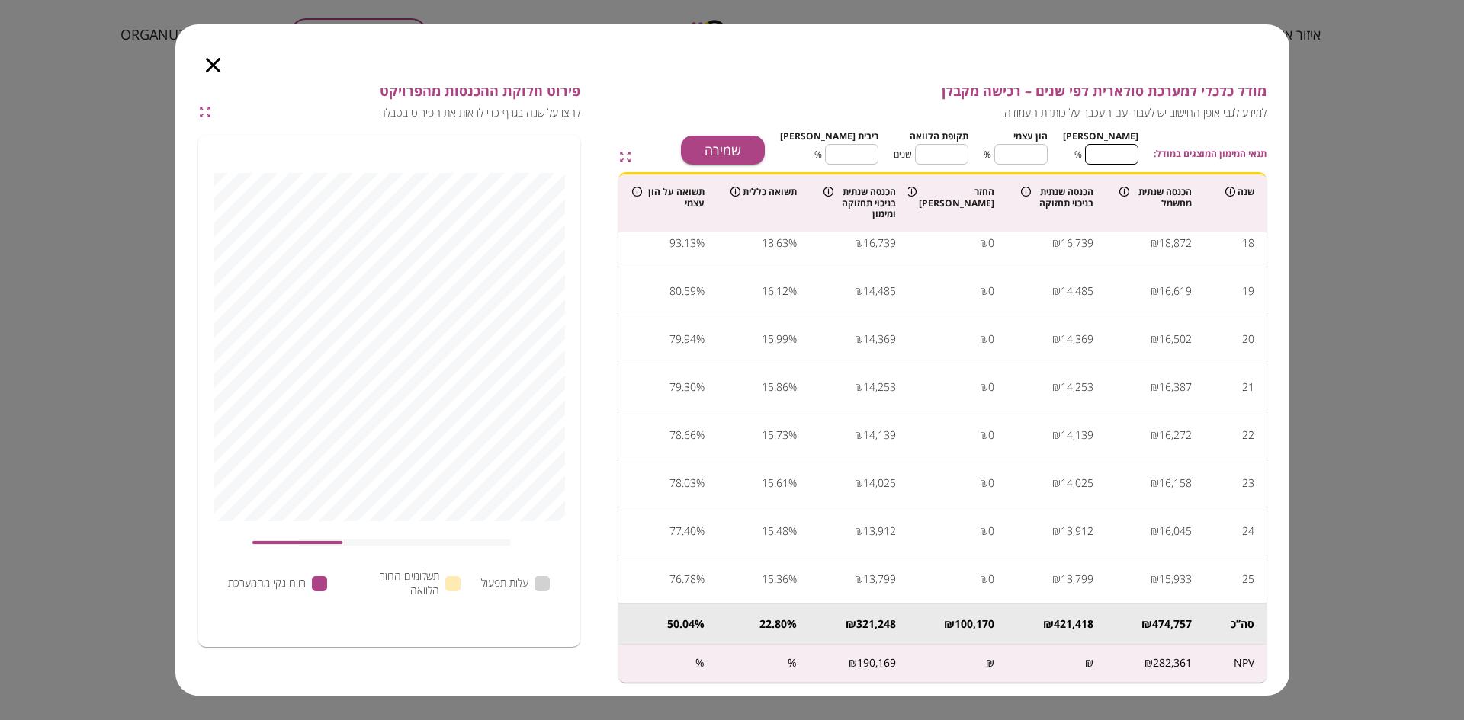
type input "**"
click at [1101, 148] on input "**" at bounding box center [1111, 154] width 53 height 40
type input "**"
click at [1101, 148] on input "**" at bounding box center [1111, 154] width 53 height 40
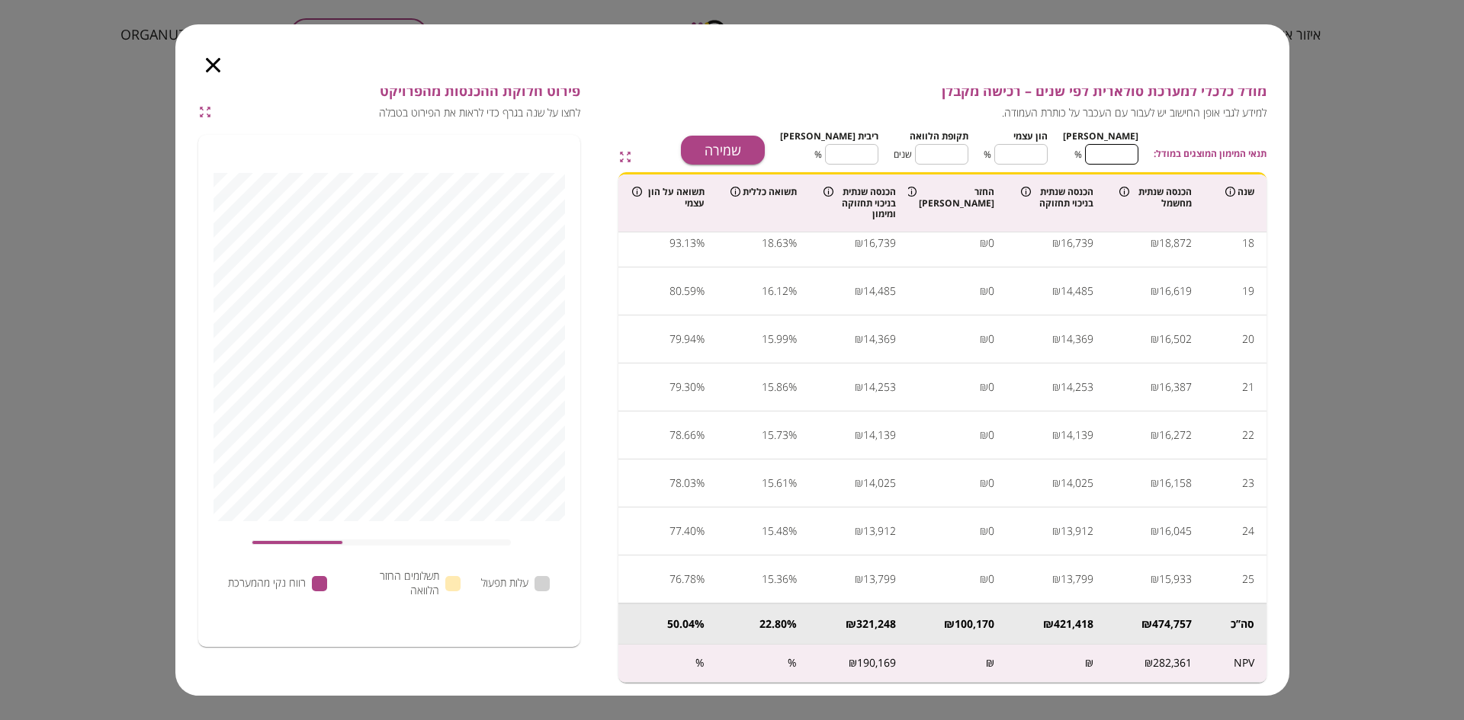
drag, startPoint x: 1112, startPoint y: 155, endPoint x: 1138, endPoint y: 156, distance: 25.9
click at [1138, 156] on input "**" at bounding box center [1111, 154] width 53 height 40
type input "*"
type input "***"
drag, startPoint x: 1114, startPoint y: 149, endPoint x: 1143, endPoint y: 152, distance: 29.9
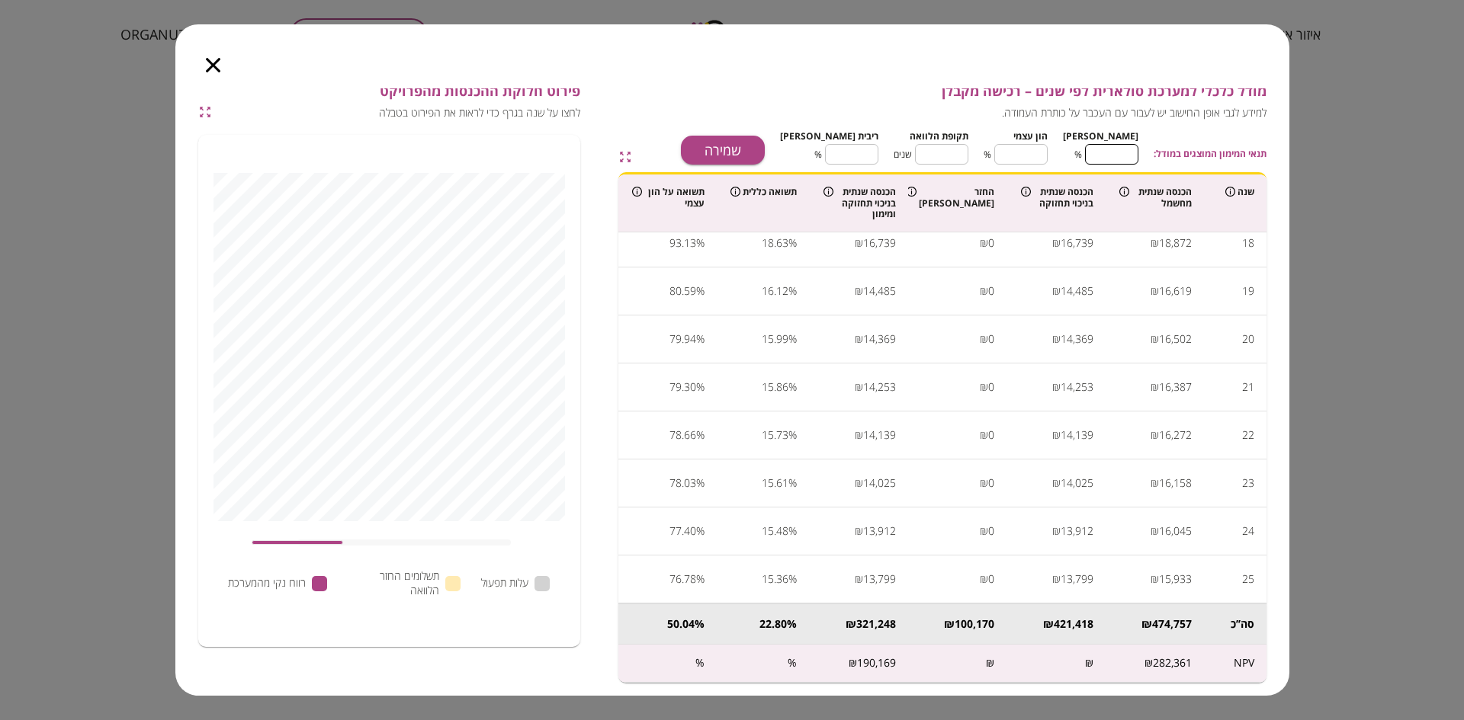
click at [1143, 152] on div "תנאי המימון המוצגים במודל: [PERSON_NAME] * ​ % הון עצמי *** ​ % תקופת הלוואה **…" at bounding box center [1016, 145] width 502 height 39
type input "*"
type input "**"
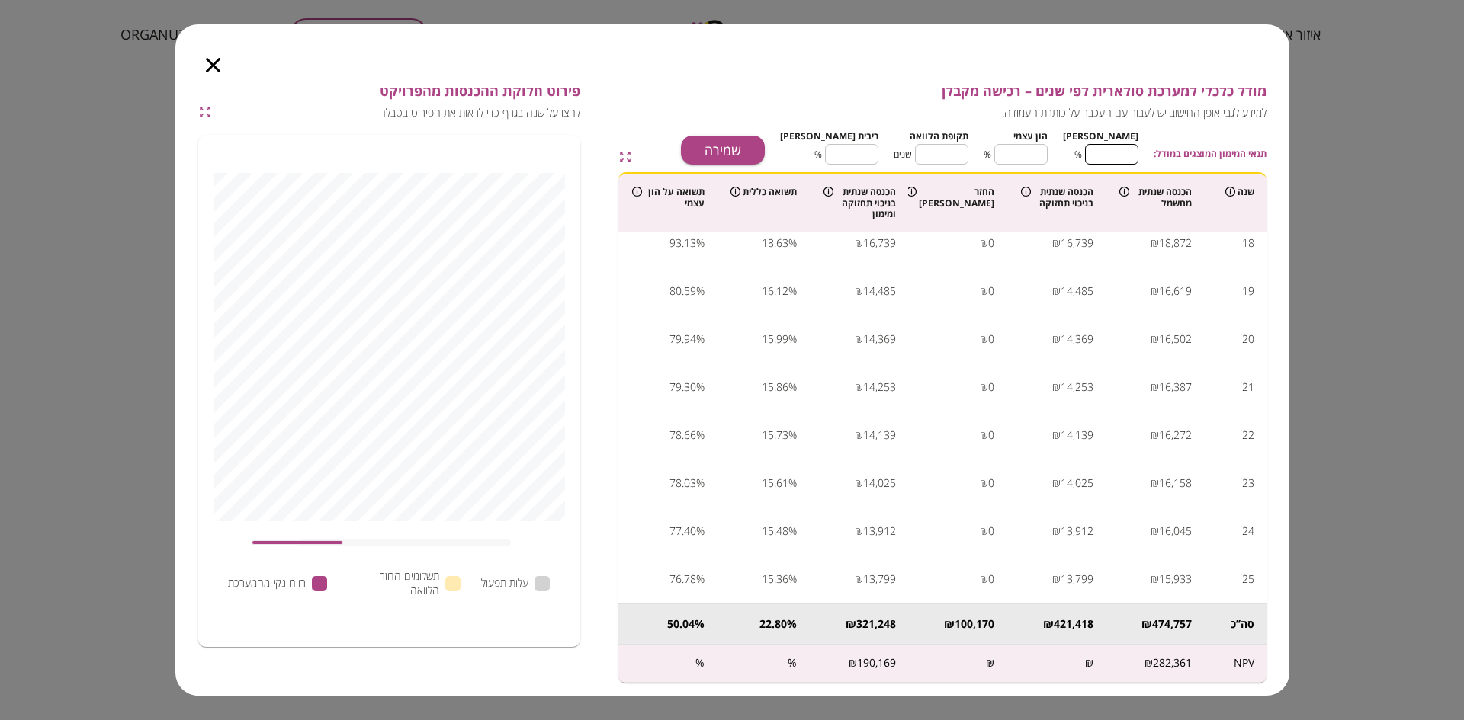
type input "***"
type input "*"
type input "***"
click at [951, 142] on input "**" at bounding box center [941, 154] width 53 height 40
click at [944, 160] on input "*" at bounding box center [941, 154] width 53 height 40
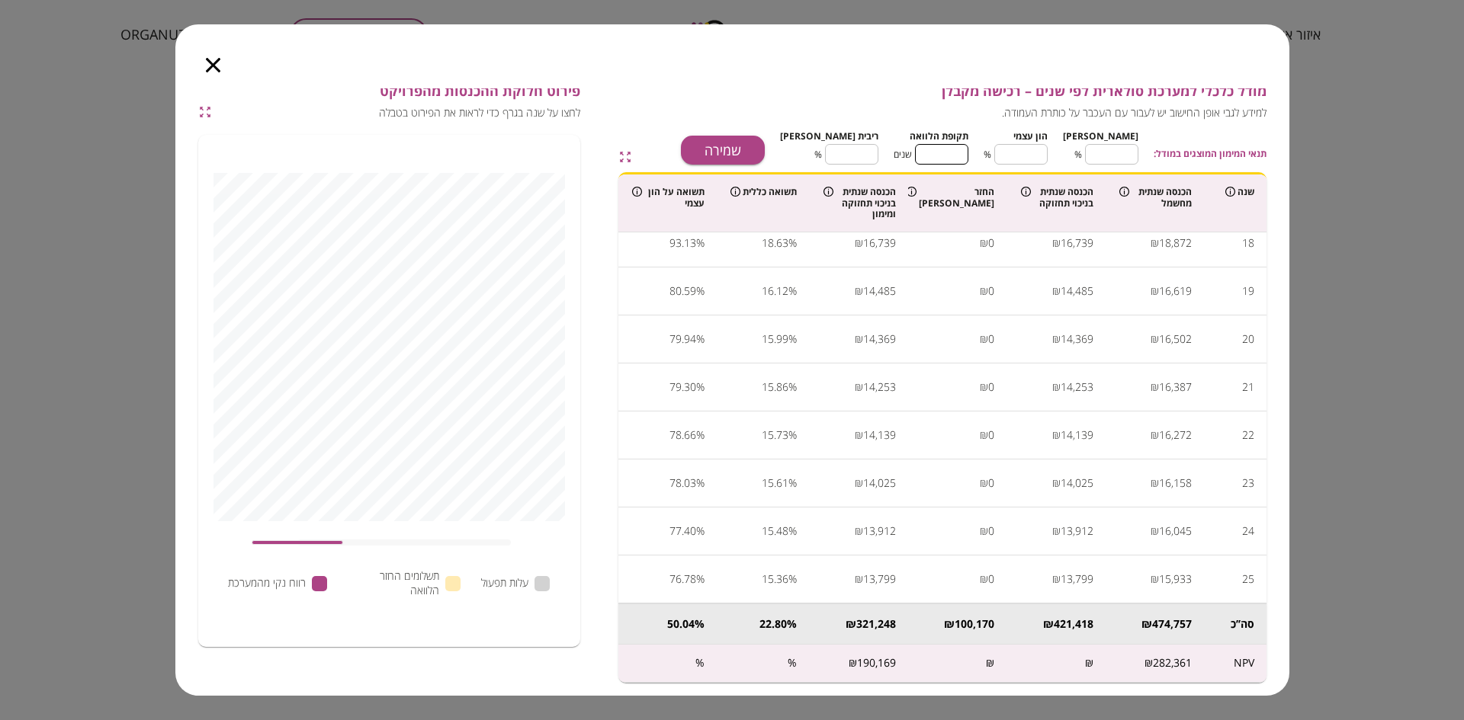
type input "*"
click at [944, 160] on input "*" at bounding box center [941, 154] width 53 height 40
click at [855, 157] on input "*" at bounding box center [851, 154] width 53 height 40
click at [756, 146] on button "שמירה" at bounding box center [723, 150] width 84 height 29
type input "****"
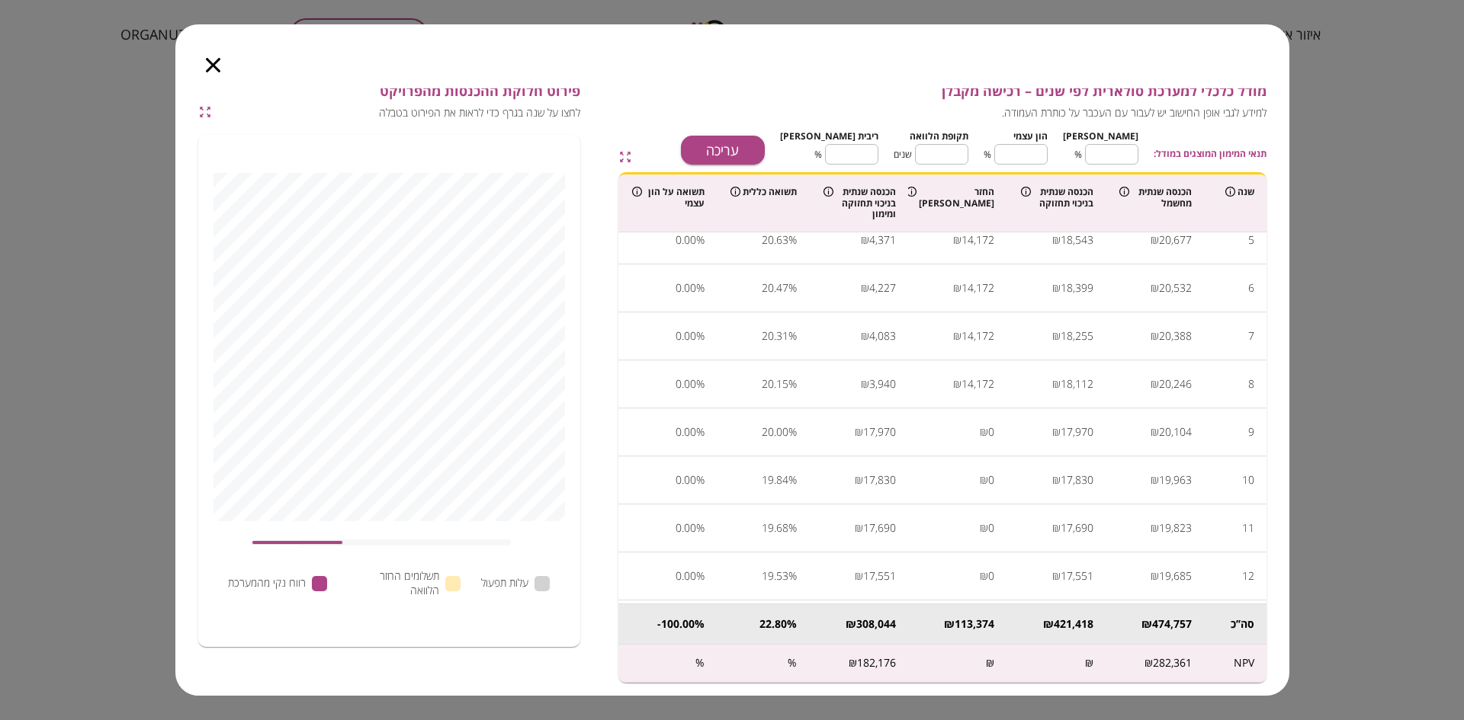
scroll to position [0, 0]
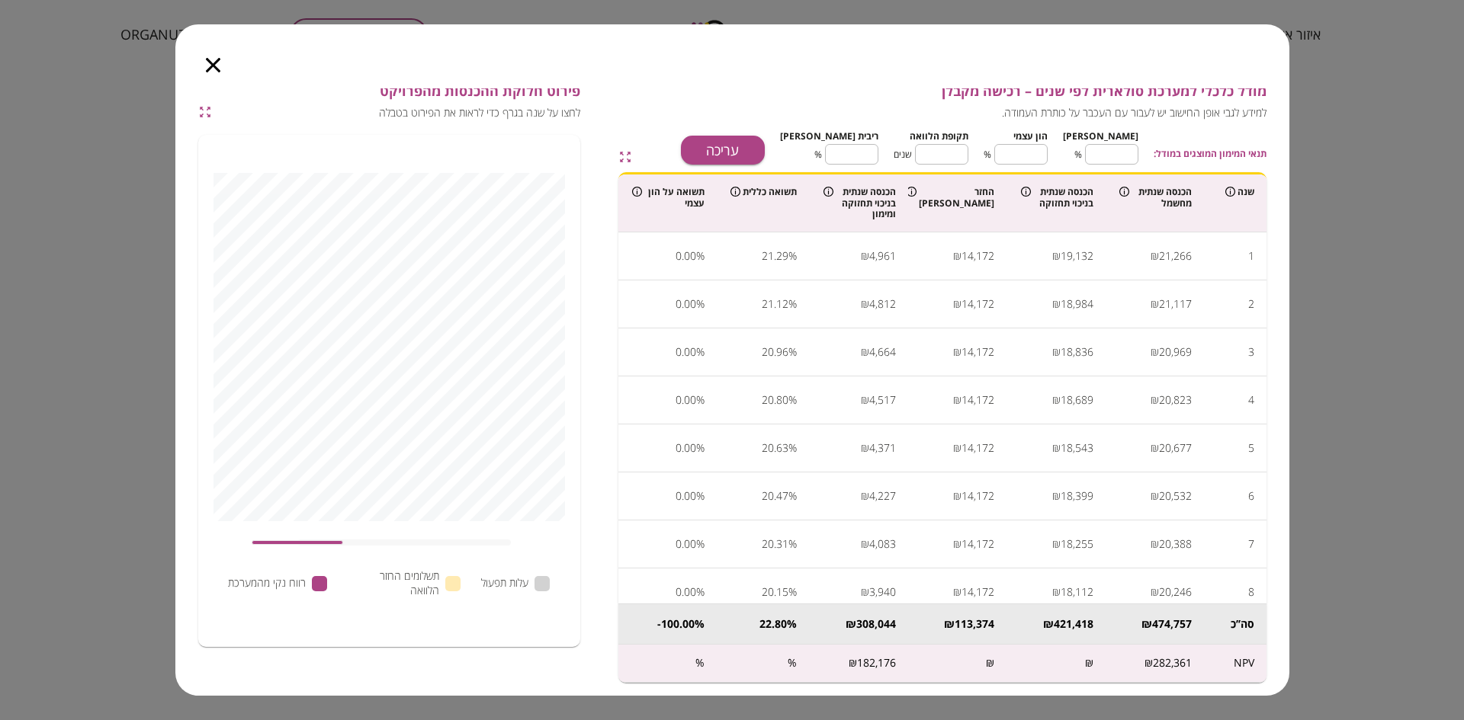
click at [207, 62] on icon "button" at bounding box center [213, 65] width 14 height 14
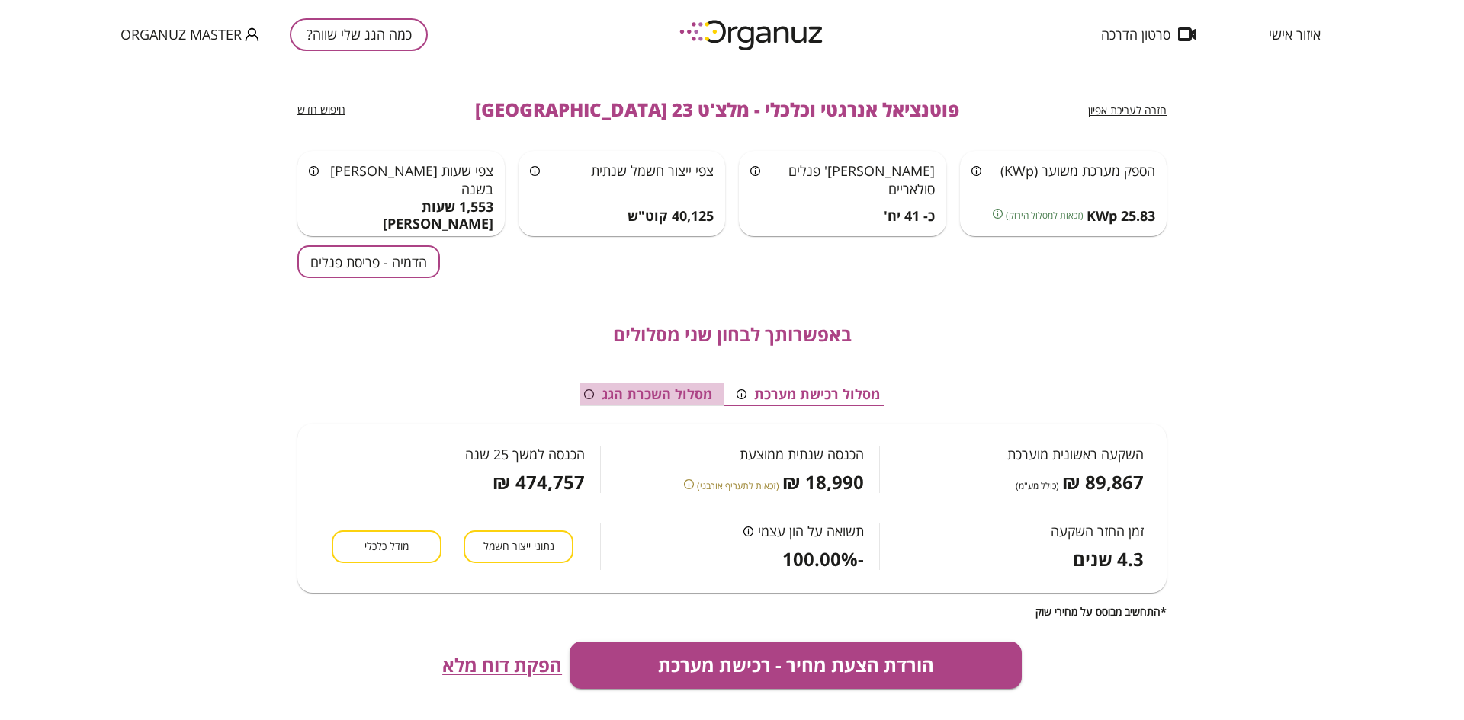
click at [648, 397] on button "מסלול השכרת הגג" at bounding box center [648, 394] width 152 height 23
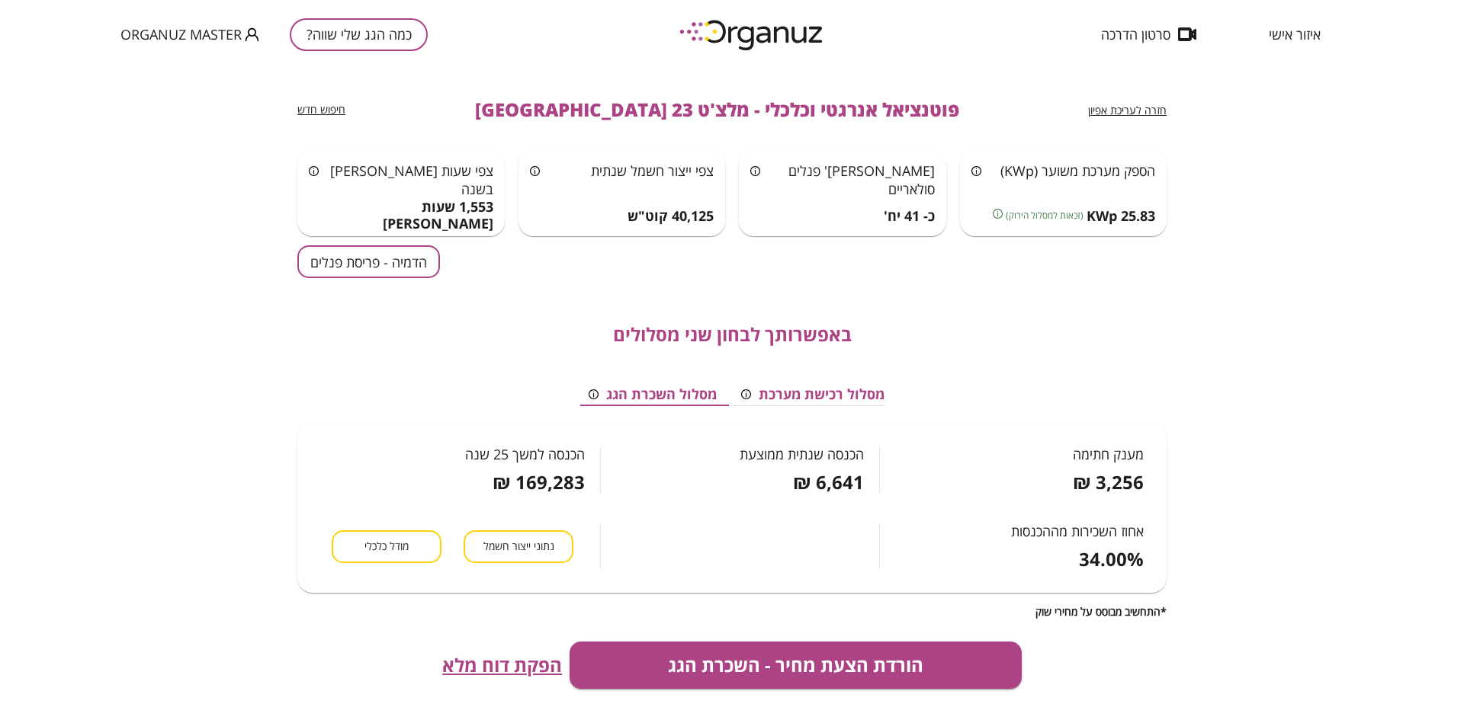
scroll to position [0, -7]
click at [414, 327] on div "באפשרותך לבחון שני מסלולים" at bounding box center [731, 334] width 869 height 21
click at [1114, 104] on span "חזרה לעריכת אפיון" at bounding box center [1127, 110] width 79 height 14
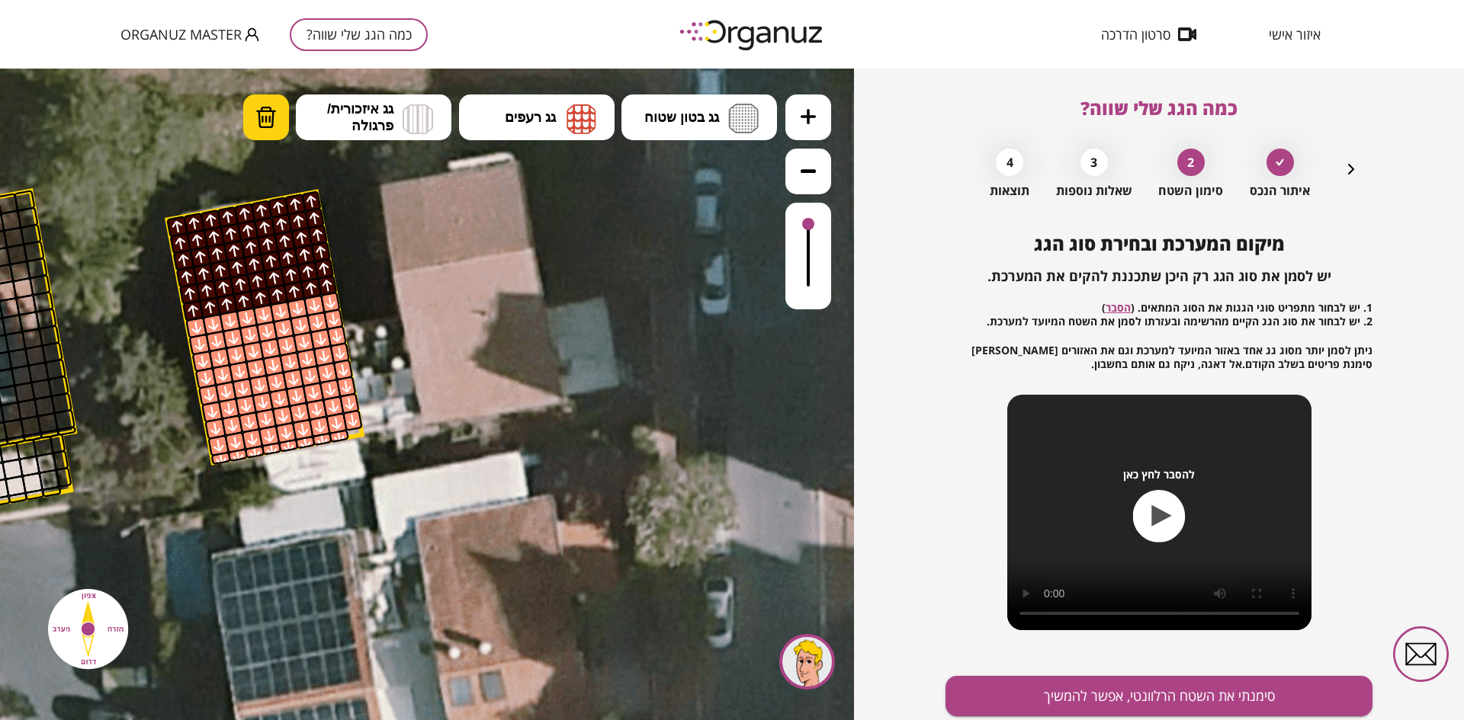
click at [278, 101] on button "מחיקה" at bounding box center [266, 118] width 46 height 46
drag, startPoint x: 199, startPoint y: 325, endPoint x: 336, endPoint y: 300, distance: 139.5
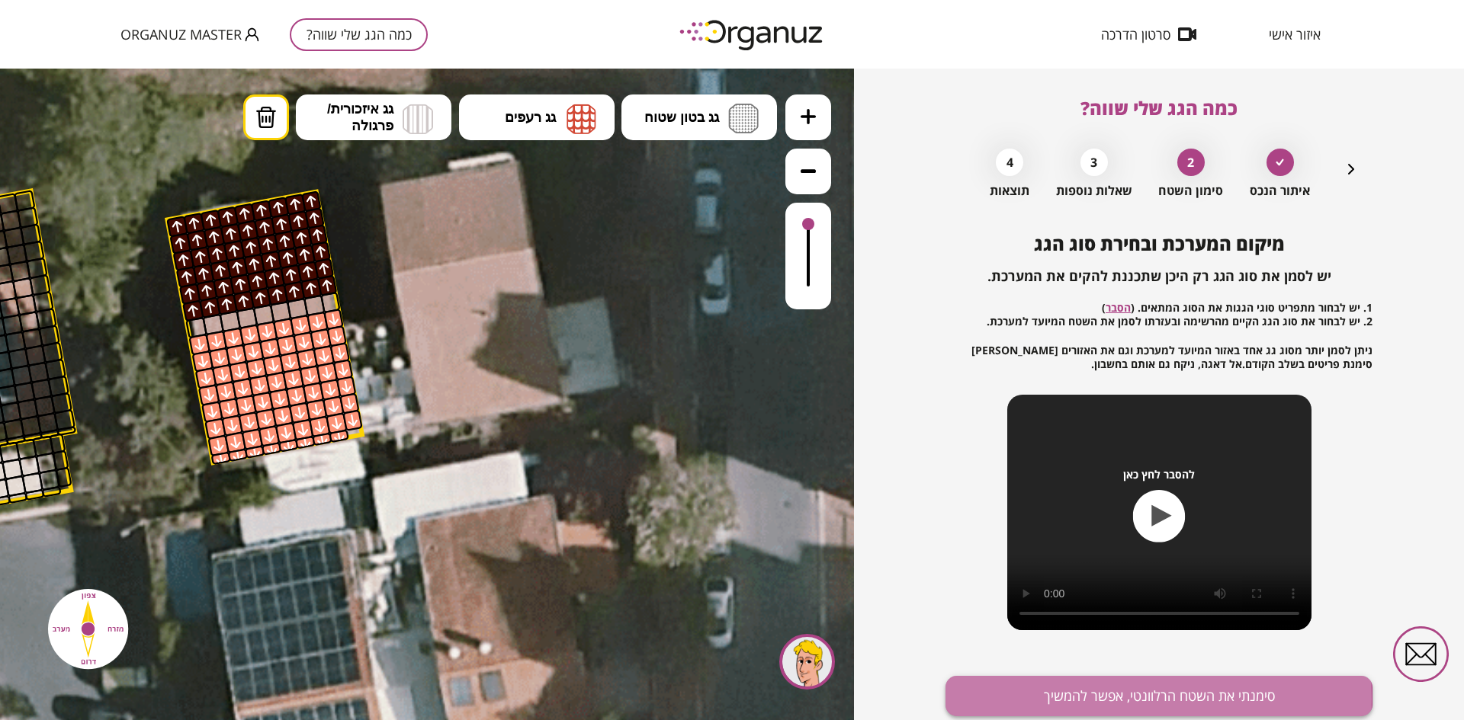
click at [1028, 699] on button "סימנתי את השטח הרלוונטי, אפשר להמשיך" at bounding box center [1158, 696] width 427 height 40
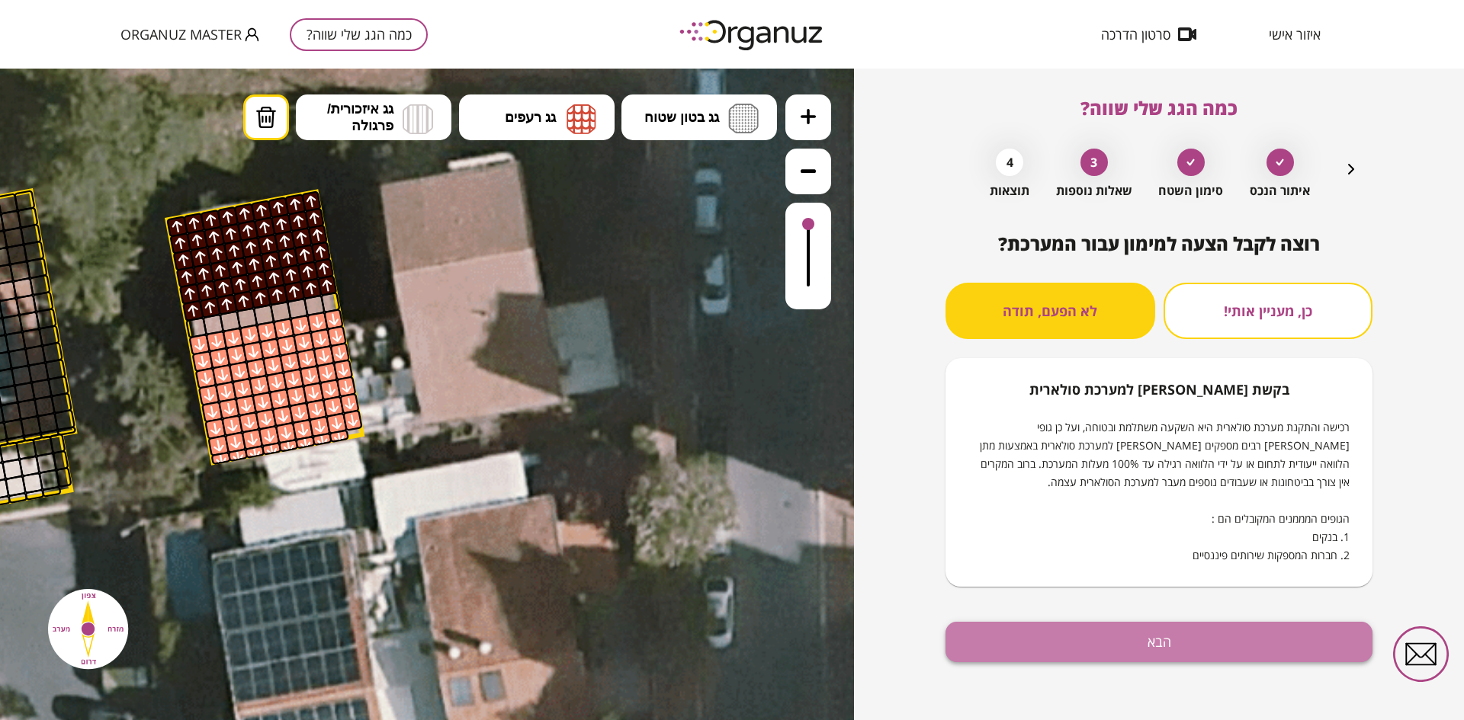
click at [1073, 627] on button "הבא" at bounding box center [1158, 642] width 427 height 40
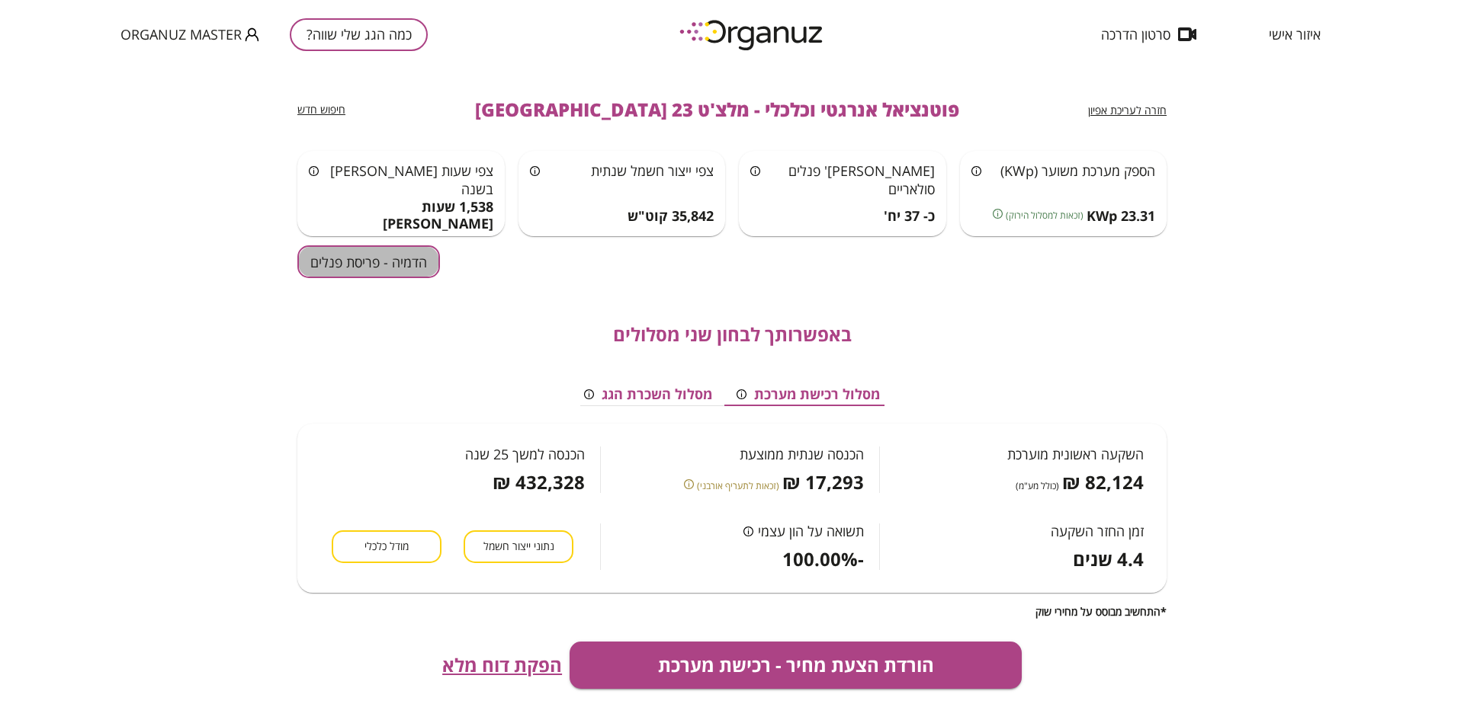
click at [422, 272] on button "הדמיה - פריסת פנלים" at bounding box center [368, 261] width 143 height 33
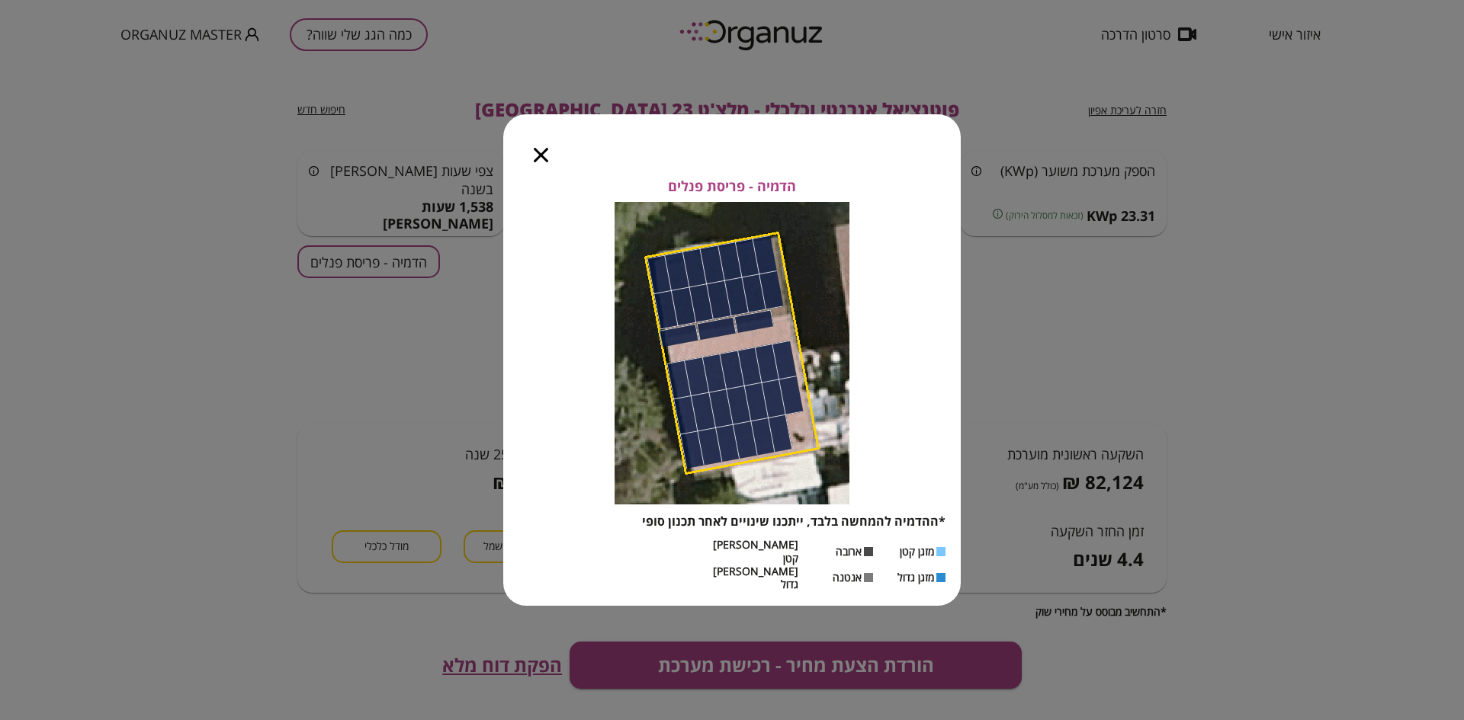
click at [540, 162] on icon "button" at bounding box center [541, 155] width 14 height 14
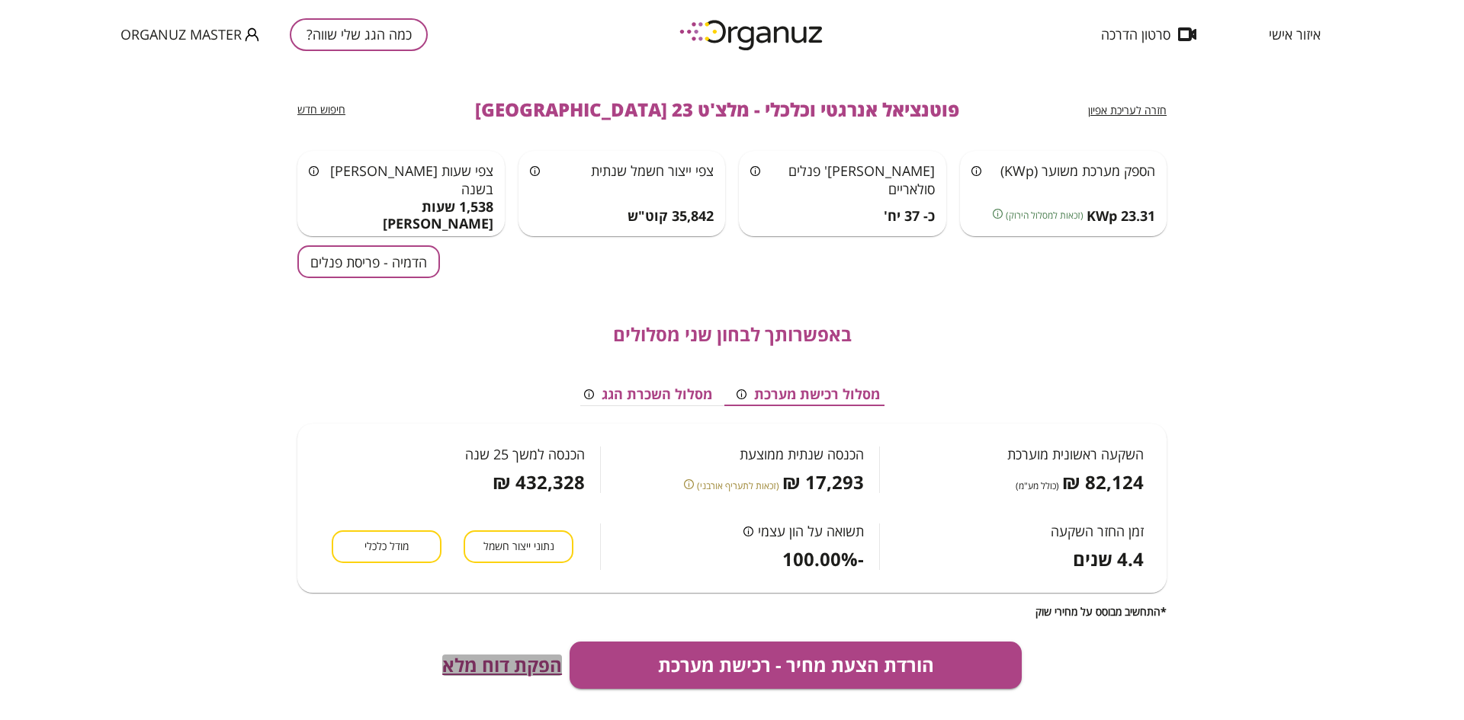
click at [499, 669] on span "הפקת דוח מלא" at bounding box center [502, 665] width 120 height 21
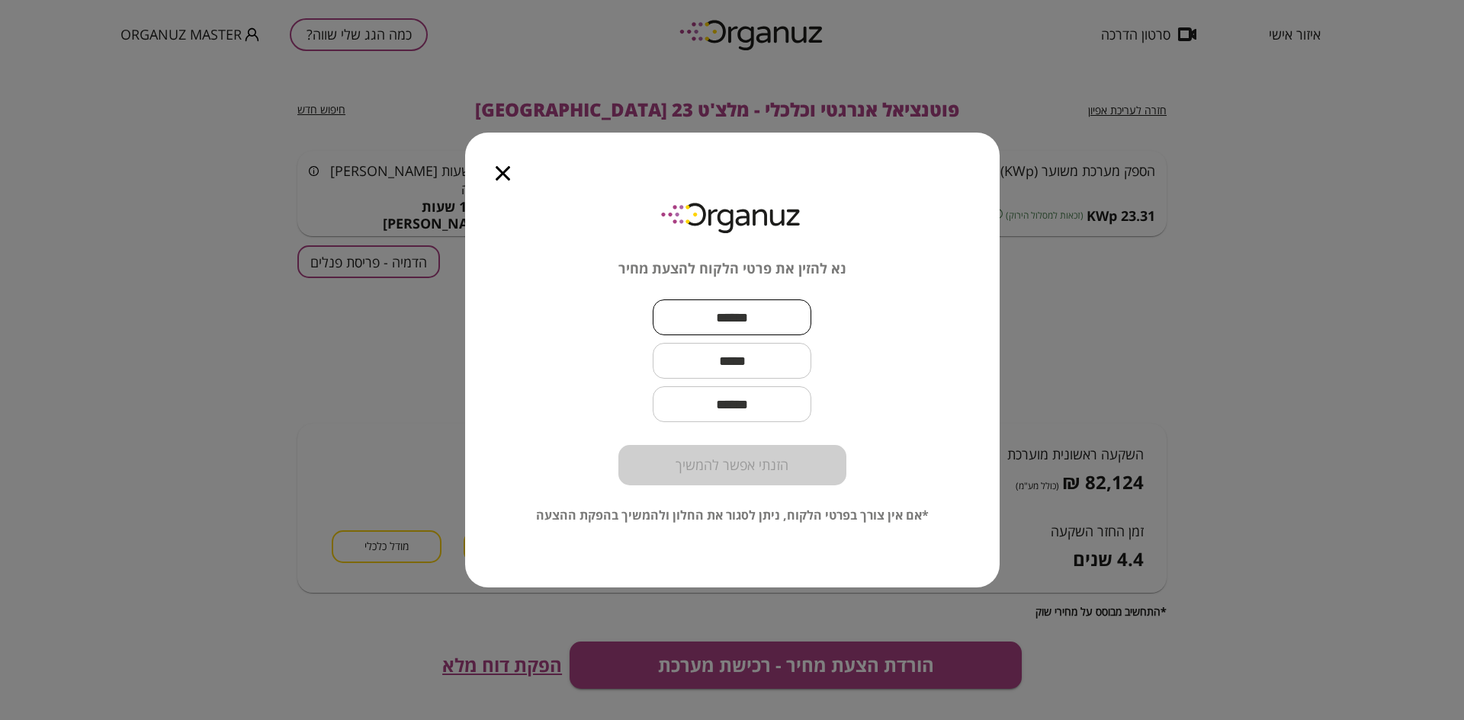
click at [717, 325] on input "text" at bounding box center [732, 317] width 159 height 45
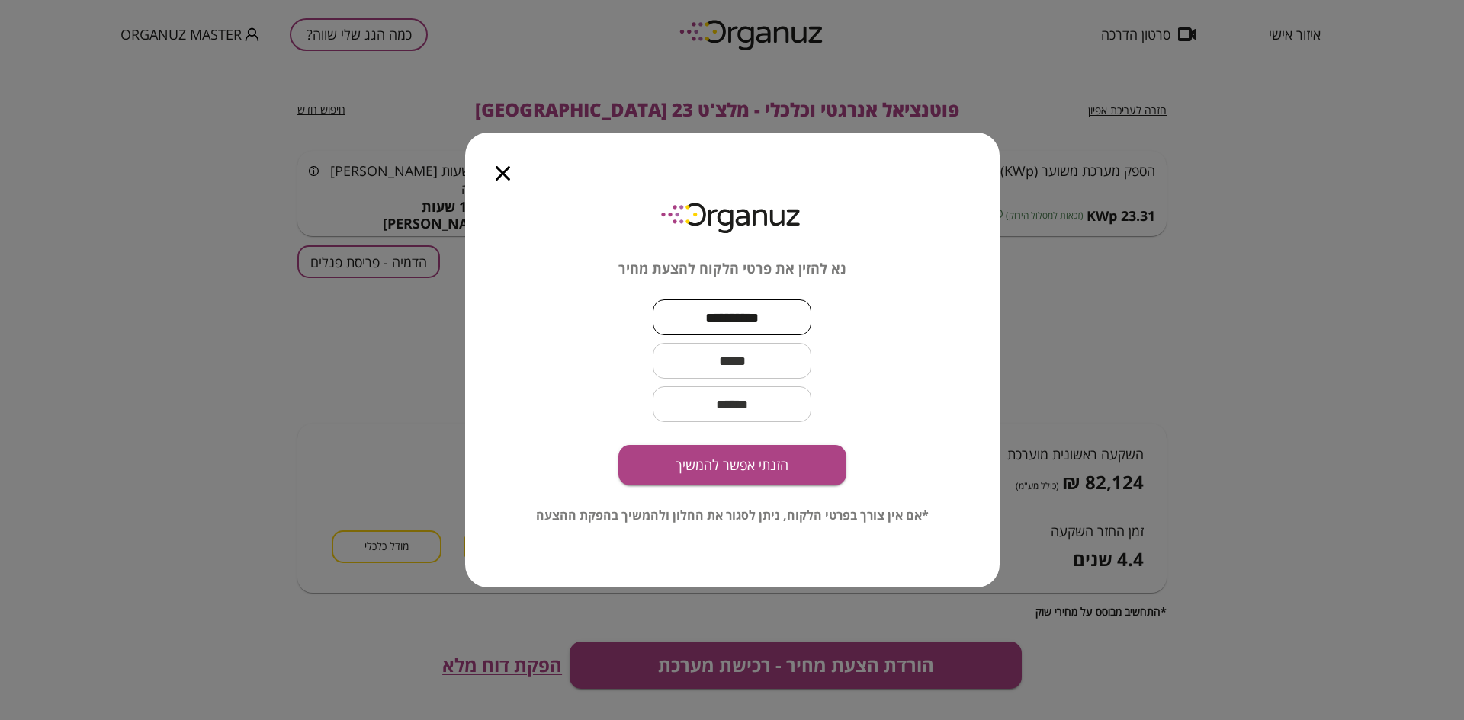
type input "**********"
click at [710, 365] on input "text" at bounding box center [732, 360] width 159 height 45
type input "********"
click at [720, 410] on input "email" at bounding box center [732, 404] width 159 height 45
type input "**********"
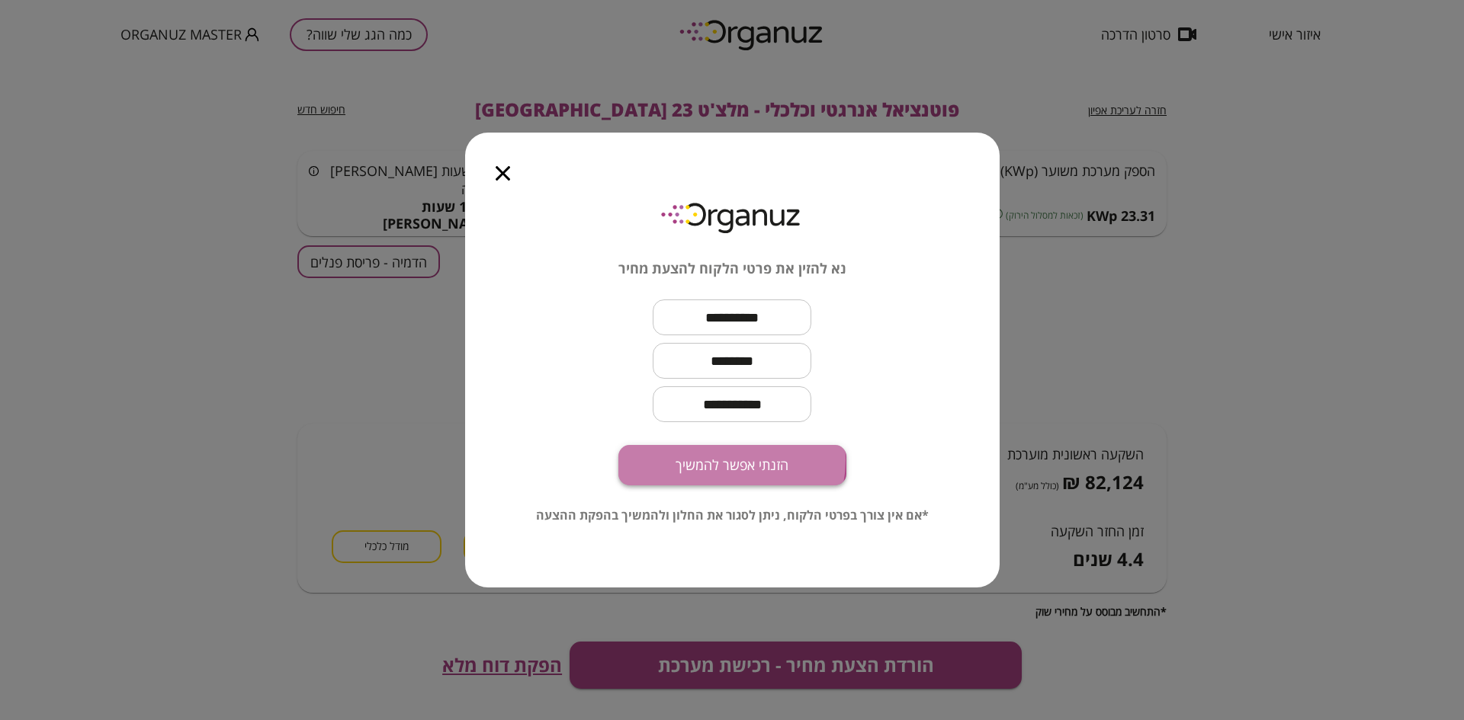
click at [714, 460] on button "הזנתי אפשר להמשיך" at bounding box center [732, 465] width 228 height 40
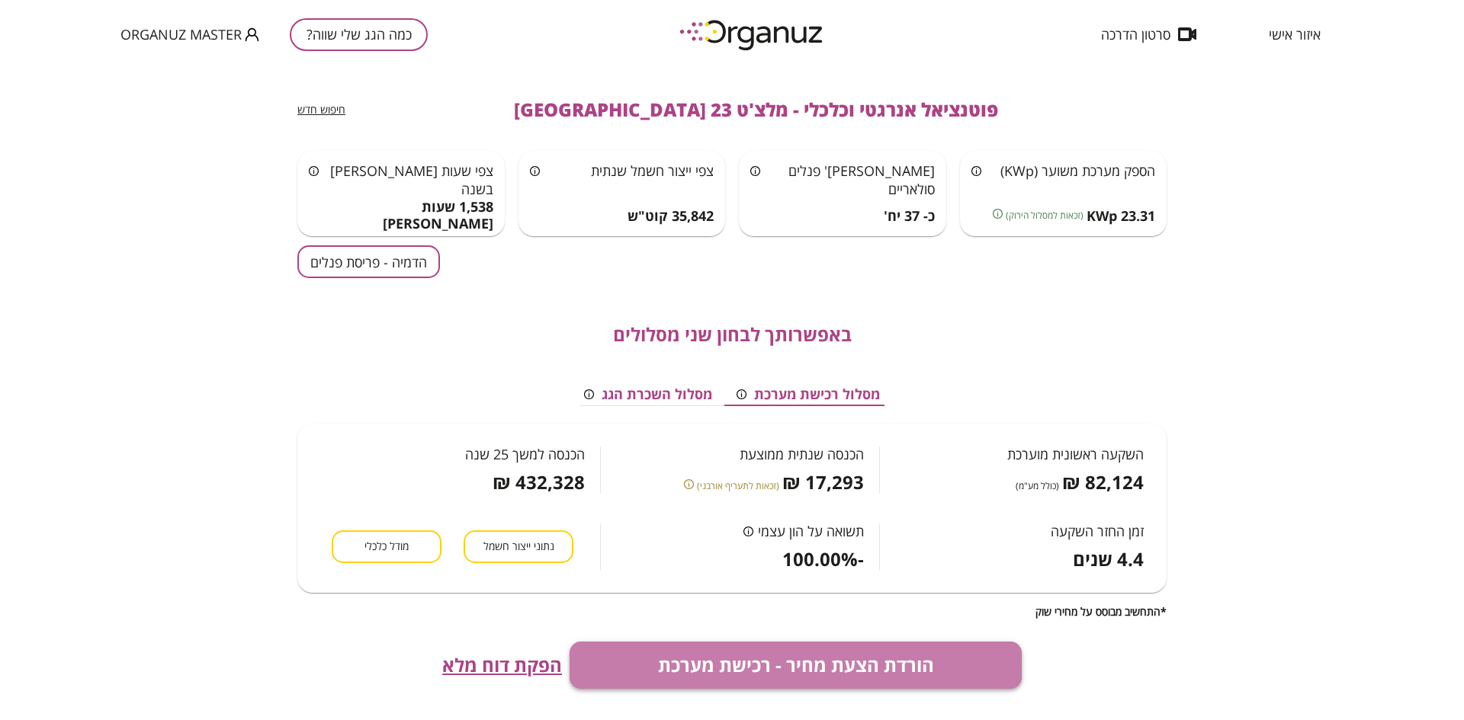
click at [787, 652] on button "הורדת הצעת מחיר - רכישת מערכת" at bounding box center [795, 665] width 452 height 47
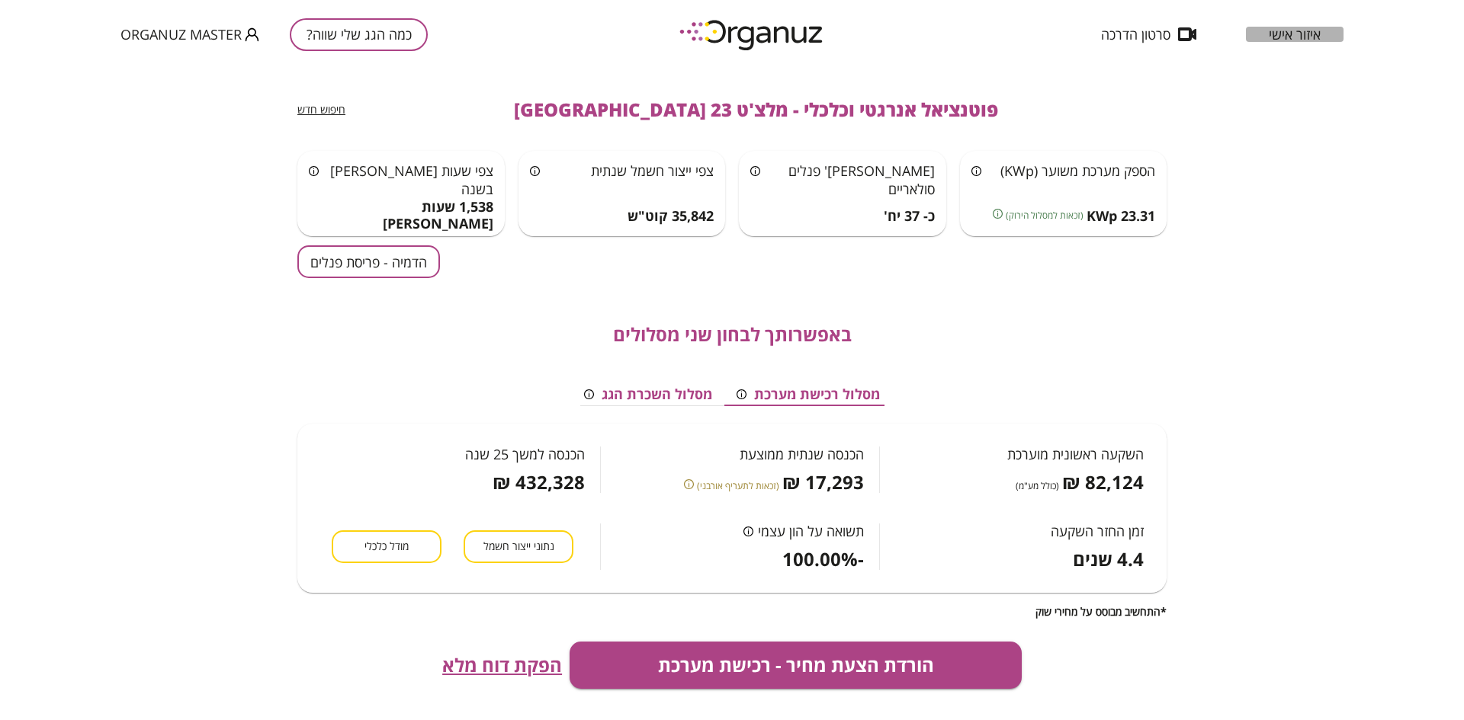
click at [1290, 34] on span "איזור אישי" at bounding box center [1294, 34] width 52 height 15
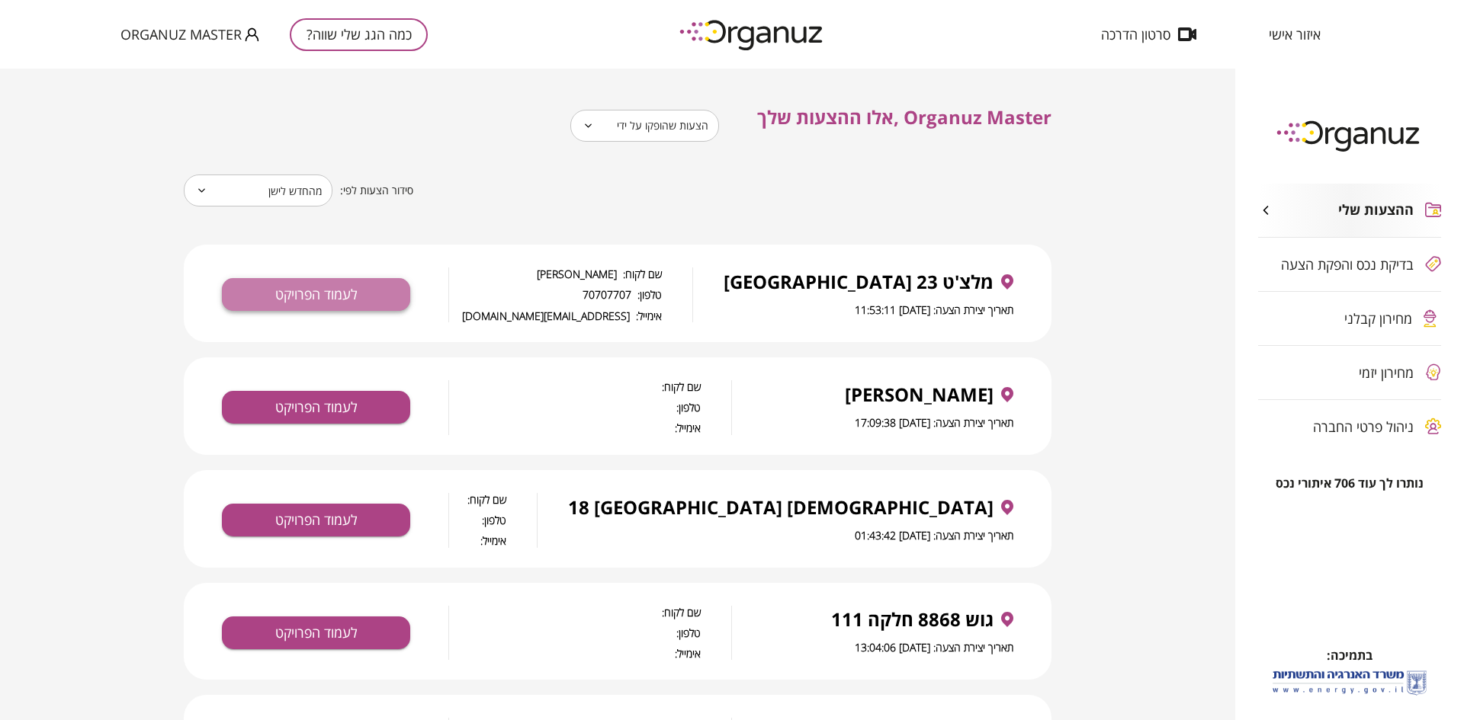
click at [323, 283] on button "לעמוד הפרויקט" at bounding box center [316, 294] width 188 height 33
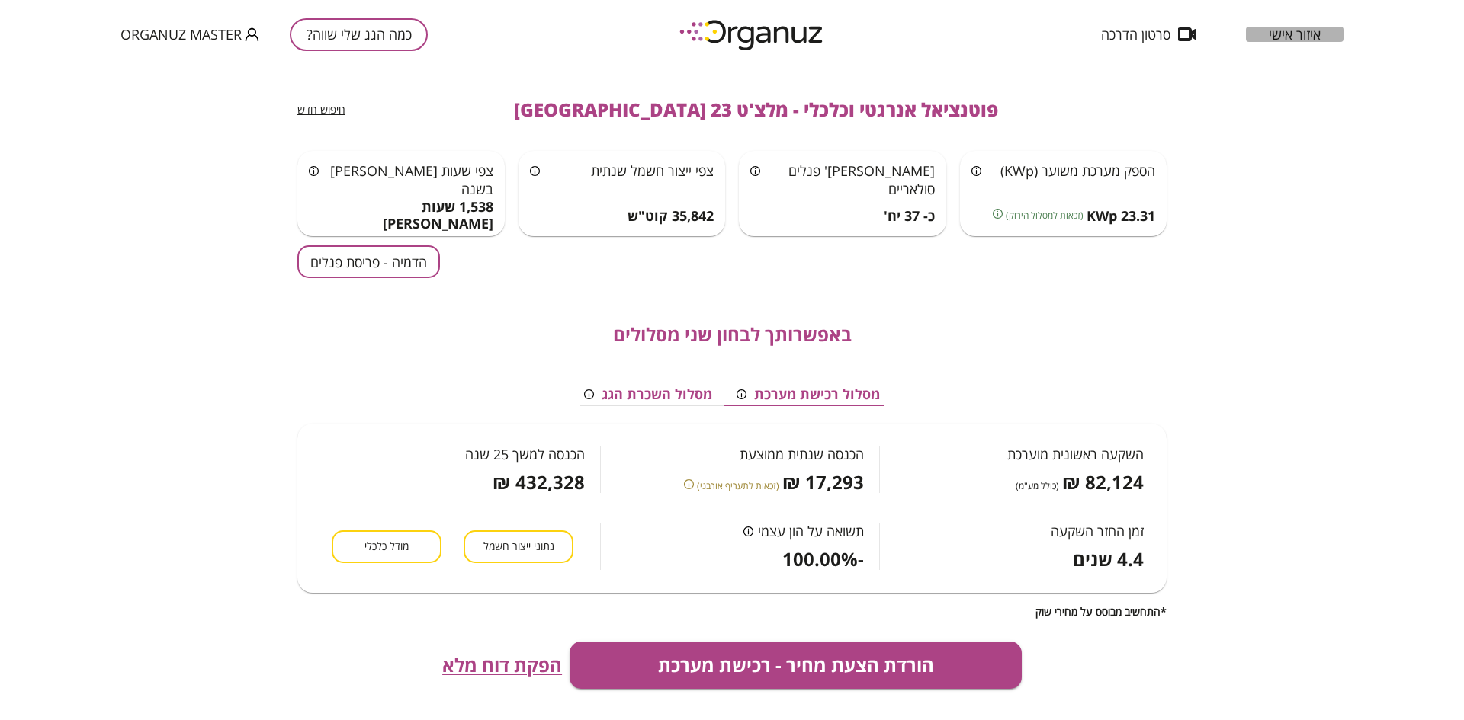
click at [1296, 34] on span "איזור אישי" at bounding box center [1294, 34] width 52 height 15
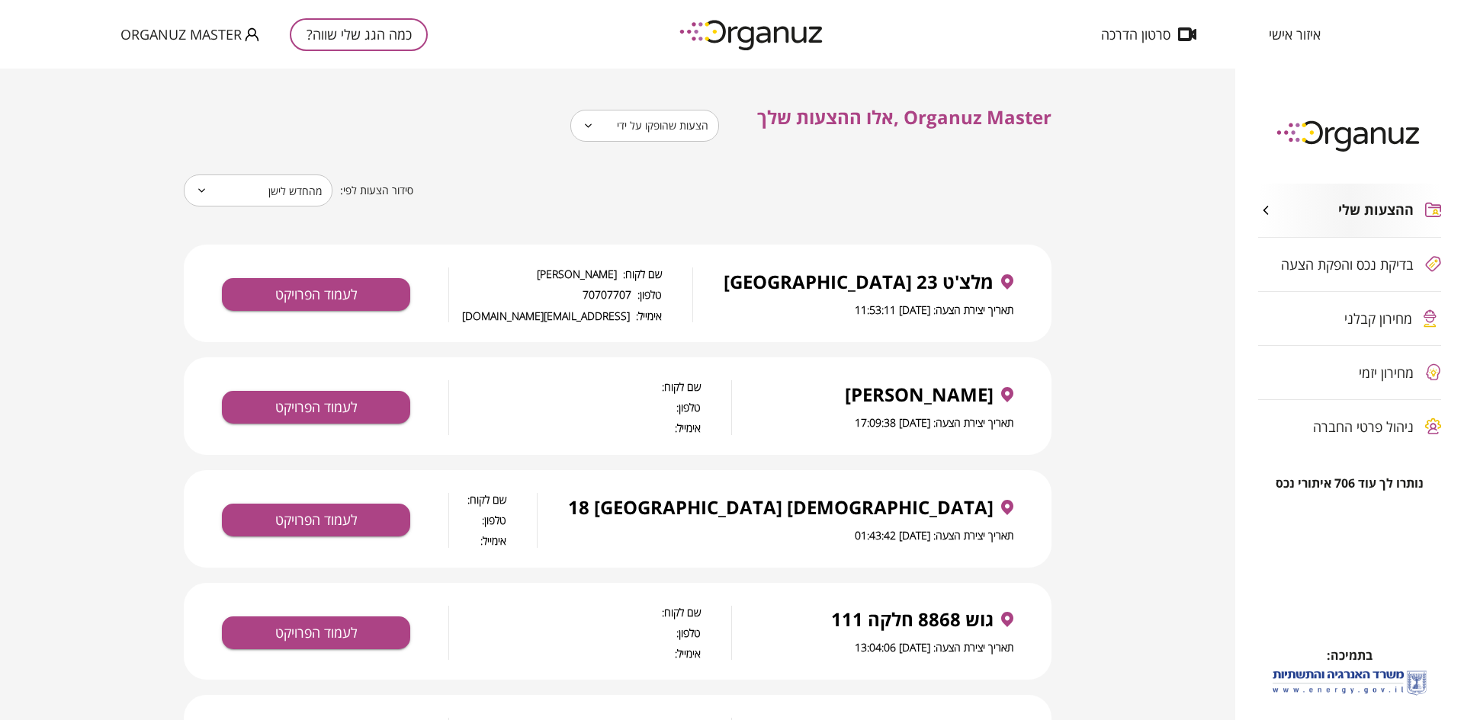
click at [1358, 313] on span "מחירון קבלני" at bounding box center [1378, 318] width 68 height 15
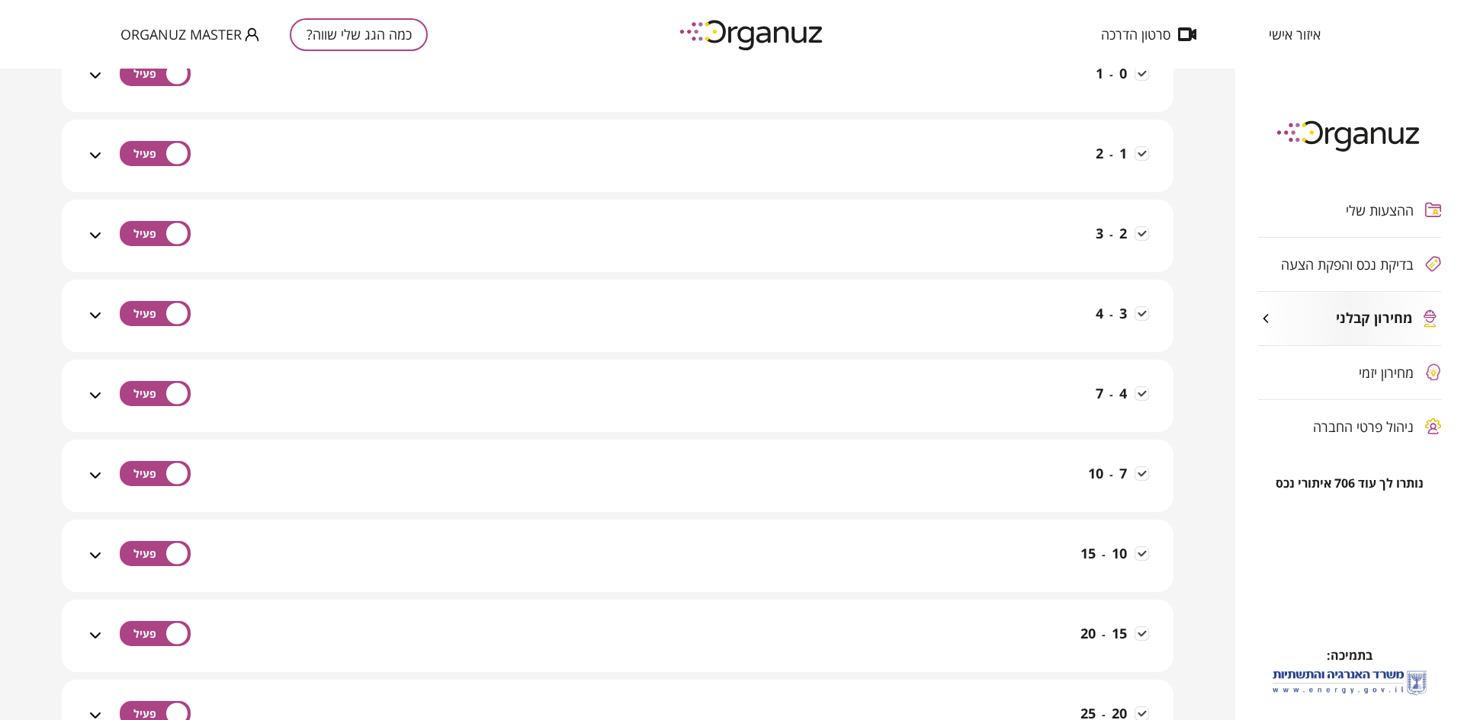
scroll to position [329, 0]
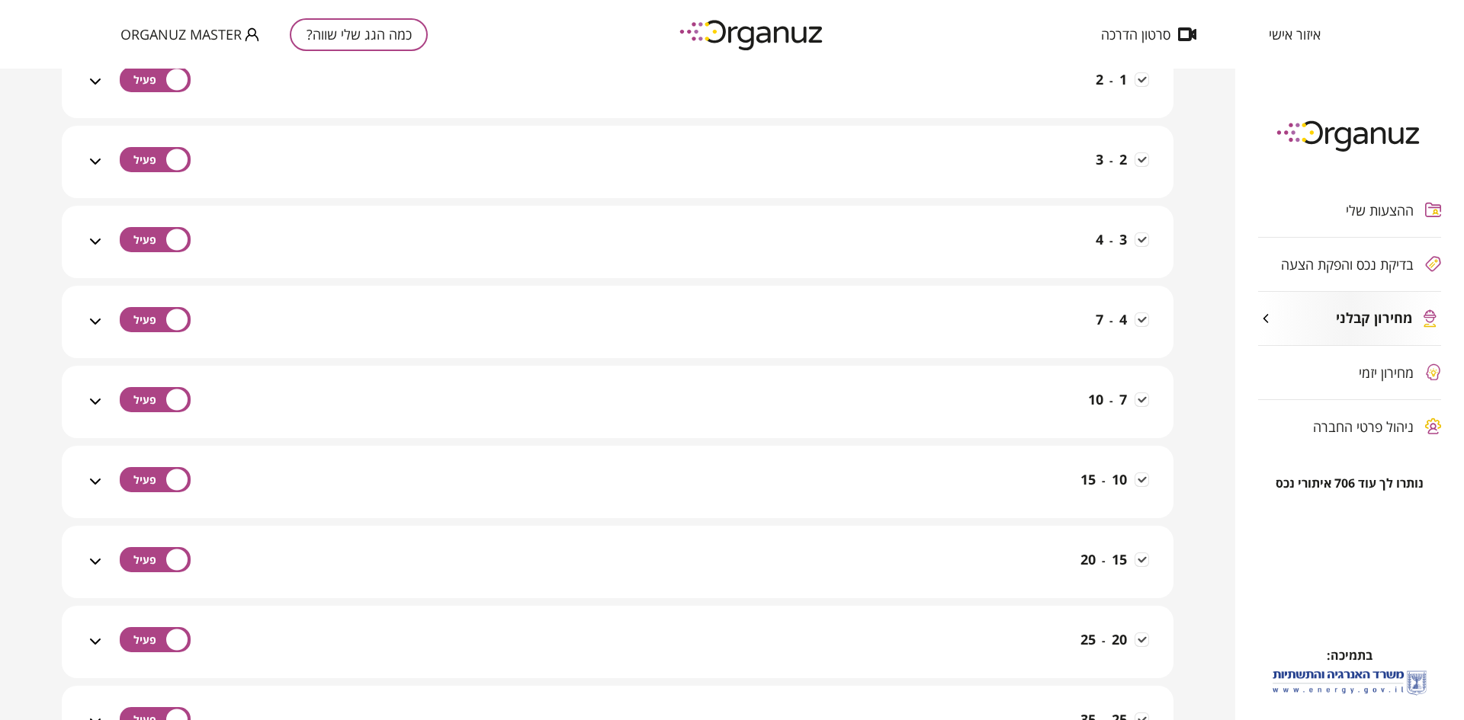
click at [706, 410] on div "7 - 10" at bounding box center [626, 411] width 1044 height 54
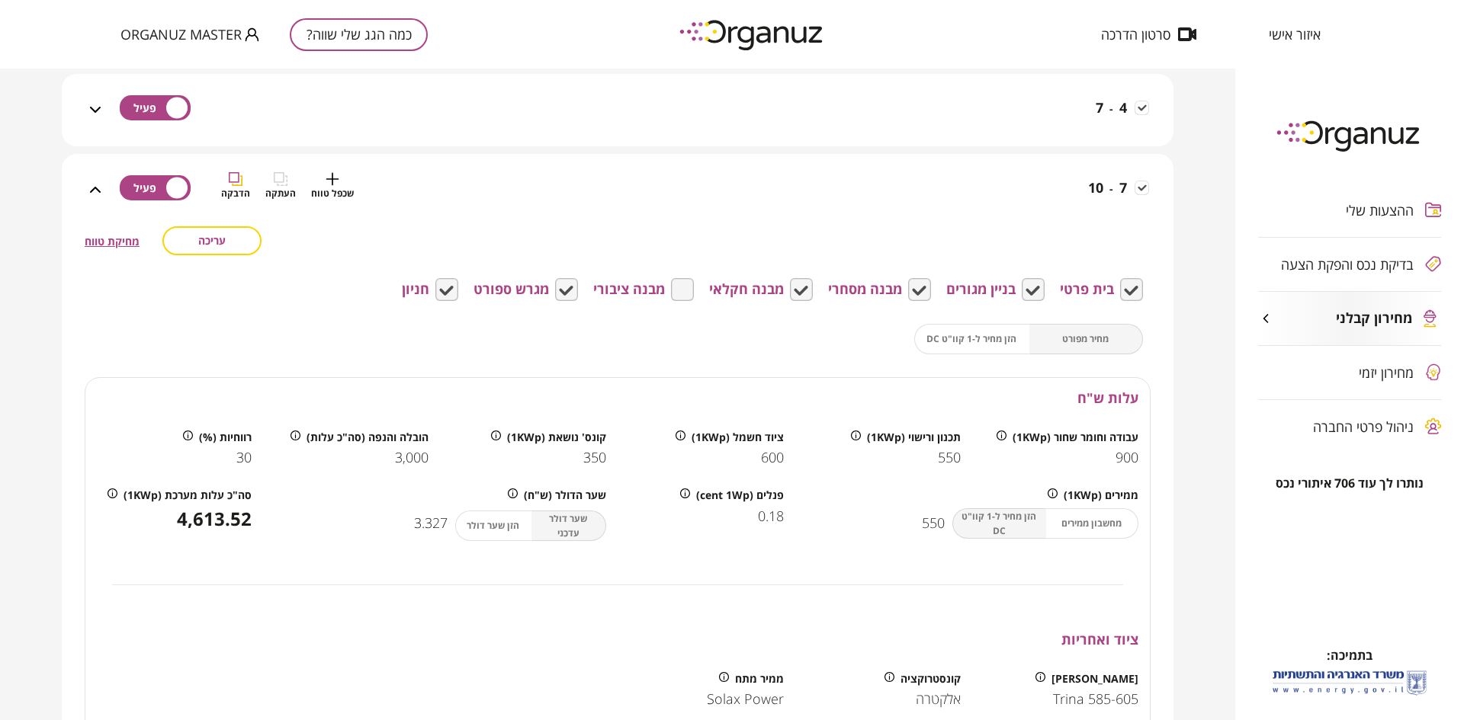
scroll to position [540, 0]
click at [221, 242] on span "עריכה" at bounding box center [211, 241] width 27 height 13
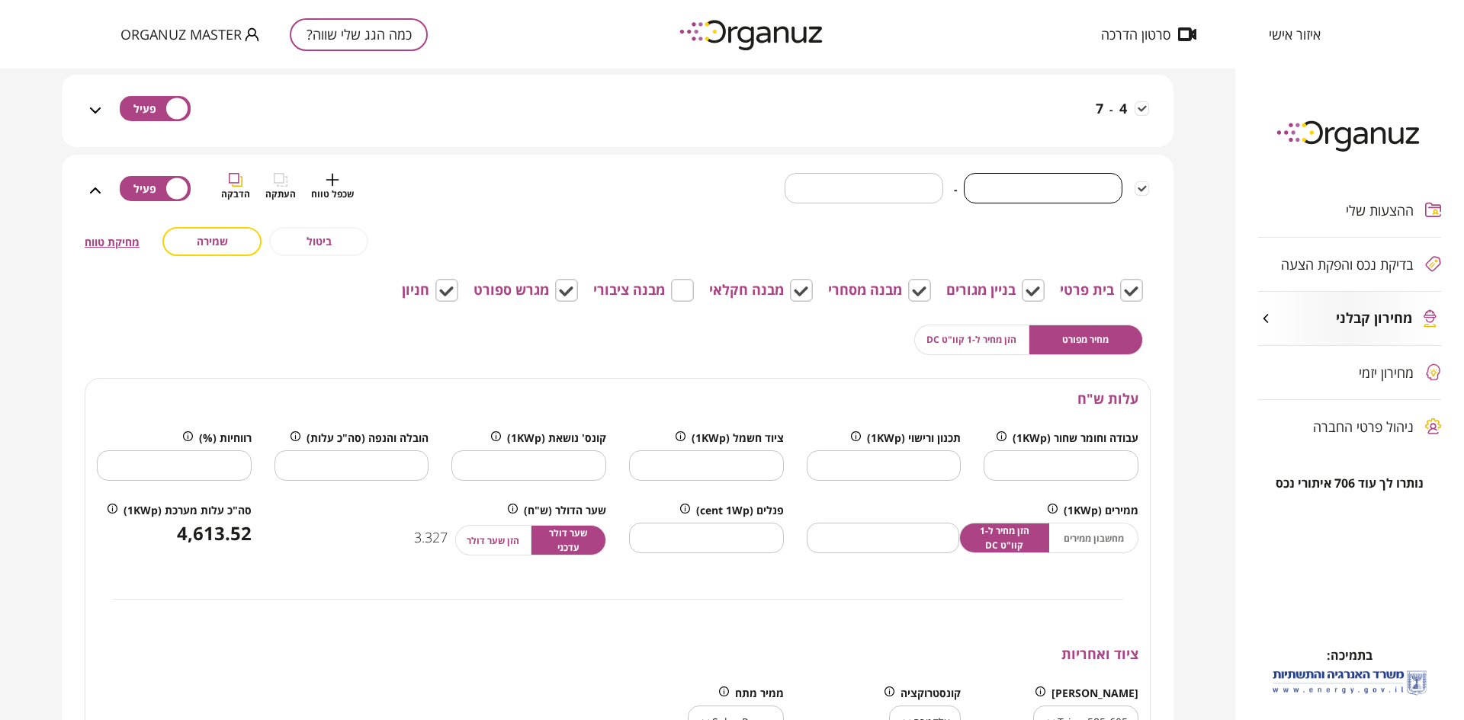
click at [1064, 187] on input "*" at bounding box center [1043, 187] width 159 height 45
click at [566, 544] on span "שער דולר עדכני" at bounding box center [569, 540] width 58 height 29
click at [481, 534] on span "הזן שער דולר" at bounding box center [493, 541] width 53 height 14
click at [589, 539] on span "שער דולר עדכני" at bounding box center [569, 540] width 58 height 29
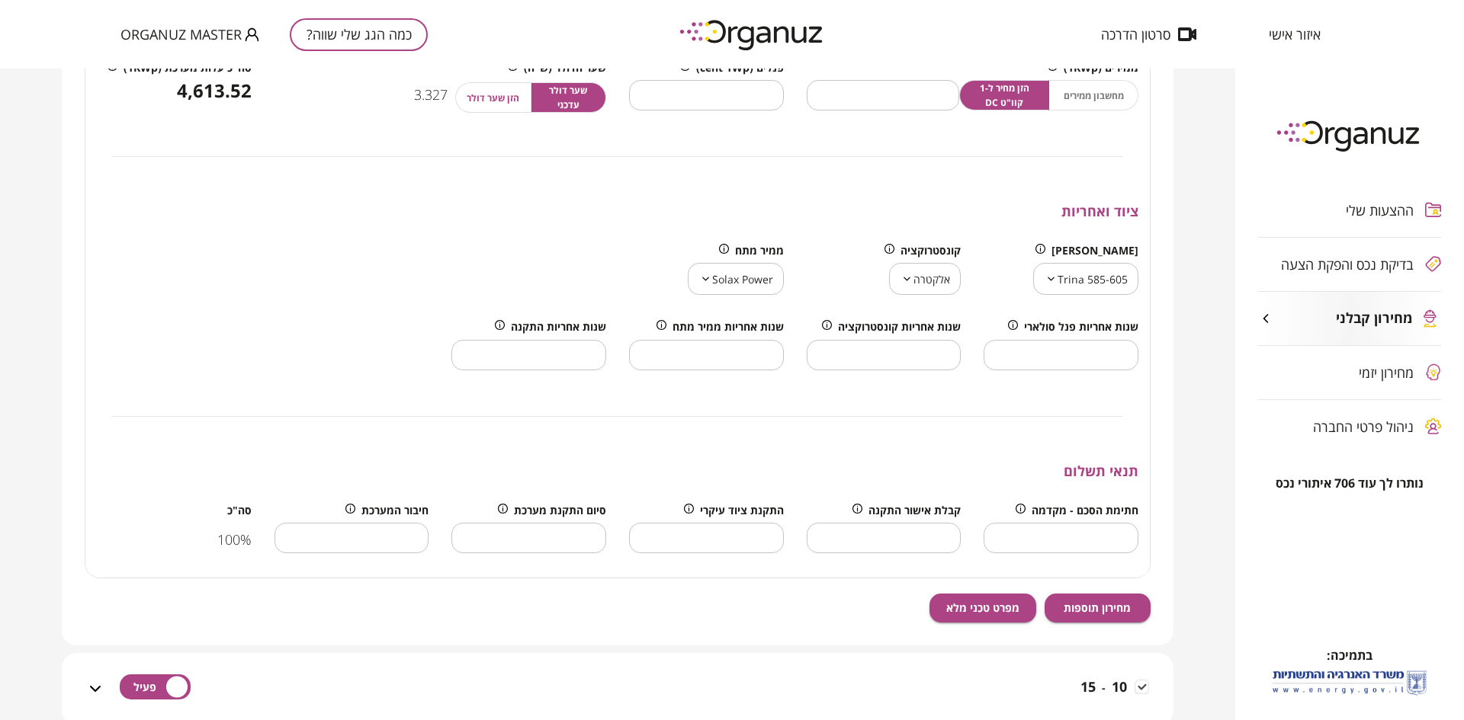
scroll to position [984, 0]
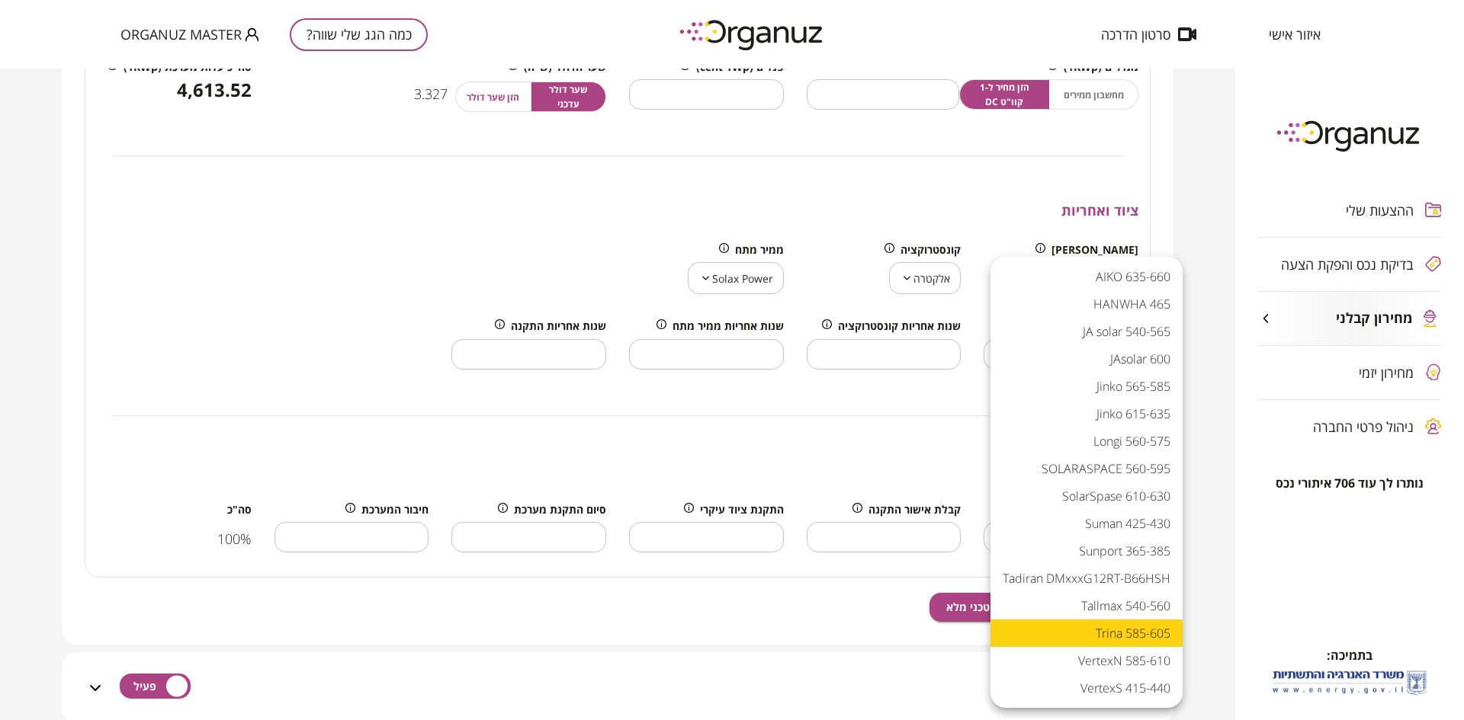
click at [1067, 280] on body "איזור אישי סרטון הדרכה כמה הגג שלי שווה? Organuz Master ההצעות שלי בדיקת נכס וה…" at bounding box center [732, 360] width 1464 height 720
click at [970, 193] on div at bounding box center [732, 360] width 1464 height 720
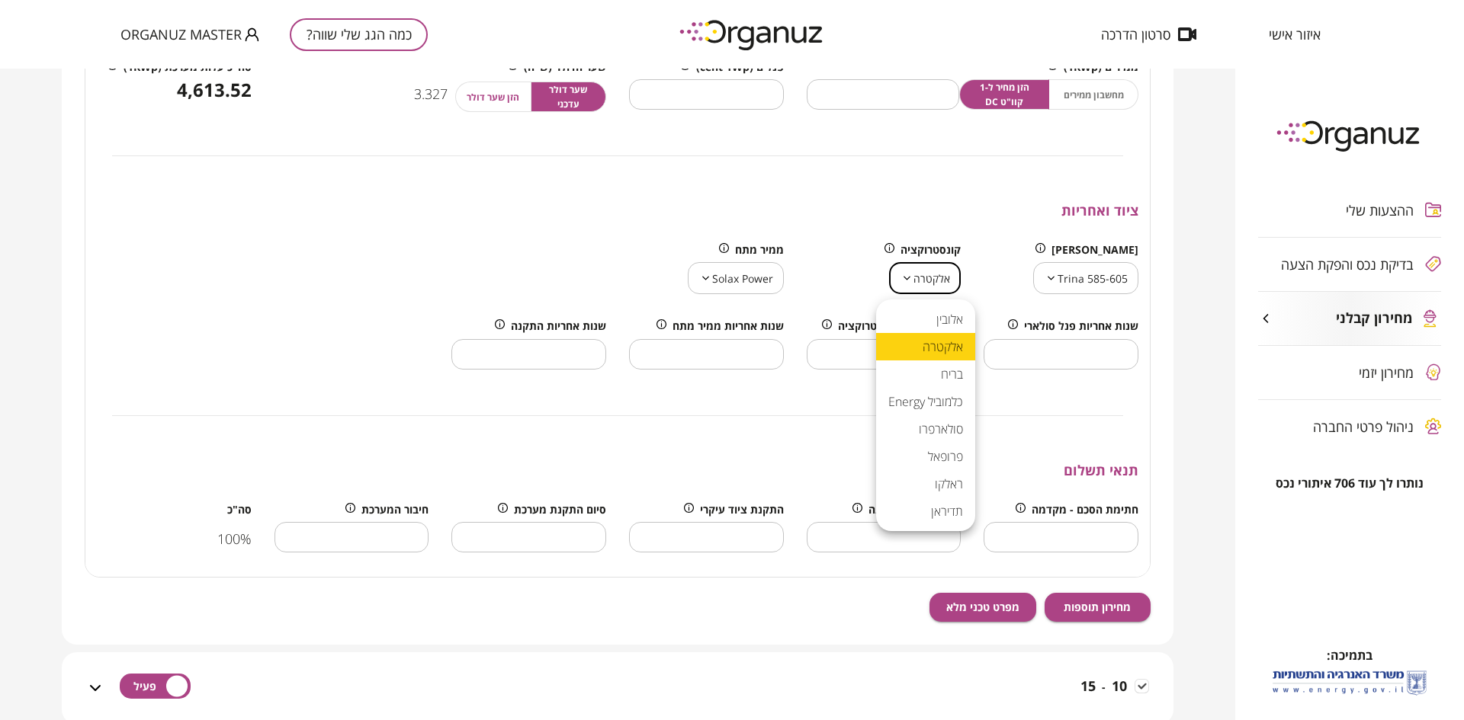
click at [916, 269] on body "איזור אישי סרטון הדרכה כמה הגג שלי שווה? Organuz Master ההצעות שלי בדיקת נכס וה…" at bounding box center [732, 360] width 1464 height 720
click at [740, 284] on div at bounding box center [732, 360] width 1464 height 720
click at [740, 284] on body "איזור אישי סרטון הדרכה כמה הגג שלי שווה? Organuz Master ההצעות שלי בדיקת נכס וה…" at bounding box center [732, 360] width 1464 height 720
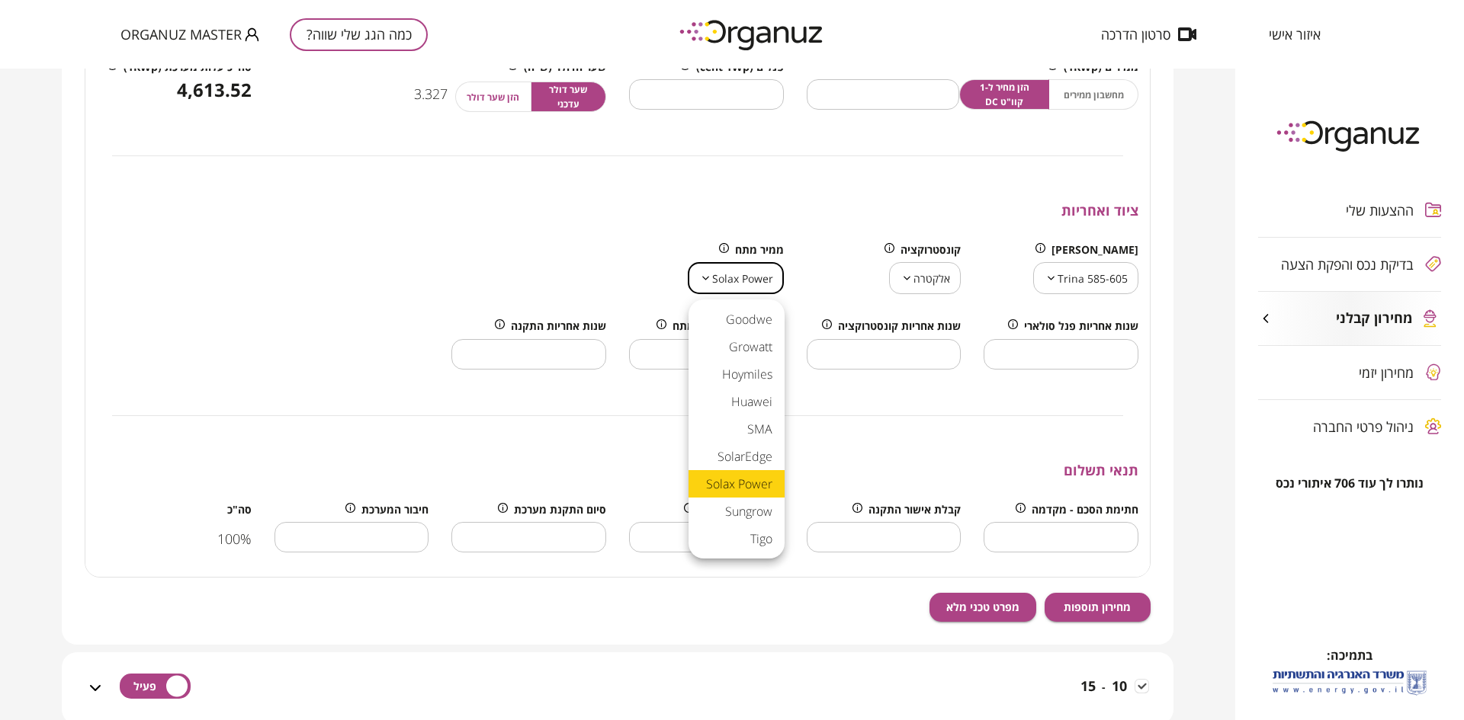
click at [549, 199] on div at bounding box center [732, 360] width 1464 height 720
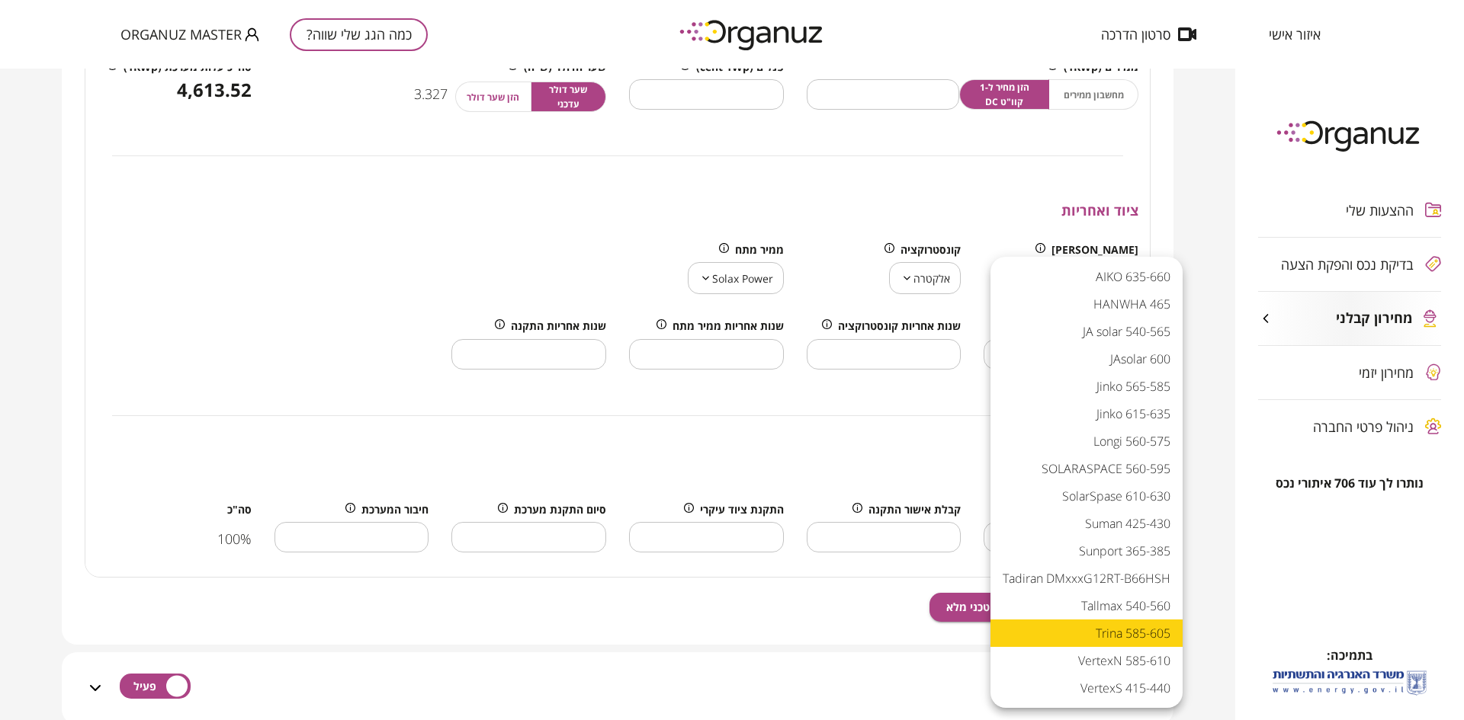
click at [1072, 269] on body "איזור אישי סרטון הדרכה כמה הגג שלי שווה? Organuz Master ההצעות שלי בדיקת נכס וה…" at bounding box center [732, 360] width 1464 height 720
click at [702, 181] on div at bounding box center [732, 360] width 1464 height 720
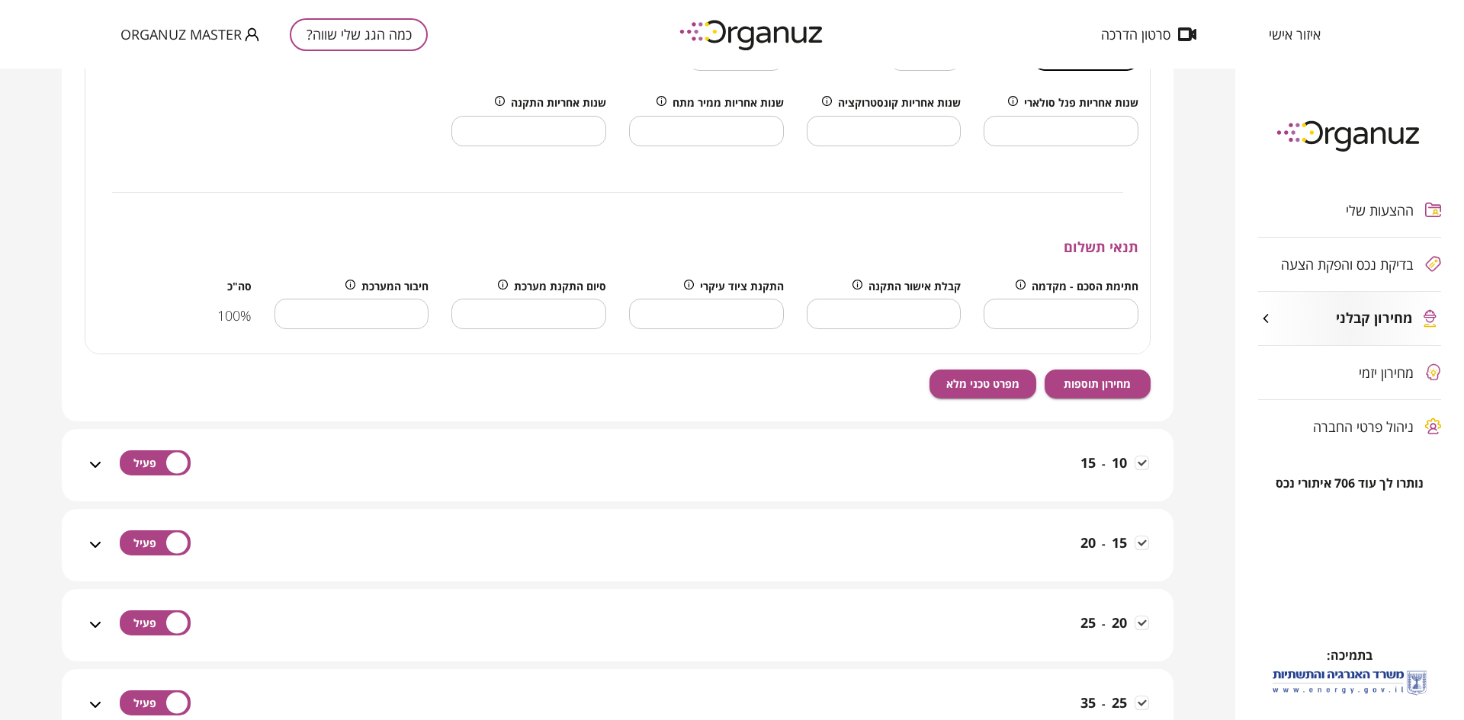
scroll to position [1237, 0]
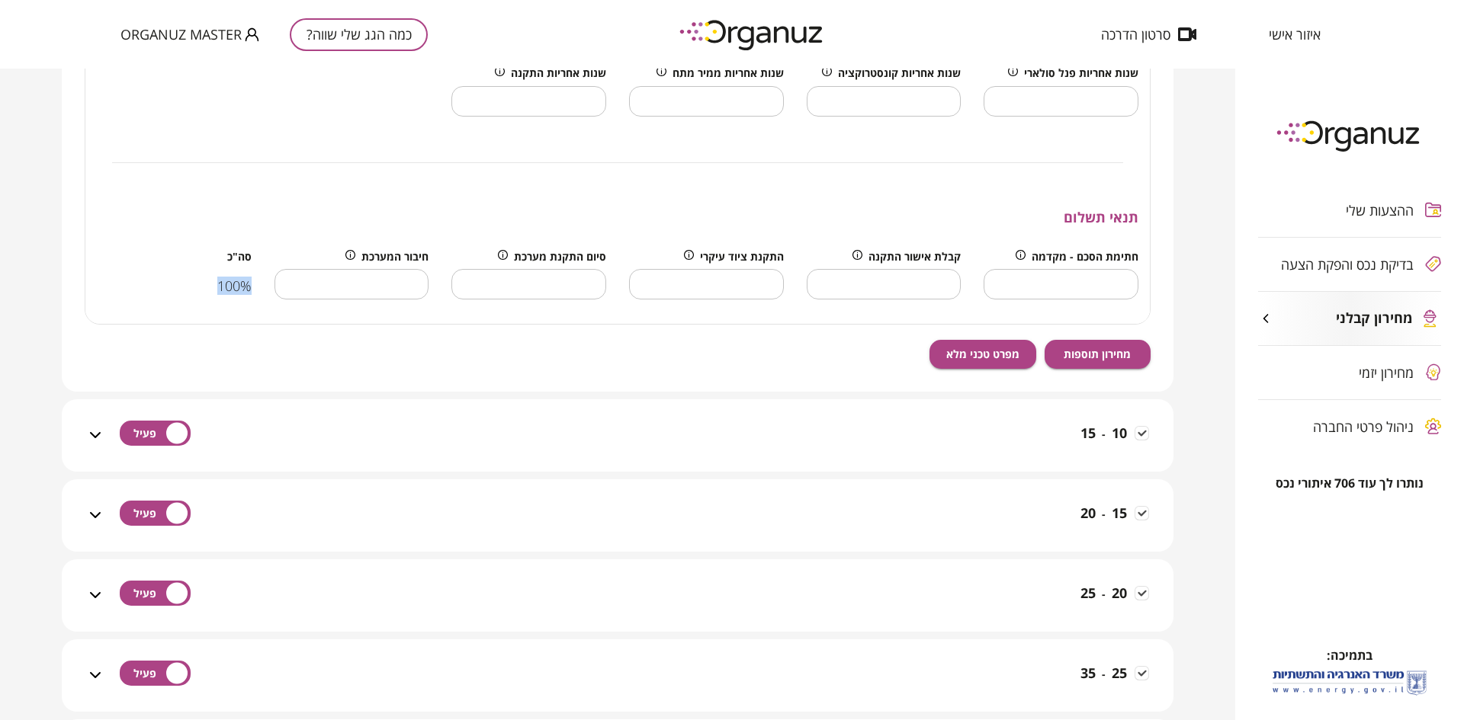
drag, startPoint x: 201, startPoint y: 291, endPoint x: 261, endPoint y: 290, distance: 59.5
click at [261, 290] on div "סה"כ 100 %" at bounding box center [174, 281] width 178 height 85
click at [1100, 346] on button "מחירון תוספות" at bounding box center [1097, 354] width 107 height 29
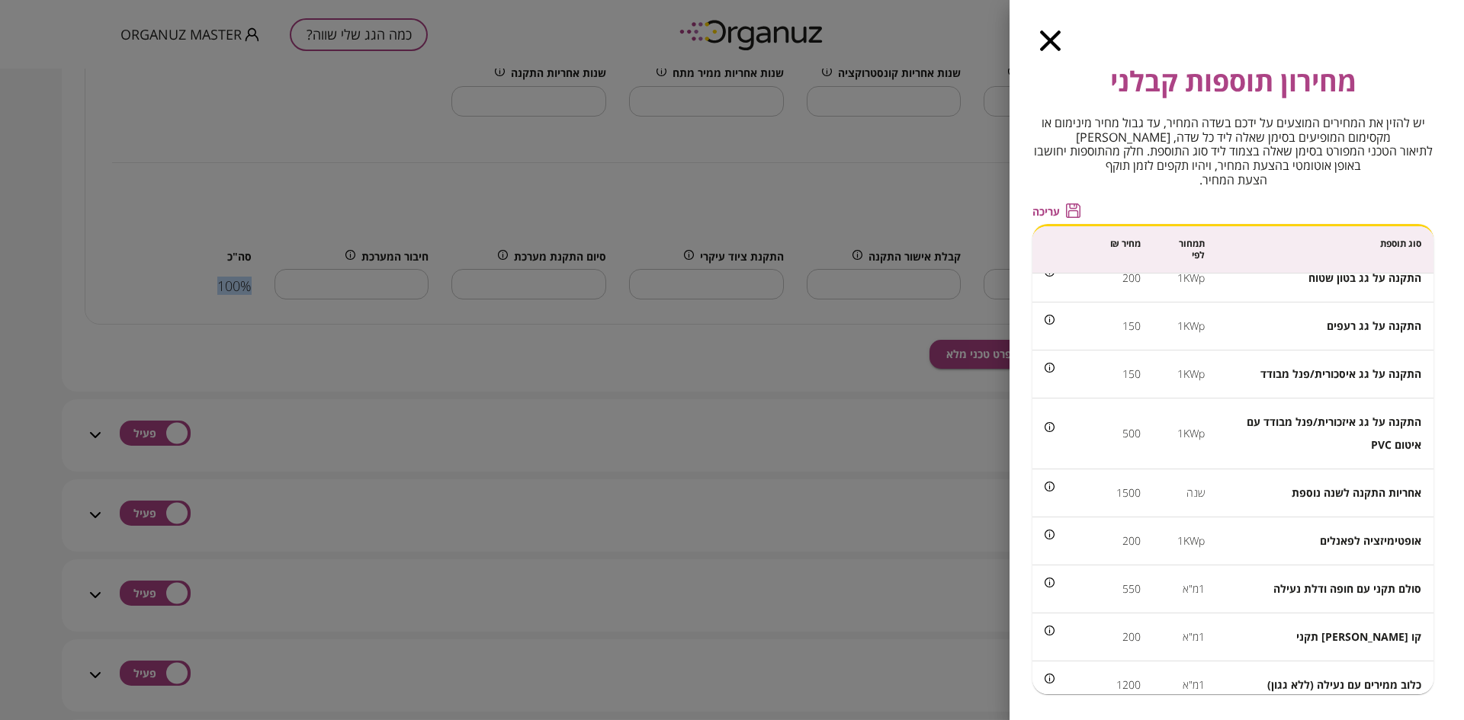
scroll to position [0, 0]
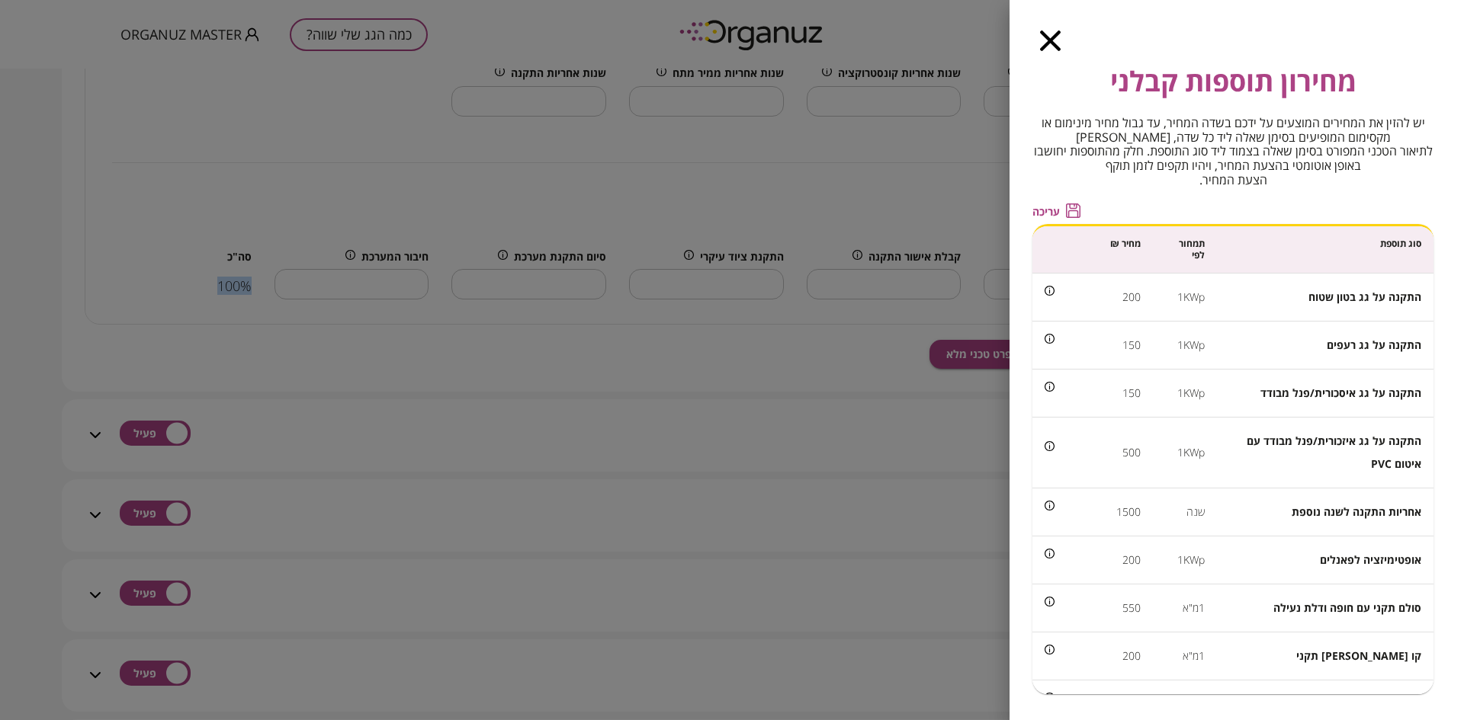
click at [1045, 215] on span "עריכה" at bounding box center [1045, 211] width 27 height 13
click at [1043, 47] on icon "button" at bounding box center [1050, 40] width 21 height 21
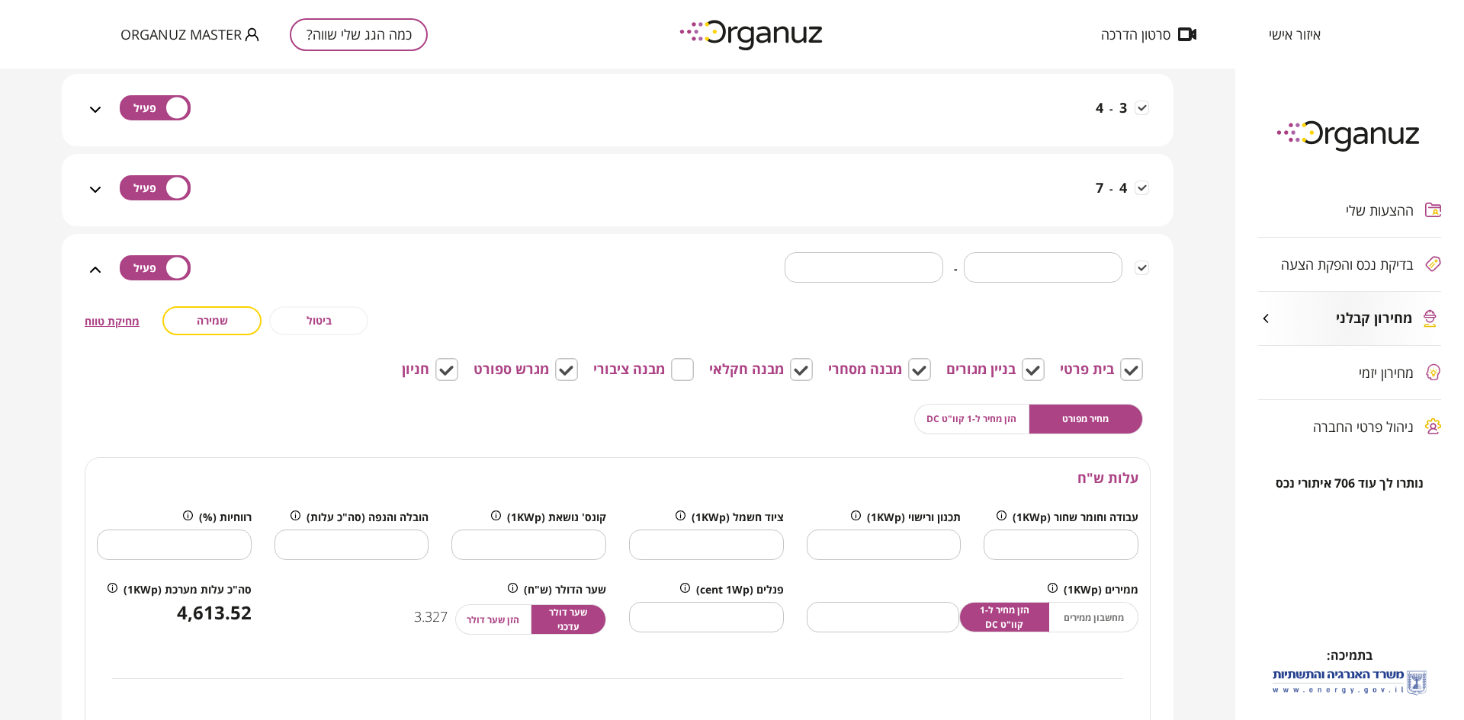
scroll to position [451, 0]
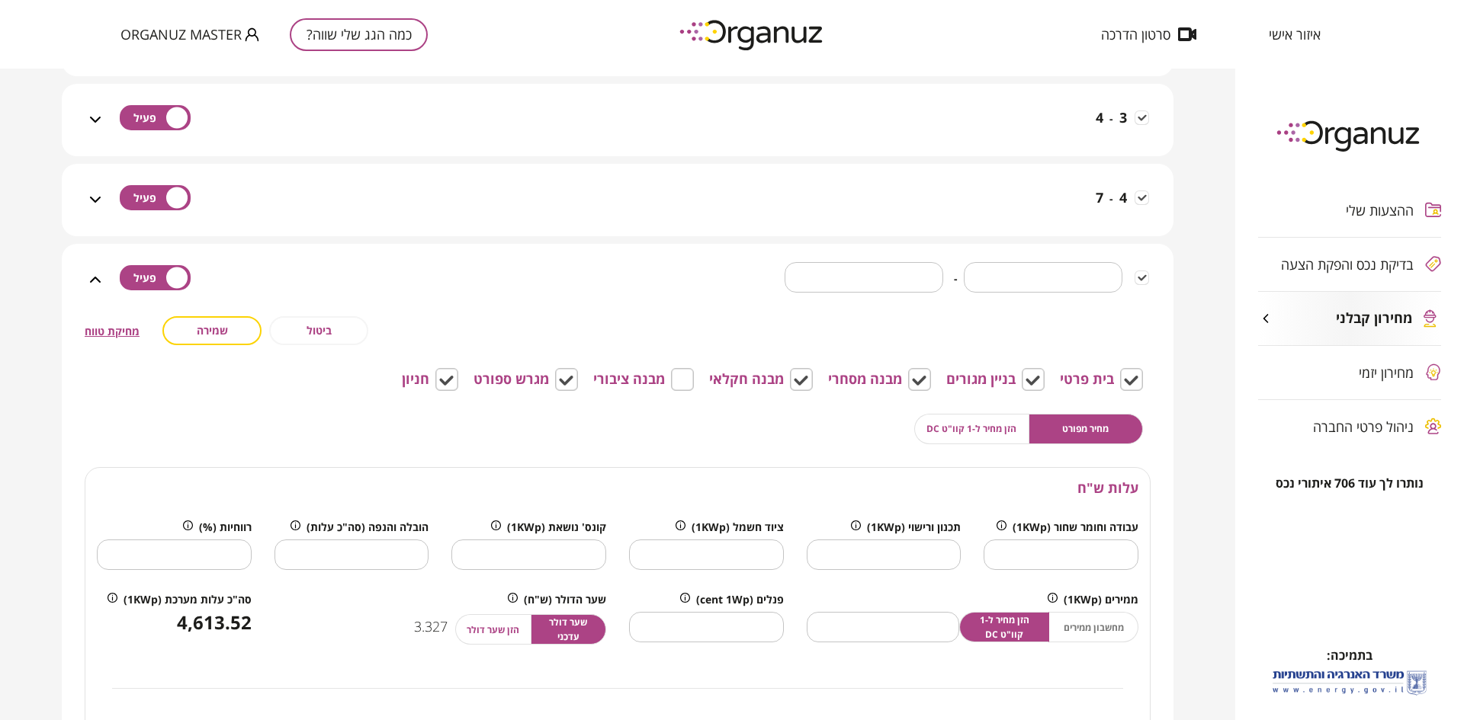
click at [317, 327] on span "ביטול" at bounding box center [318, 330] width 25 height 13
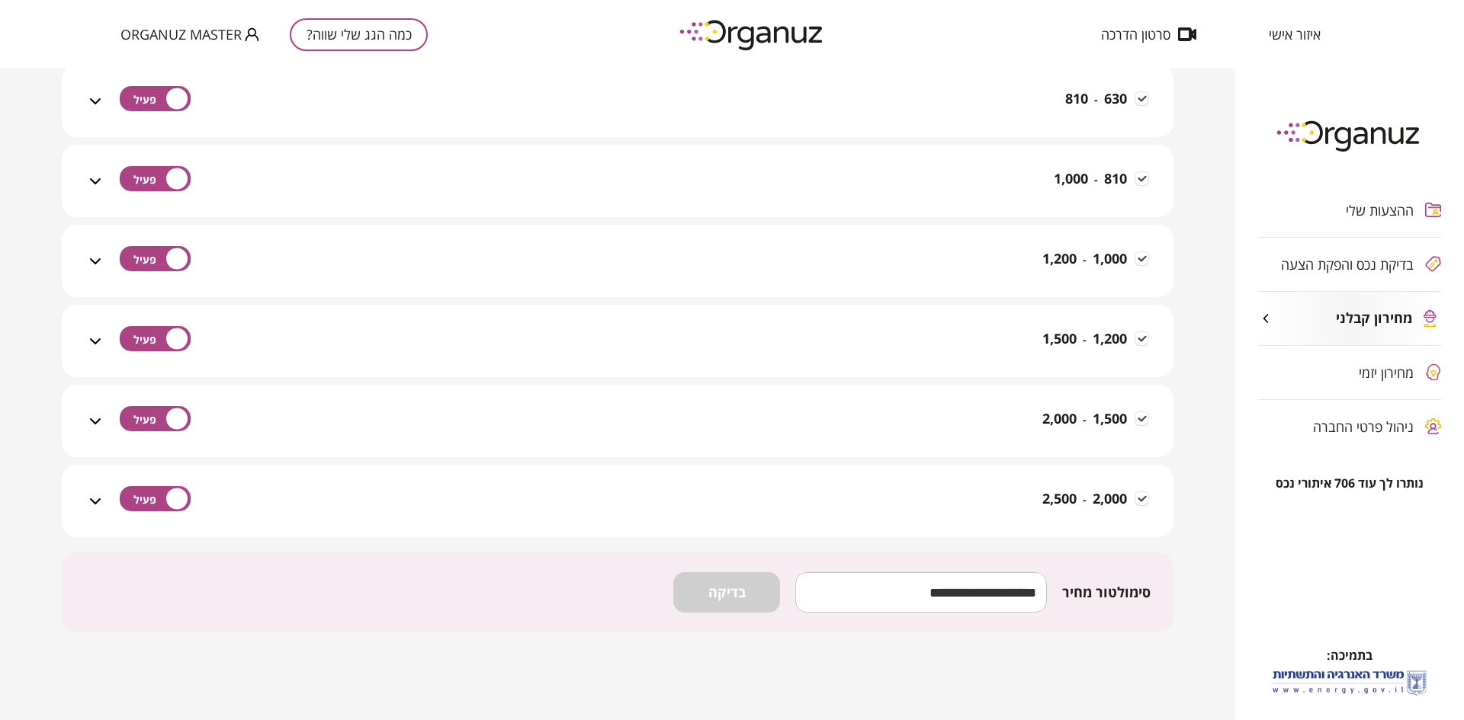
scroll to position [2365, 0]
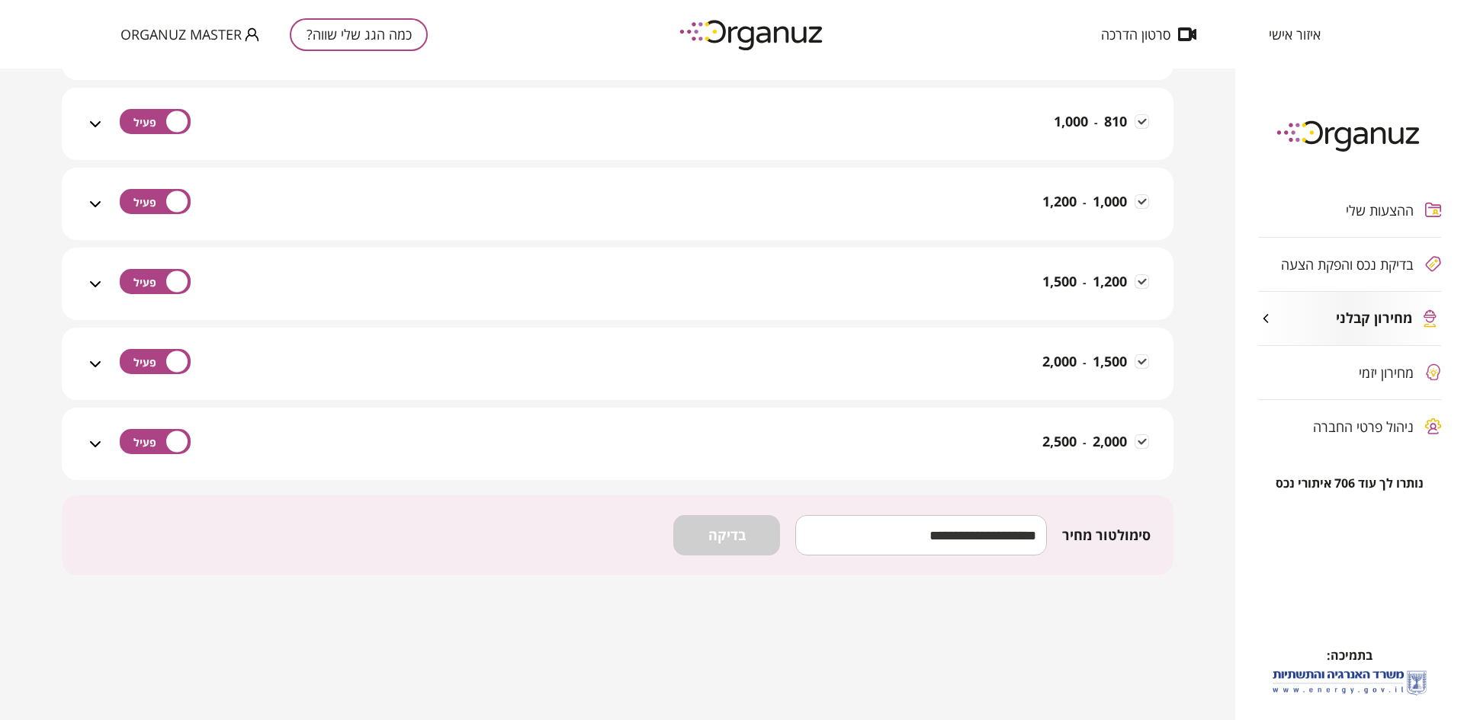
click at [906, 528] on input "number" at bounding box center [921, 535] width 252 height 45
type input "****"
click at [746, 532] on span "בדיקה" at bounding box center [726, 536] width 37 height 17
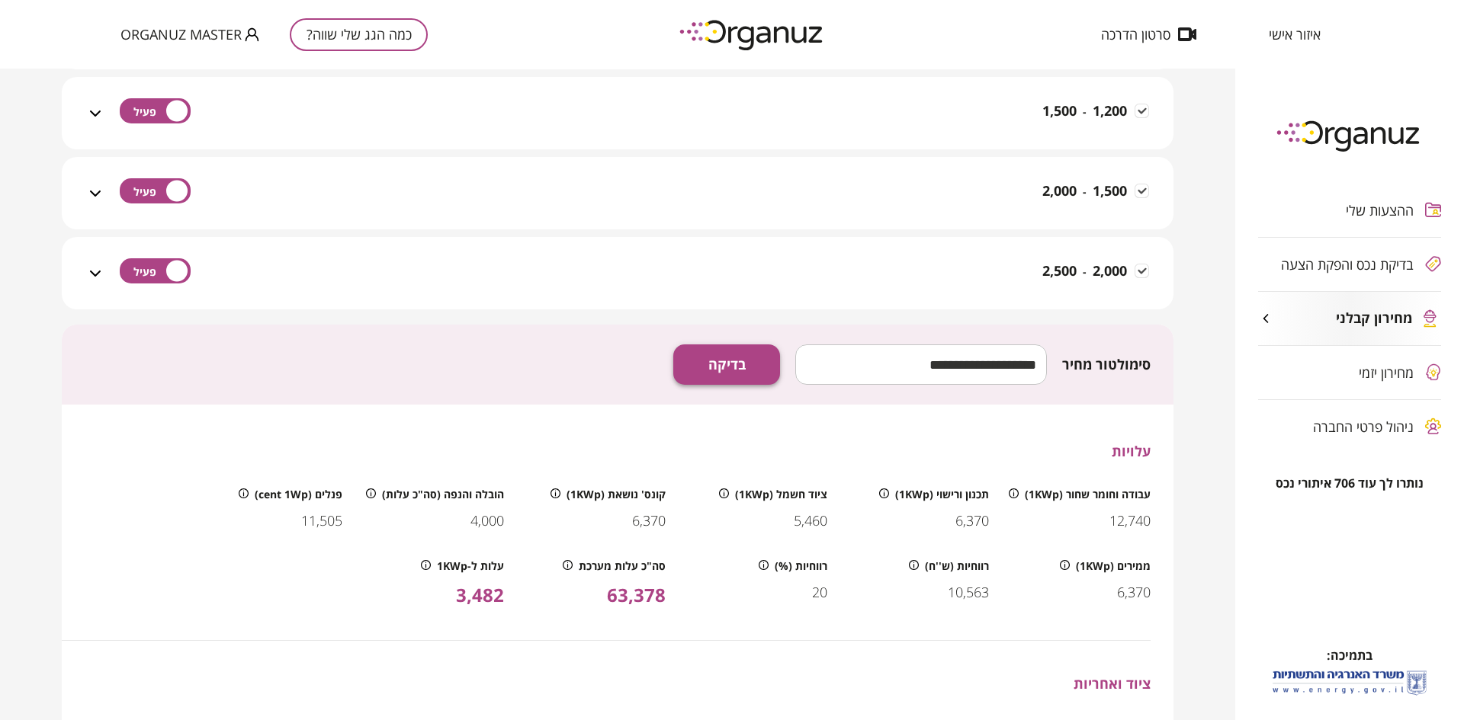
scroll to position [2534, 0]
click at [607, 56] on div "איזור אישי סרטון הדרכה כמה הגג שלי שווה? Organuz Master" at bounding box center [732, 34] width 1464 height 69
